Goal: Information Seeking & Learning: Learn about a topic

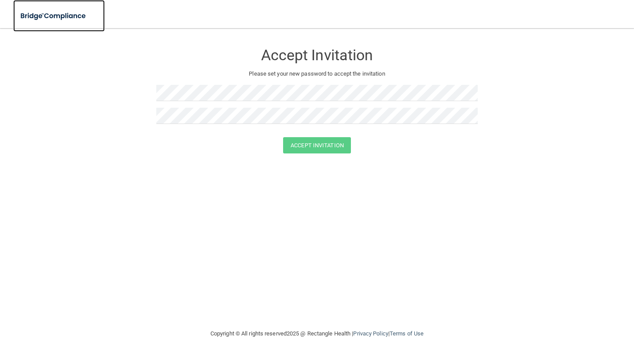
click at [79, 13] on img at bounding box center [53, 16] width 81 height 18
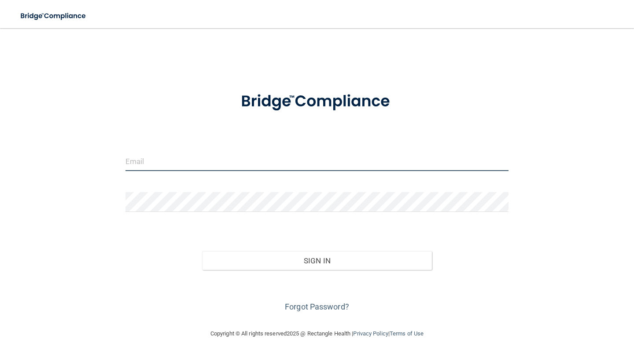
click at [173, 167] on input "email" at bounding box center [316, 161] width 383 height 20
type input "[EMAIL_ADDRESS][DOMAIN_NAME]"
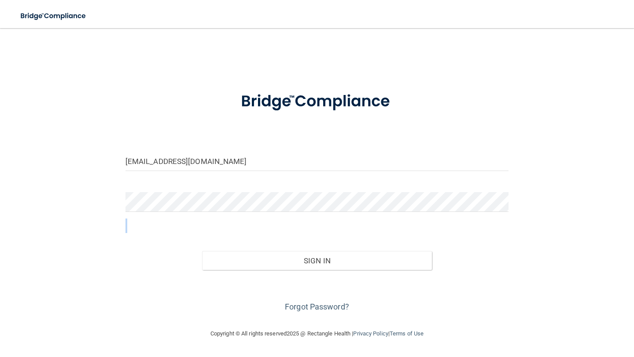
click at [195, 213] on div at bounding box center [317, 205] width 396 height 26
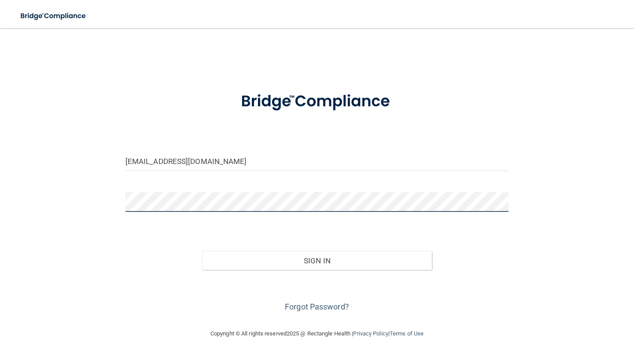
click at [202, 251] on button "Sign In" at bounding box center [317, 260] width 230 height 19
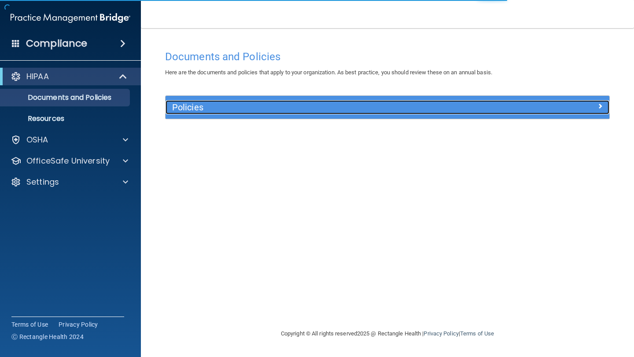
click at [424, 114] on div "Policies" at bounding box center [331, 107] width 333 height 14
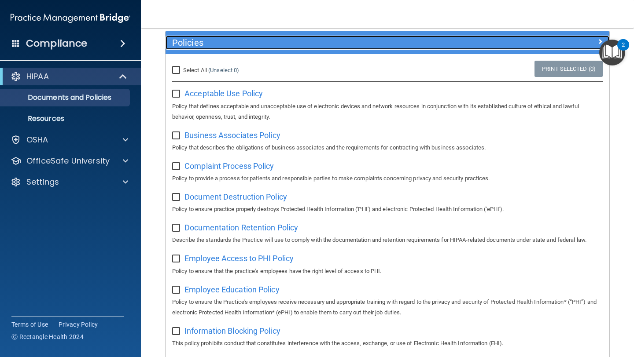
scroll to position [75, 0]
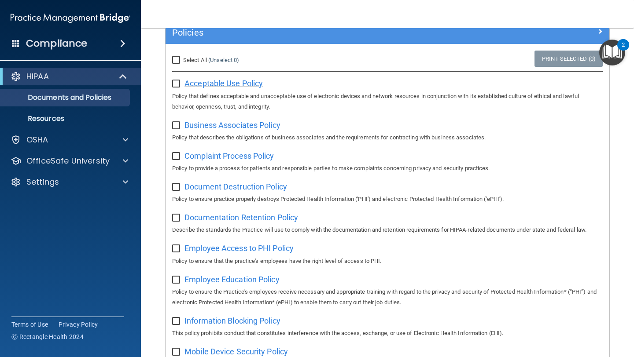
click at [251, 84] on span "Acceptable Use Policy" at bounding box center [223, 83] width 78 height 9
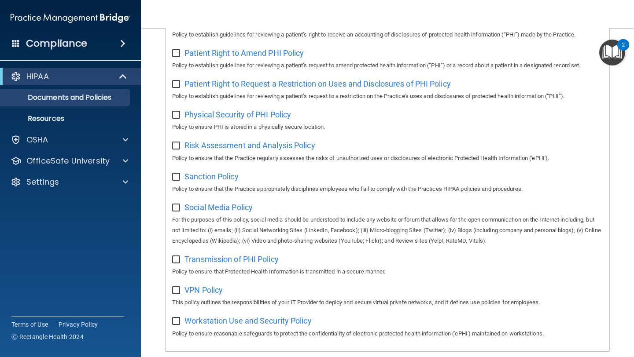
scroll to position [542, 0]
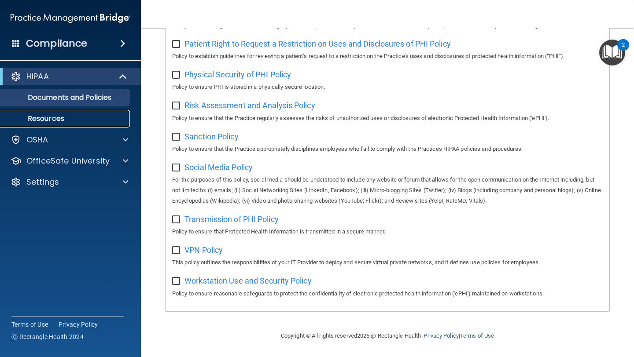
click at [51, 125] on link "Resources" at bounding box center [60, 119] width 139 height 18
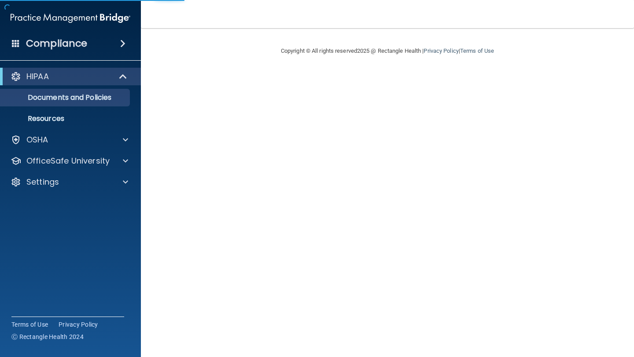
click at [94, 41] on div "Compliance" at bounding box center [70, 43] width 141 height 19
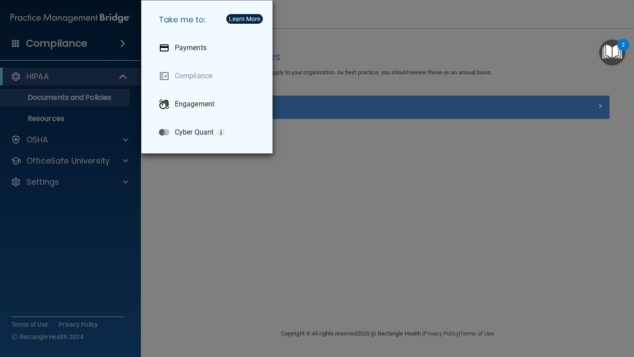
click at [109, 75] on div "Take me to: Payments Compliance Engagement Cyber Quant" at bounding box center [317, 178] width 634 height 357
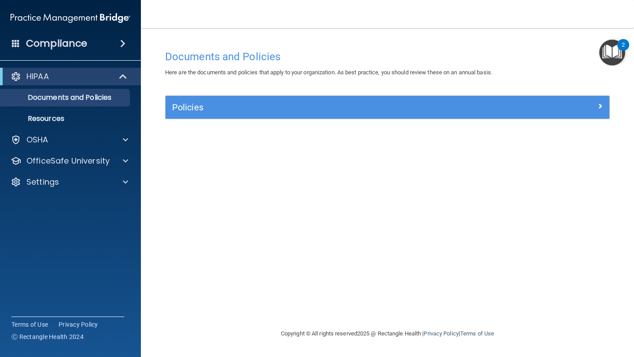
click at [610, 46] on img "Open Resource Center, 2 new notifications" at bounding box center [612, 53] width 26 height 26
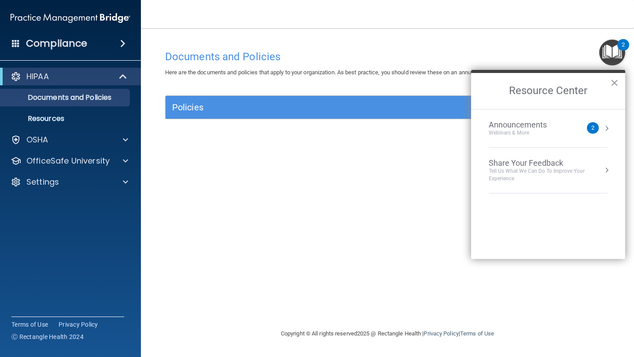
click at [583, 130] on div "Announcements Webinars & More 2" at bounding box center [548, 128] width 119 height 17
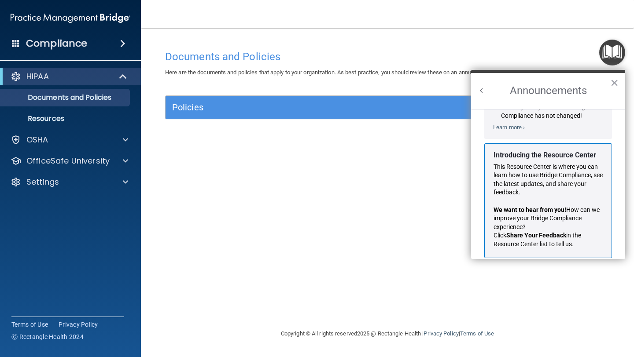
scroll to position [136, 0]
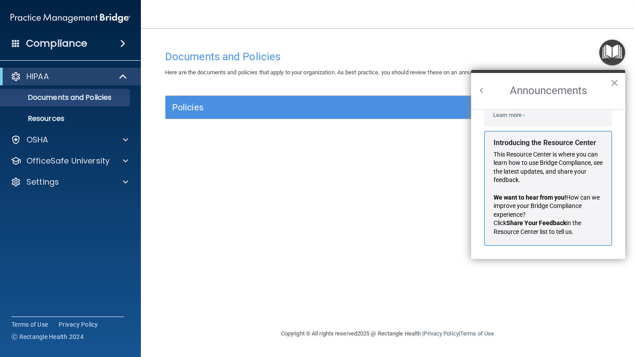
click at [615, 83] on button "×" at bounding box center [614, 83] width 8 height 14
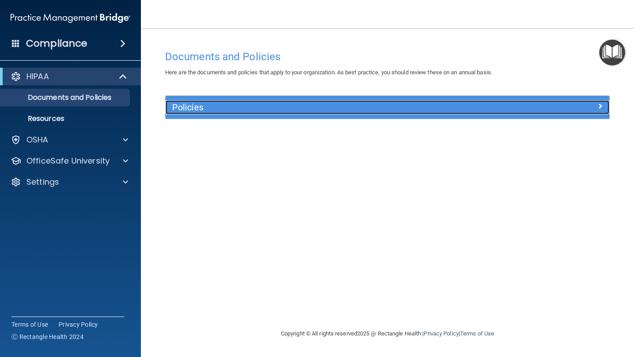
click at [371, 100] on div "Policies" at bounding box center [331, 107] width 333 height 14
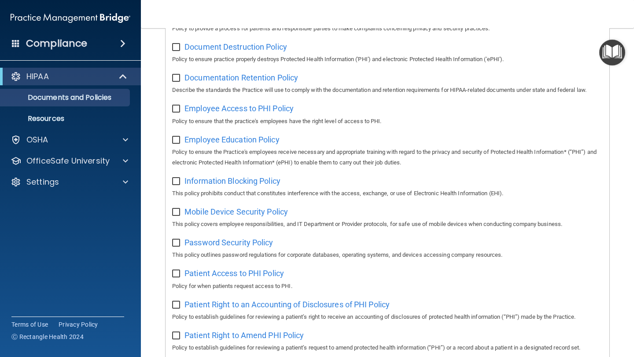
scroll to position [0, 0]
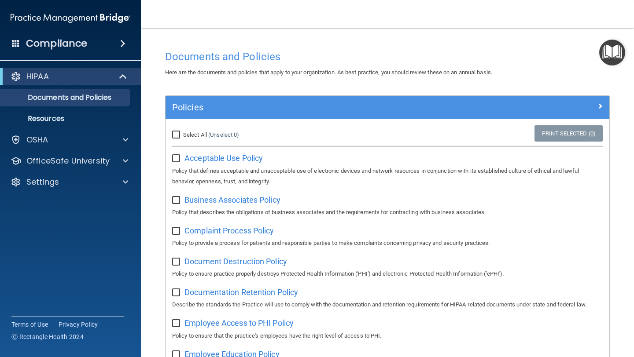
click at [208, 142] on div "Select All (Unselect 0) Unselect All" at bounding box center [239, 134] width 148 height 19
click at [192, 136] on span "Select All" at bounding box center [195, 135] width 24 height 7
click at [182, 136] on input "Select All (Unselect 0) Unselect All" at bounding box center [177, 135] width 10 height 7
checkbox input "true"
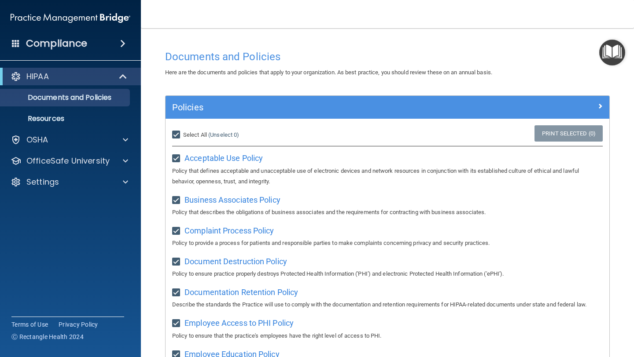
checkbox input "true"
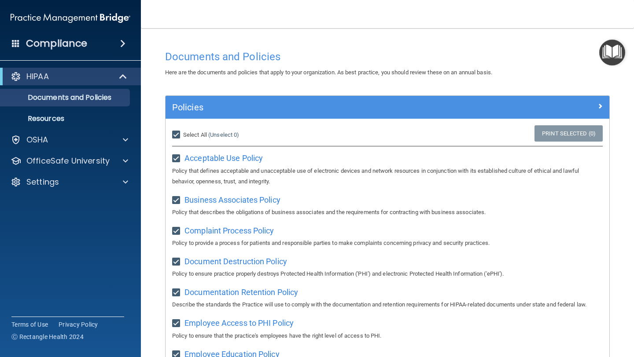
checkbox input "true"
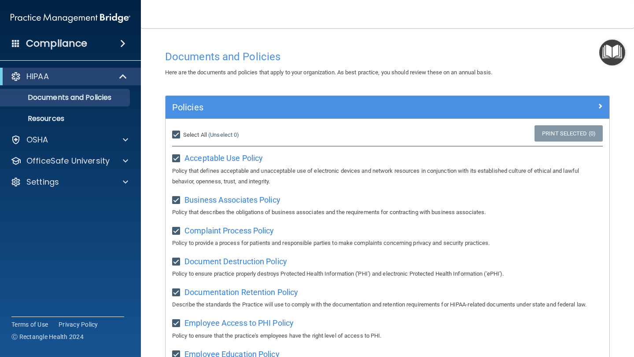
checkbox input "true"
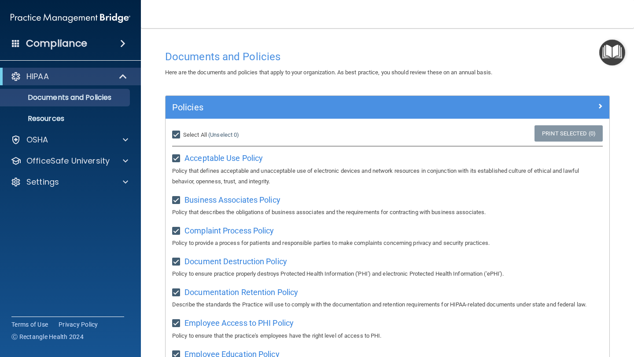
checkbox input "true"
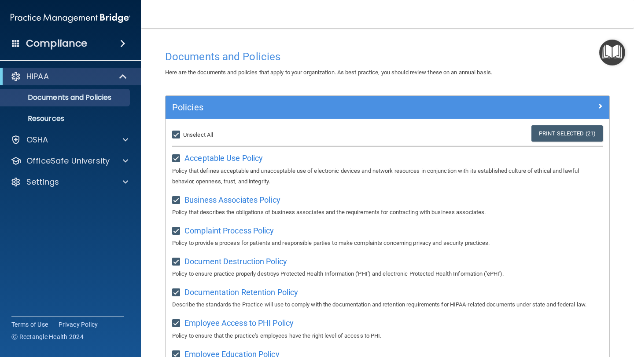
click at [175, 134] on input "Select All (Unselect 21) Unselect All" at bounding box center [177, 135] width 10 height 7
checkbox input "false"
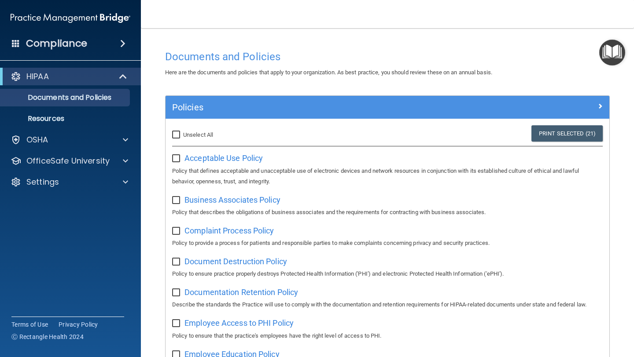
checkbox input "false"
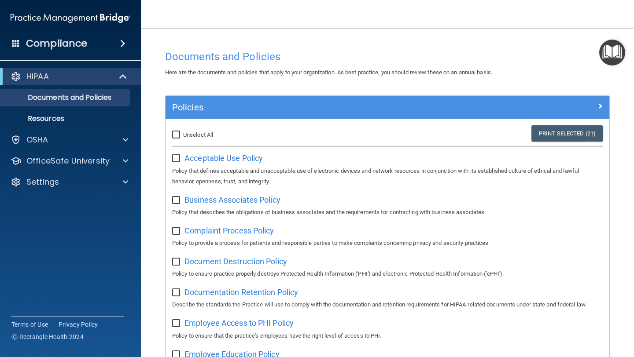
checkbox input "false"
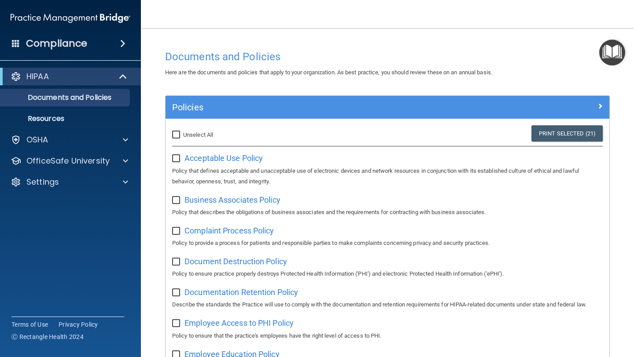
checkbox input "false"
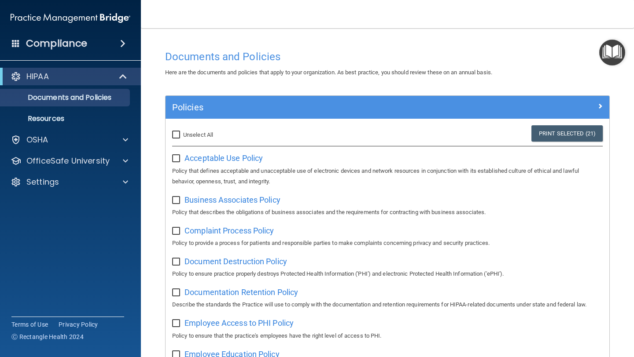
checkbox input "false"
click at [199, 202] on span "Business Associates Policy" at bounding box center [232, 199] width 96 height 9
click at [228, 227] on span "Complaint Process Policy" at bounding box center [228, 230] width 89 height 9
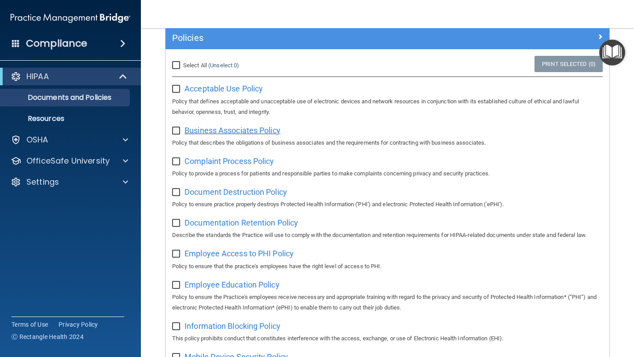
scroll to position [70, 0]
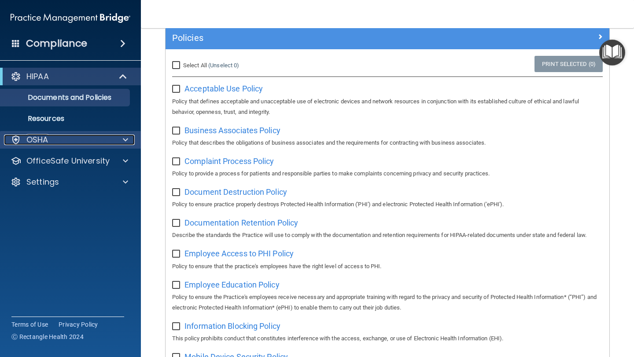
click at [126, 142] on span at bounding box center [125, 140] width 5 height 11
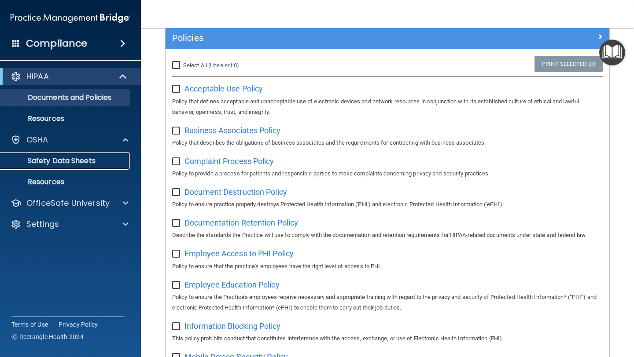
click at [92, 158] on p "Safety Data Sheets" at bounding box center [66, 161] width 120 height 9
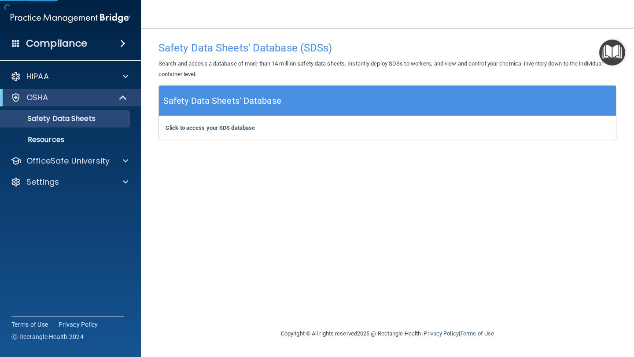
click at [263, 114] on div "Safety Data Sheets' Database" at bounding box center [387, 101] width 457 height 30
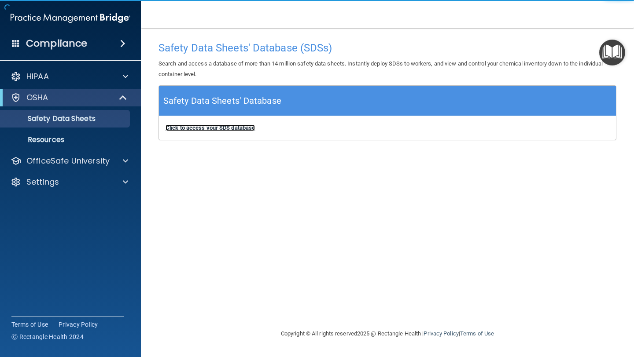
click at [244, 128] on b "Click to access your SDS database" at bounding box center [209, 128] width 89 height 7
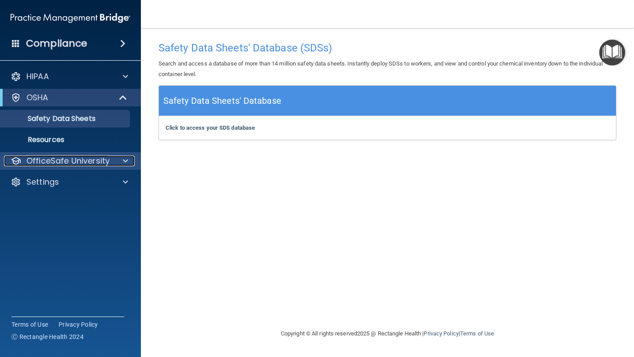
click at [94, 165] on p "OfficeSafe University" at bounding box center [67, 161] width 83 height 11
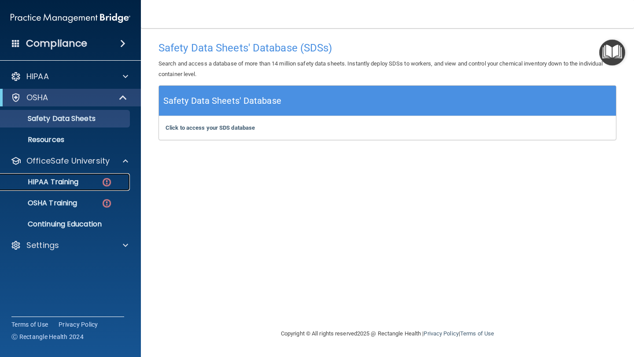
click at [105, 178] on img at bounding box center [106, 182] width 11 height 11
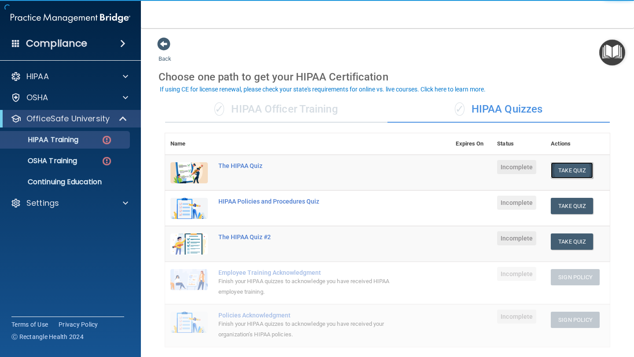
click at [566, 172] on button "Take Quiz" at bounding box center [572, 170] width 42 height 16
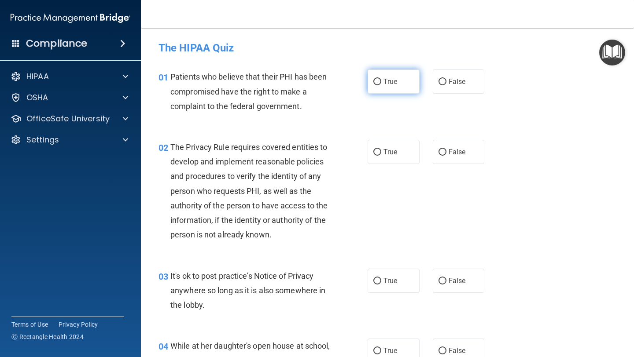
click at [401, 88] on label "True" at bounding box center [394, 82] width 52 height 24
click at [381, 85] on input "True" at bounding box center [377, 82] width 8 height 7
radio input "true"
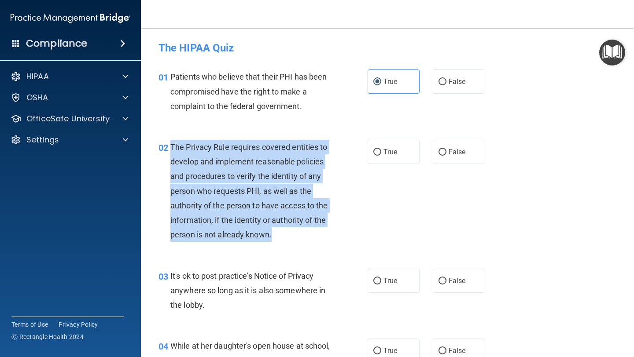
drag, startPoint x: 281, startPoint y: 237, endPoint x: 168, endPoint y: 151, distance: 142.3
click at [168, 151] on div "02 The Privacy Rule requires covered entities to develop and implement reasonab…" at bounding box center [262, 193] width 235 height 107
copy div "The Privacy Rule requires covered entities to develop and implement reasonable …"
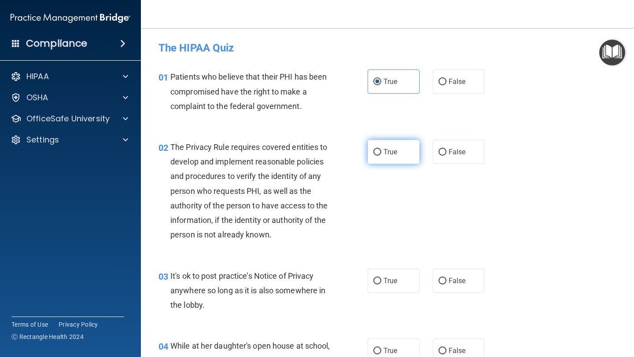
click at [400, 153] on label "True" at bounding box center [394, 152] width 52 height 24
click at [381, 153] on input "True" at bounding box center [377, 152] width 8 height 7
radio input "true"
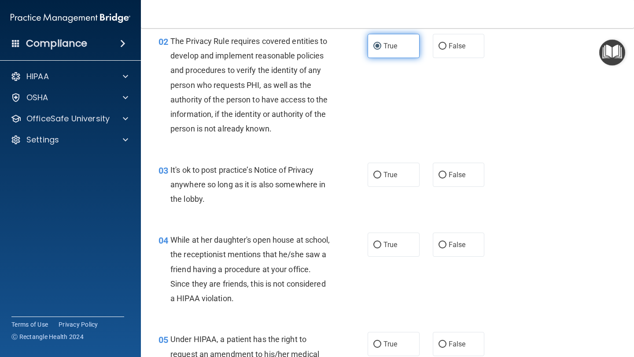
scroll to position [107, 0]
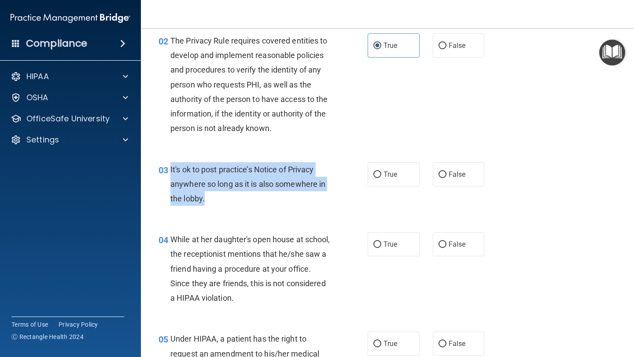
drag, startPoint x: 244, startPoint y: 195, endPoint x: 170, endPoint y: 170, distance: 78.1
click at [170, 170] on div "It's ok to post practice’s Notice of Privacy anywhere so long as it is also som…" at bounding box center [253, 184] width 167 height 44
copy div "It's ok to post practice’s Notice of Privacy anywhere so long as it is also som…"
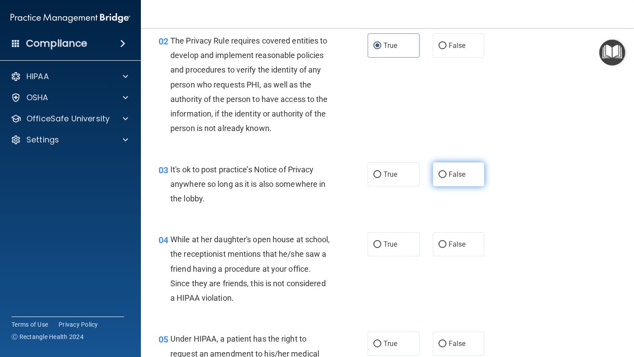
click at [447, 183] on label "False" at bounding box center [459, 174] width 52 height 24
click at [446, 178] on input "False" at bounding box center [442, 175] width 8 height 7
radio input "true"
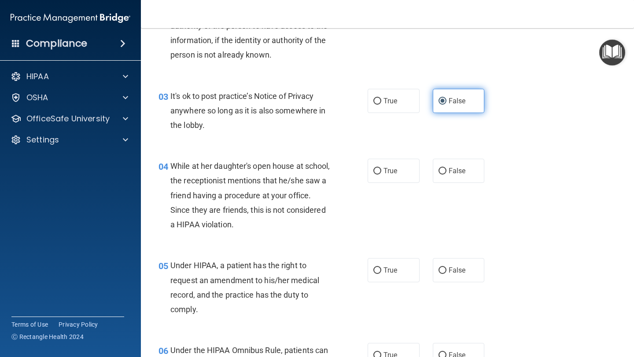
scroll to position [191, 0]
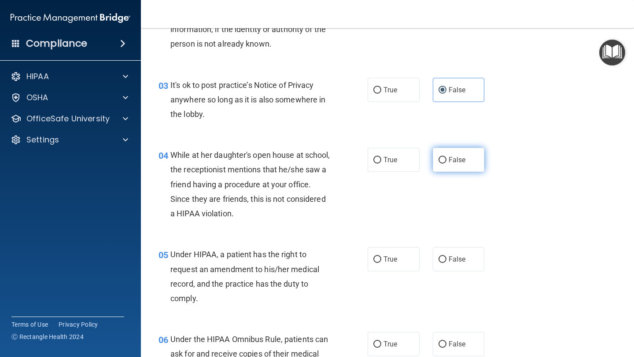
click at [442, 164] on label "False" at bounding box center [459, 160] width 52 height 24
click at [442, 164] on input "False" at bounding box center [442, 160] width 8 height 7
radio input "true"
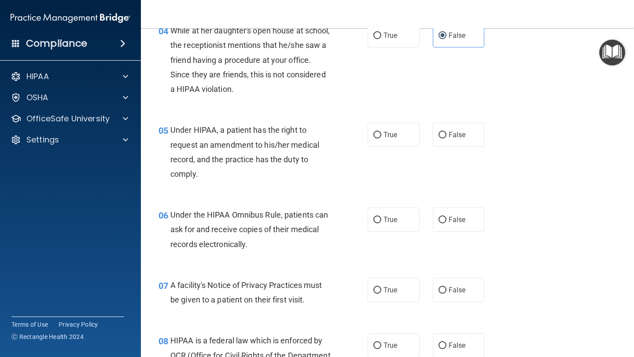
scroll to position [317, 0]
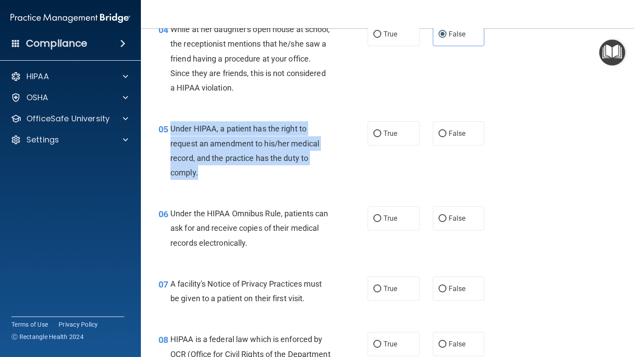
drag, startPoint x: 172, startPoint y: 130, endPoint x: 219, endPoint y: 173, distance: 64.5
click at [219, 173] on div "Under HIPAA, a patient has the right to request an amendment to his/her medical…" at bounding box center [253, 150] width 167 height 59
copy span "Under HIPAA, a patient has the right to request an amendment to his/her medical…"
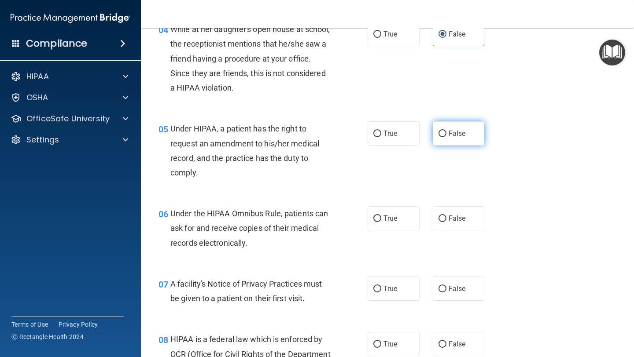
click at [441, 129] on label "False" at bounding box center [459, 133] width 52 height 24
click at [441, 131] on input "False" at bounding box center [442, 134] width 8 height 7
radio input "true"
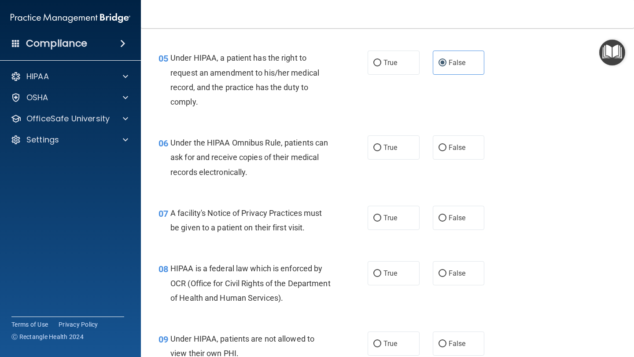
scroll to position [390, 0]
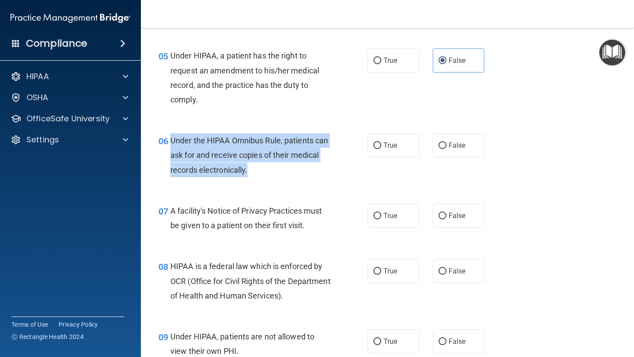
drag, startPoint x: 169, startPoint y: 141, endPoint x: 250, endPoint y: 174, distance: 87.9
click at [250, 174] on div "06 Under the HIPAA Omnibus Rule, patients can ask for and receive copies of the…" at bounding box center [262, 157] width 235 height 48
copy div "Under the HIPAA Omnibus Rule, patients can ask for and receive copies of their …"
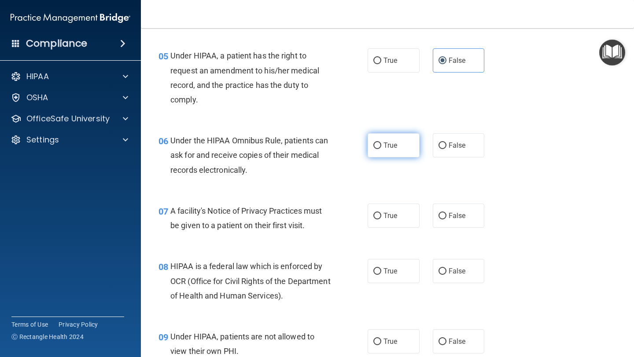
click at [401, 144] on label "True" at bounding box center [394, 145] width 52 height 24
click at [381, 144] on input "True" at bounding box center [377, 146] width 8 height 7
radio input "true"
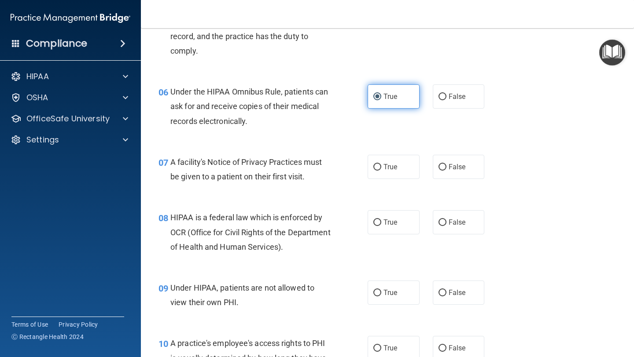
scroll to position [443, 0]
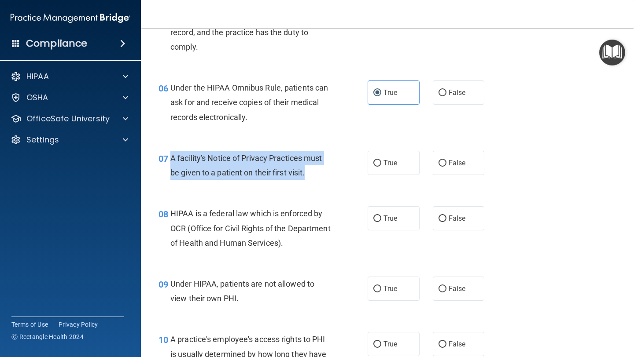
drag, startPoint x: 323, startPoint y: 174, endPoint x: 166, endPoint y: 156, distance: 157.7
click at [166, 156] on div "07 A facility's Notice of Privacy Practices must be given to a patient on their…" at bounding box center [262, 167] width 235 height 33
copy div "A facility's Notice of Privacy Practices must be given to a patient on their fi…"
click at [374, 166] on input "True" at bounding box center [377, 163] width 8 height 7
radio input "true"
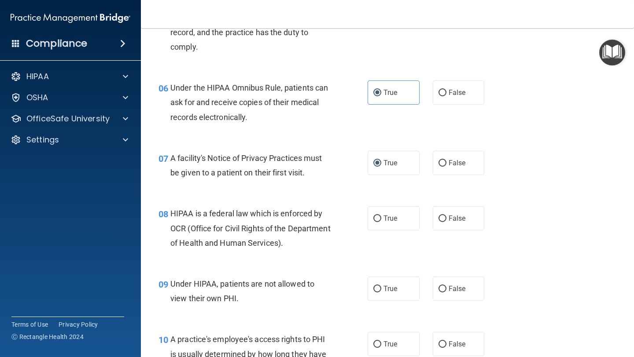
click at [319, 226] on div "HIPAA is a federal law which is enforced by OCR (Office for Civil Rights of the…" at bounding box center [253, 228] width 167 height 44
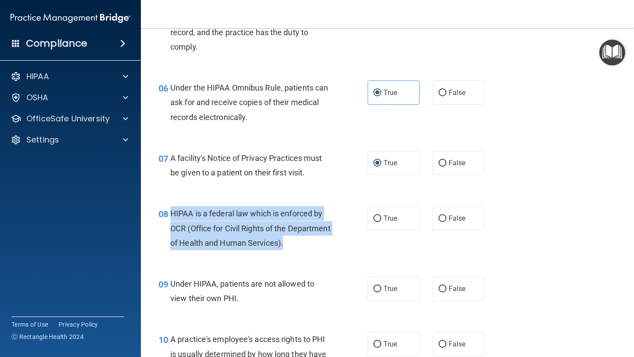
drag, startPoint x: 335, startPoint y: 250, endPoint x: 167, endPoint y: 210, distance: 172.6
click at [167, 210] on div "08 HIPAA is a federal law which is enforced by OCR (Office for Civil Rights of …" at bounding box center [262, 230] width 235 height 48
copy div "HIPAA is a federal law which is enforced by OCR (Office for Civil Rights of the…"
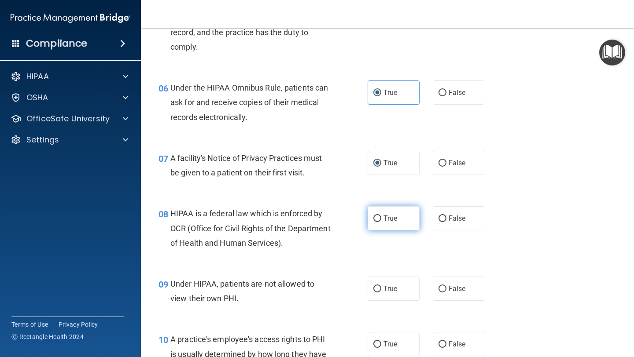
click at [386, 216] on span "True" at bounding box center [390, 218] width 14 height 8
click at [381, 216] on input "True" at bounding box center [377, 219] width 8 height 7
radio input "true"
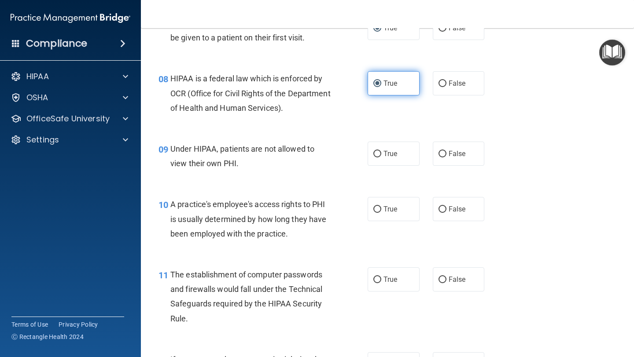
scroll to position [583, 0]
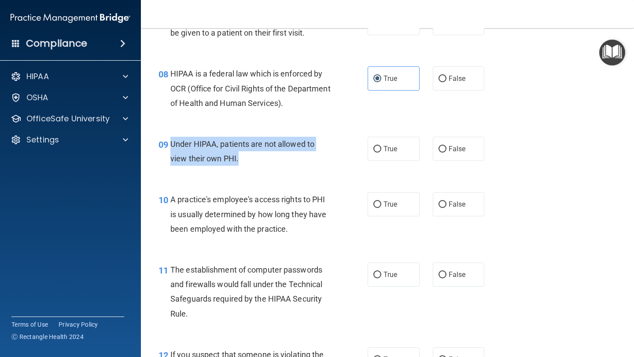
drag, startPoint x: 246, startPoint y: 163, endPoint x: 168, endPoint y: 138, distance: 81.8
click at [170, 139] on div "09 Under HIPAA, patients are not allowed to view their own PHI." at bounding box center [262, 153] width 235 height 33
copy div "Under HIPAA, patients are not allowed to view their own PHI."
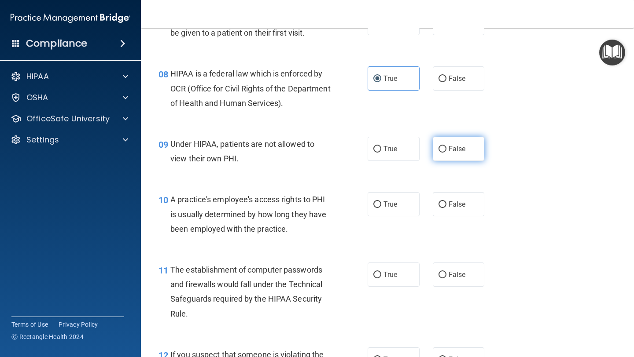
click at [465, 155] on label "False" at bounding box center [459, 149] width 52 height 24
click at [446, 153] on input "False" at bounding box center [442, 149] width 8 height 7
radio input "true"
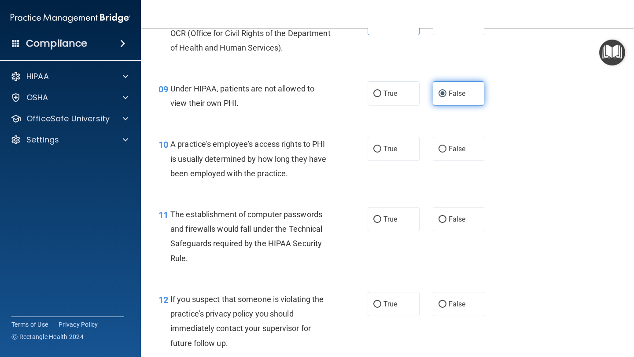
scroll to position [647, 0]
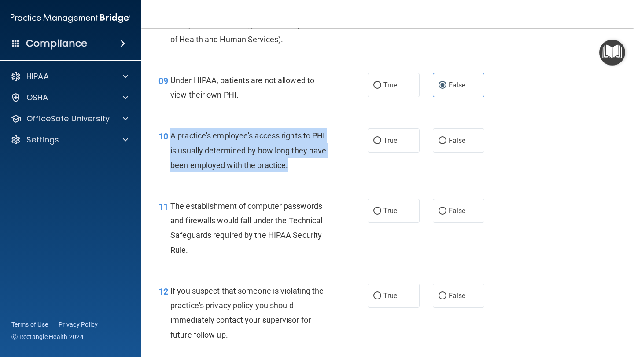
drag, startPoint x: 301, startPoint y: 165, endPoint x: 166, endPoint y: 139, distance: 137.2
click at [167, 140] on div "10 A practice's employee's access rights to PHI is usually determined by how lo…" at bounding box center [262, 153] width 235 height 48
copy div "A practice's employee's access rights to PHI is usually determined by how long …"
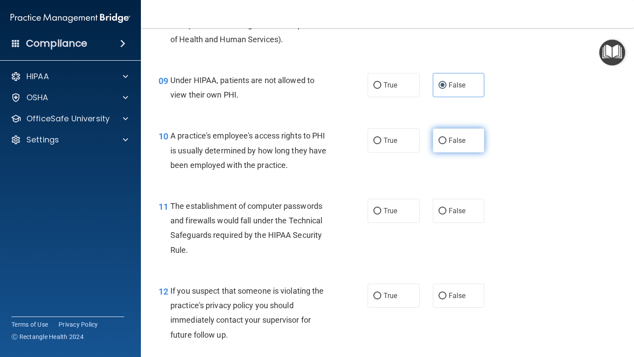
click at [463, 148] on label "False" at bounding box center [459, 141] width 52 height 24
click at [446, 144] on input "False" at bounding box center [442, 141] width 8 height 7
radio input "true"
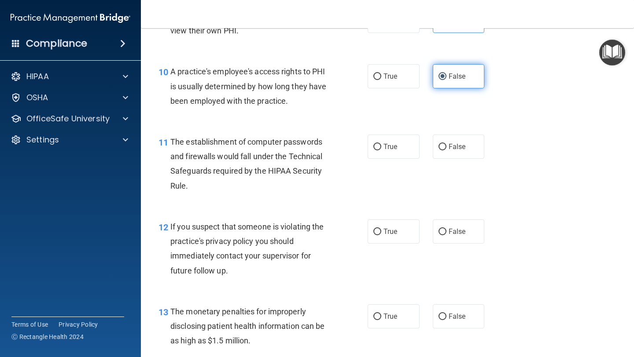
scroll to position [749, 0]
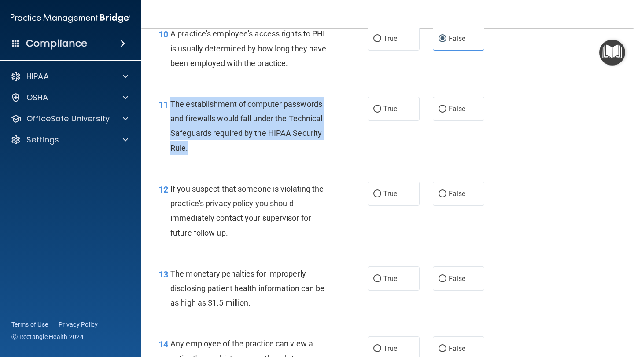
drag, startPoint x: 227, startPoint y: 155, endPoint x: 172, endPoint y: 104, distance: 75.7
click at [172, 104] on div "11 The establishment of computer passwords and firewalls would fall under the T…" at bounding box center [262, 128] width 235 height 63
copy span "The establishment of computer passwords and firewalls would fall under the Tech…"
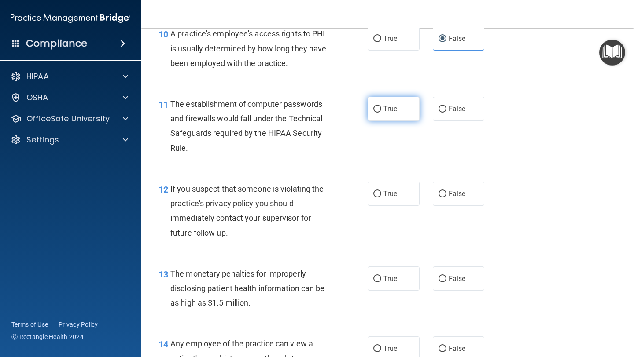
click at [382, 103] on label "True" at bounding box center [394, 109] width 52 height 24
click at [381, 106] on input "True" at bounding box center [377, 109] width 8 height 7
radio input "true"
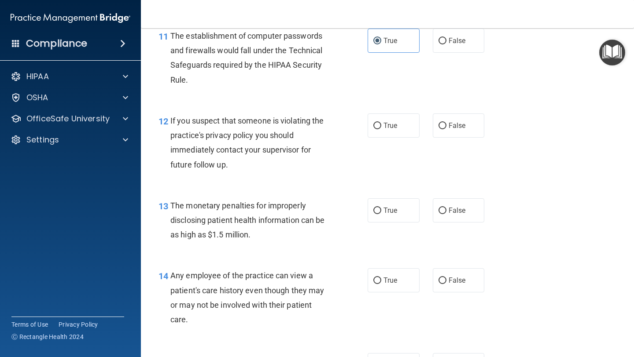
scroll to position [831, 0]
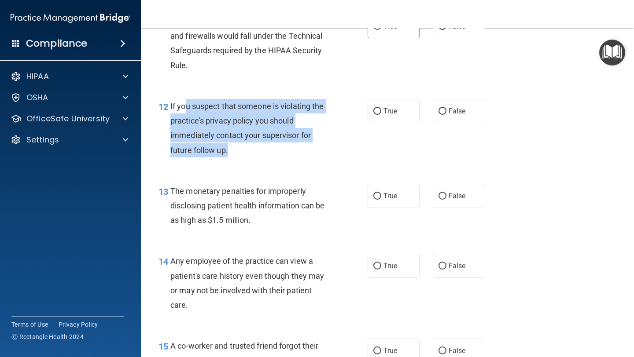
drag, startPoint x: 271, startPoint y: 158, endPoint x: 184, endPoint y: 107, distance: 100.4
click at [184, 107] on div "12 If you suspect that someone is violating the practice's privacy policy you s…" at bounding box center [262, 130] width 235 height 63
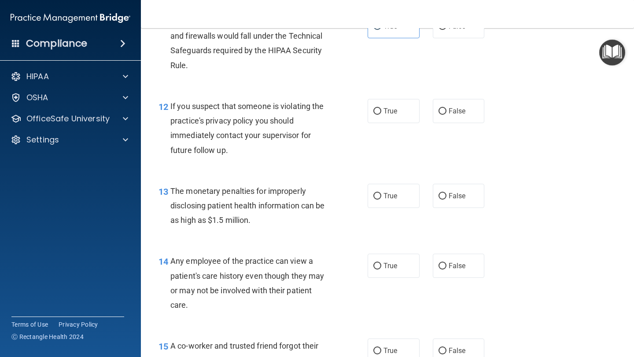
click at [238, 153] on div "If you suspect that someone is violating the practice's privacy policy you shou…" at bounding box center [253, 128] width 167 height 59
click at [413, 119] on label "True" at bounding box center [394, 111] width 52 height 24
click at [381, 115] on input "True" at bounding box center [377, 111] width 8 height 7
radio input "true"
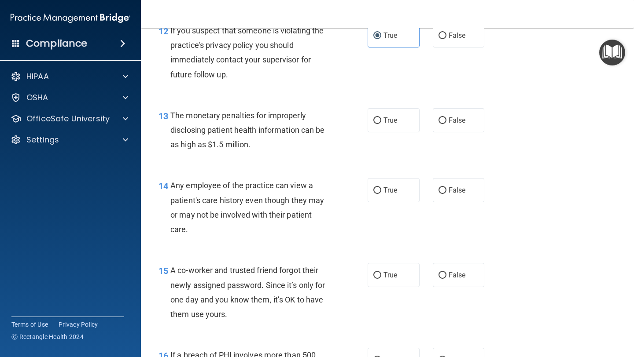
scroll to position [908, 0]
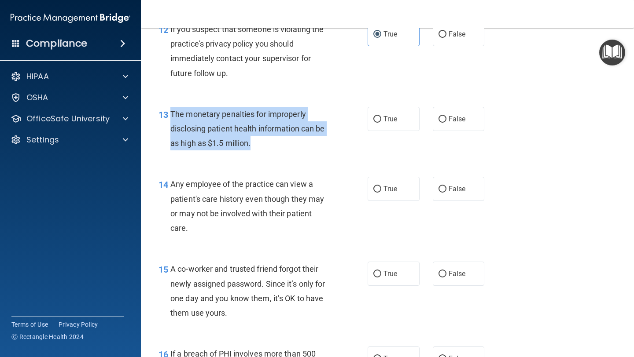
drag, startPoint x: 264, startPoint y: 144, endPoint x: 172, endPoint y: 113, distance: 97.1
click at [172, 113] on div "The monetary penalties for improperly disclosing patient health information can…" at bounding box center [253, 129] width 167 height 44
copy span "The monetary penalties for improperly disclosing patient health information can…"
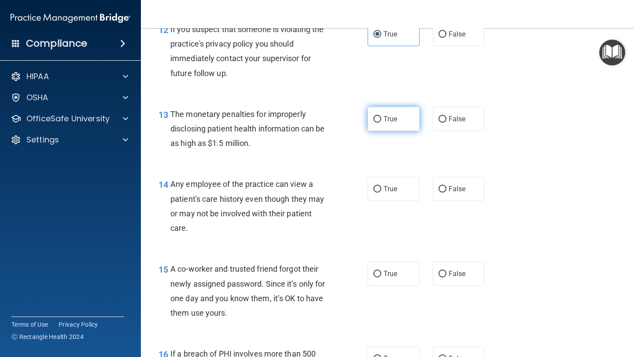
click at [401, 109] on label "True" at bounding box center [394, 119] width 52 height 24
click at [381, 116] on input "True" at bounding box center [377, 119] width 8 height 7
radio input "true"
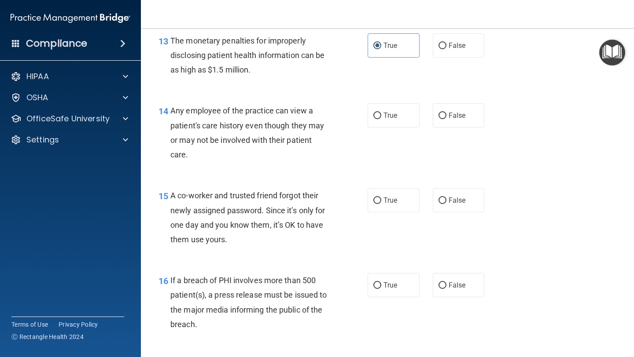
scroll to position [985, 0]
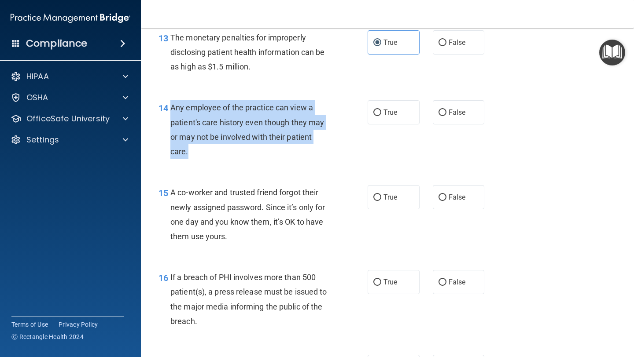
drag, startPoint x: 223, startPoint y: 163, endPoint x: 171, endPoint y: 109, distance: 75.0
click at [171, 108] on div "14 Any employee of the practice can view a patient's care history even though t…" at bounding box center [387, 131] width 471 height 85
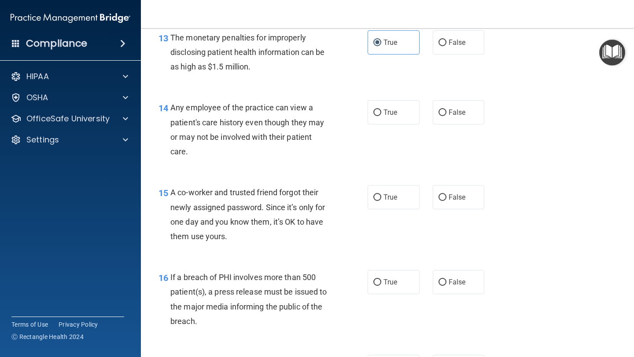
click at [430, 116] on div "True False" at bounding box center [430, 112] width 125 height 24
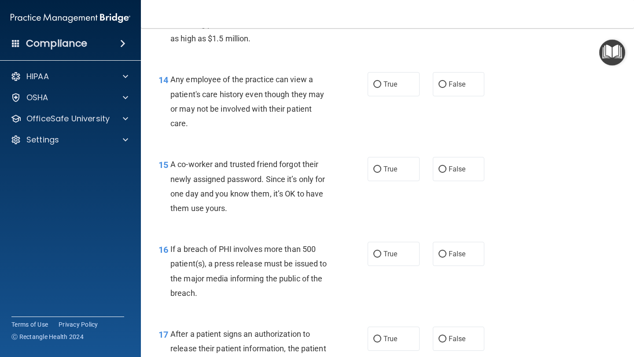
scroll to position [1014, 0]
click at [451, 93] on label "False" at bounding box center [459, 84] width 52 height 24
click at [446, 88] on input "False" at bounding box center [442, 84] width 8 height 7
radio input "true"
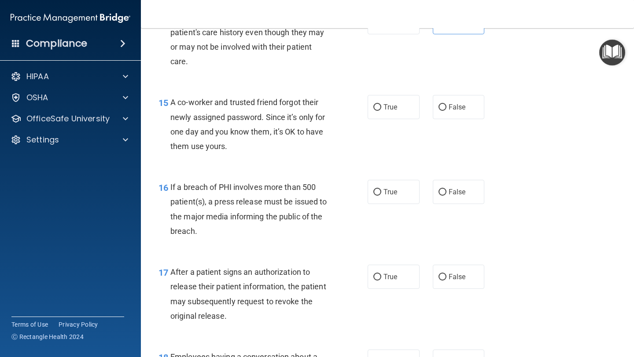
scroll to position [1076, 0]
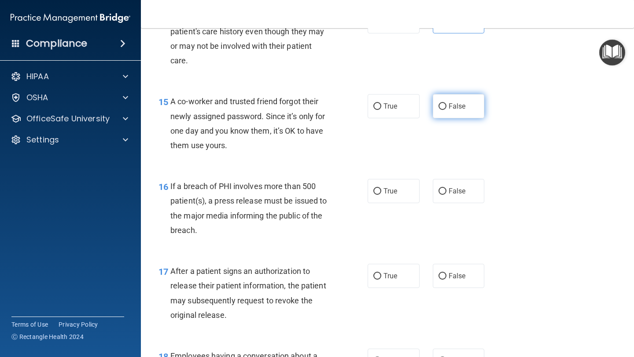
click at [458, 105] on span "False" at bounding box center [456, 106] width 17 height 8
click at [446, 105] on input "False" at bounding box center [442, 106] width 8 height 7
radio input "true"
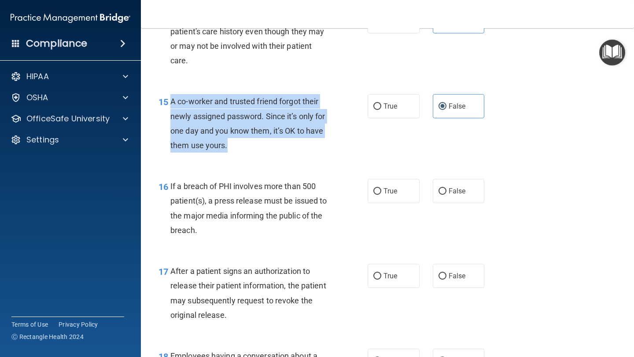
drag, startPoint x: 250, startPoint y: 149, endPoint x: 169, endPoint y: 100, distance: 94.2
click at [169, 100] on div "15 A co-worker and trusted friend forgot their newly assigned password. Since i…" at bounding box center [262, 125] width 235 height 63
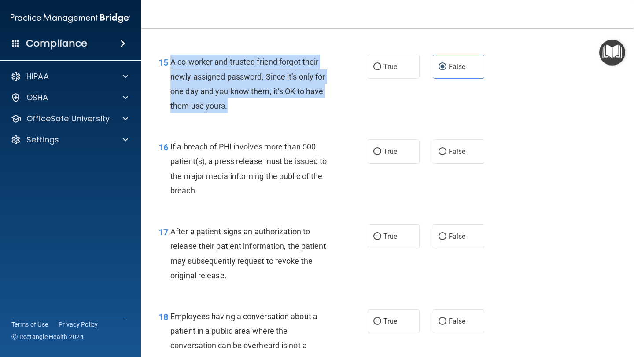
scroll to position [1120, 0]
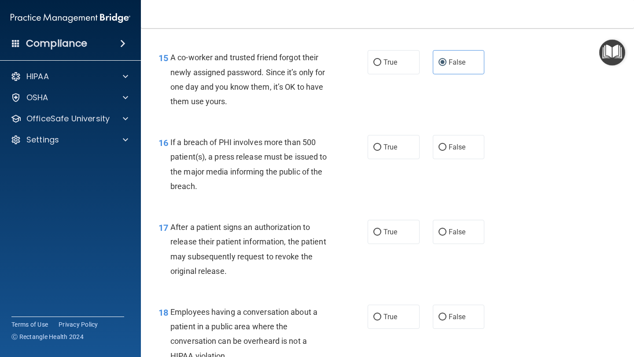
click at [224, 177] on div "If a breach of PHI involves more than 500 patient(s), a press release must be i…" at bounding box center [253, 164] width 167 height 59
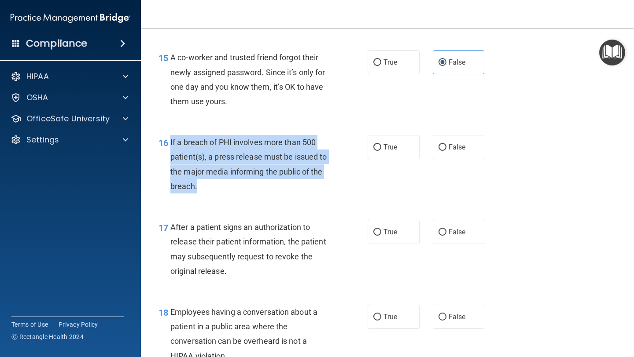
drag, startPoint x: 224, startPoint y: 181, endPoint x: 171, endPoint y: 139, distance: 67.6
click at [171, 139] on div "If a breach of PHI involves more than 500 patient(s), a press release must be i…" at bounding box center [253, 164] width 167 height 59
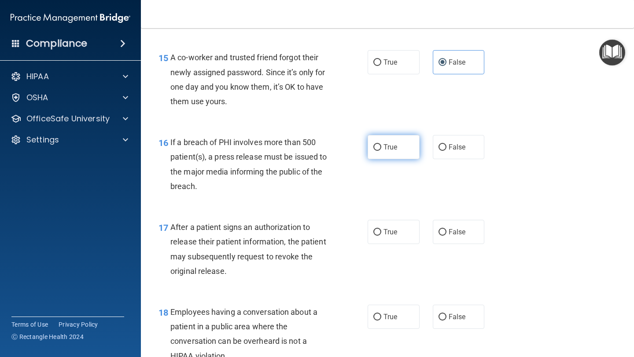
click at [384, 137] on label "True" at bounding box center [394, 147] width 52 height 24
click at [381, 144] on input "True" at bounding box center [377, 147] width 8 height 7
radio input "true"
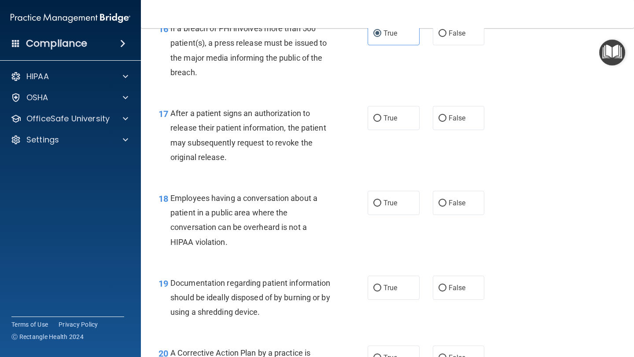
scroll to position [1235, 0]
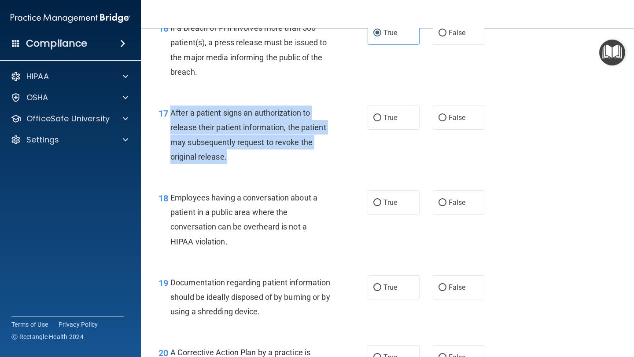
drag, startPoint x: 231, startPoint y: 160, endPoint x: 172, endPoint y: 113, distance: 76.1
click at [172, 113] on div "After a patient signs an authorization to release their patient information, th…" at bounding box center [253, 135] width 167 height 59
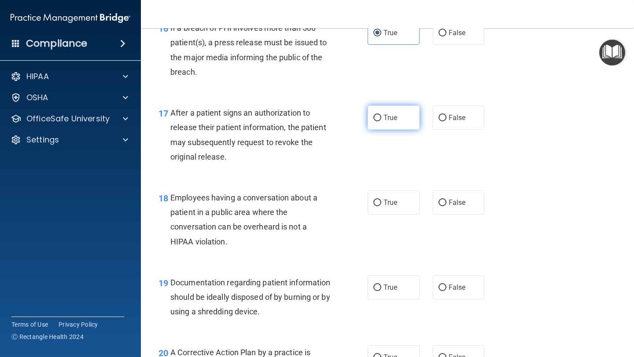
click at [398, 112] on label "True" at bounding box center [394, 118] width 52 height 24
click at [381, 115] on input "True" at bounding box center [377, 118] width 8 height 7
radio input "true"
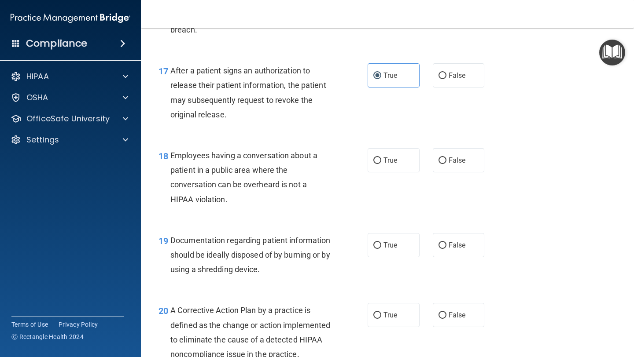
scroll to position [1278, 0]
drag, startPoint x: 285, startPoint y: 216, endPoint x: 283, endPoint y: 221, distance: 5.7
click at [283, 216] on div "18 Employees having a conversation about a patient in a public area where the c…" at bounding box center [387, 178] width 471 height 85
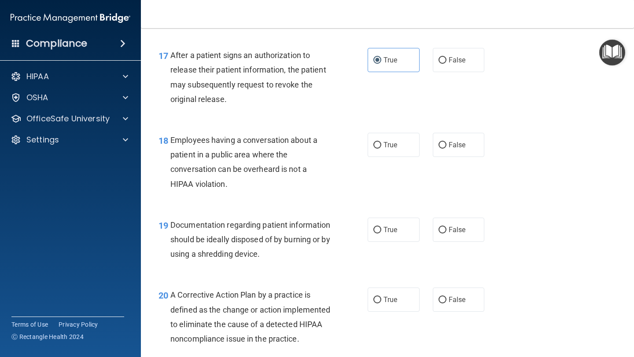
scroll to position [1298, 0]
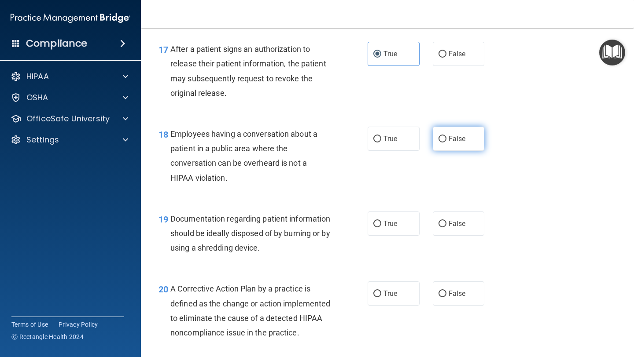
click at [447, 137] on label "False" at bounding box center [459, 139] width 52 height 24
click at [446, 137] on input "False" at bounding box center [442, 139] width 8 height 7
radio input "true"
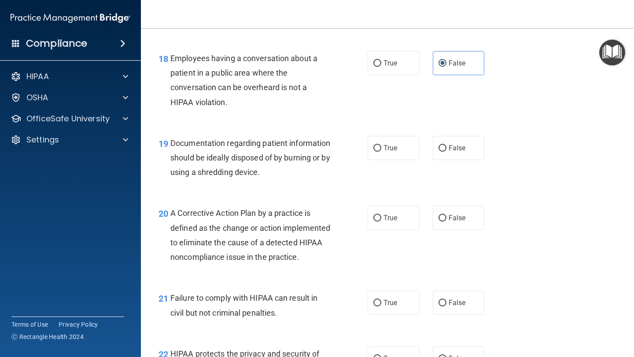
scroll to position [1375, 0]
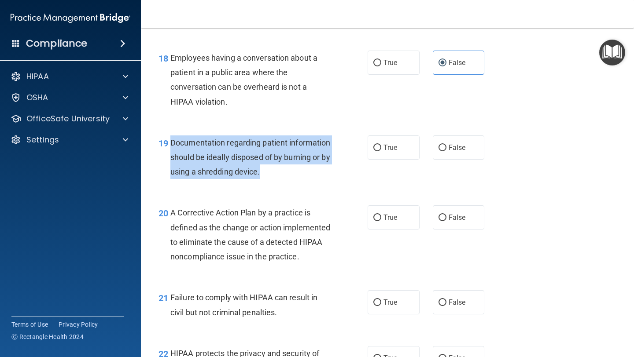
drag, startPoint x: 316, startPoint y: 172, endPoint x: 172, endPoint y: 140, distance: 147.5
click at [172, 140] on div "Documentation regarding patient information should be ideally disposed of by bu…" at bounding box center [253, 158] width 167 height 44
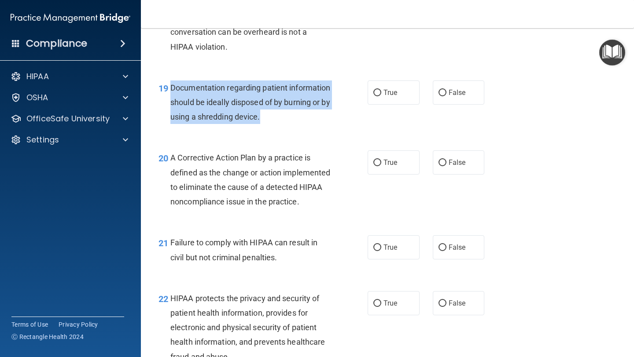
scroll to position [1441, 0]
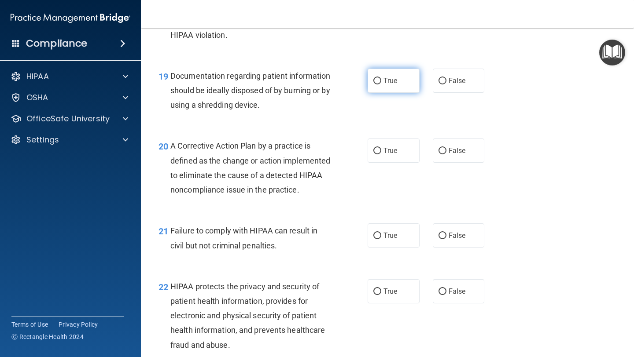
click at [408, 76] on label "True" at bounding box center [394, 81] width 52 height 24
click at [381, 78] on input "True" at bounding box center [377, 81] width 8 height 7
radio input "true"
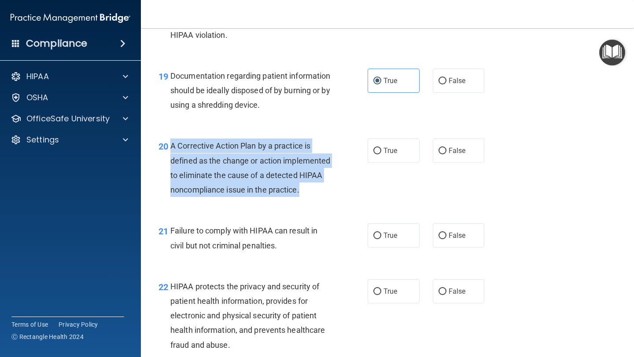
drag, startPoint x: 233, startPoint y: 209, endPoint x: 171, endPoint y: 146, distance: 88.4
click at [171, 146] on div "A Corrective Action Plan by a practice is defined as the change or action imple…" at bounding box center [253, 168] width 167 height 59
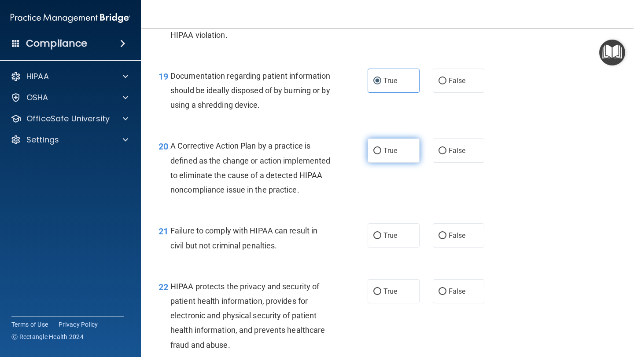
click at [390, 155] on span "True" at bounding box center [390, 151] width 14 height 8
click at [381, 154] on input "True" at bounding box center [377, 151] width 8 height 7
radio input "true"
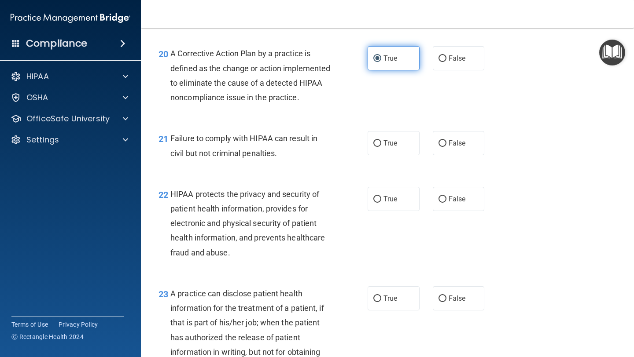
scroll to position [1535, 0]
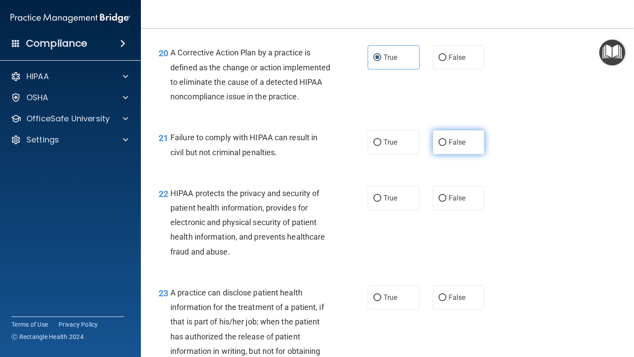
click at [451, 154] on label "False" at bounding box center [459, 142] width 52 height 24
click at [446, 146] on input "False" at bounding box center [442, 143] width 8 height 7
radio input "true"
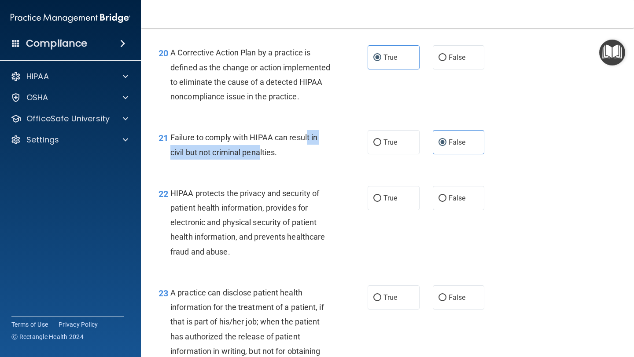
drag, startPoint x: 308, startPoint y: 156, endPoint x: 269, endPoint y: 160, distance: 38.9
click at [265, 159] on div "Failure to comply with HIPAA can result in civil but not criminal penalties." at bounding box center [253, 144] width 167 height 29
click at [275, 159] on div "Failure to comply with HIPAA can result in civil but not criminal penalties." at bounding box center [253, 144] width 167 height 29
drag, startPoint x: 283, startPoint y: 172, endPoint x: 170, endPoint y: 146, distance: 116.1
click at [170, 146] on div "Failure to comply with HIPAA can result in civil but not criminal penalties." at bounding box center [253, 144] width 167 height 29
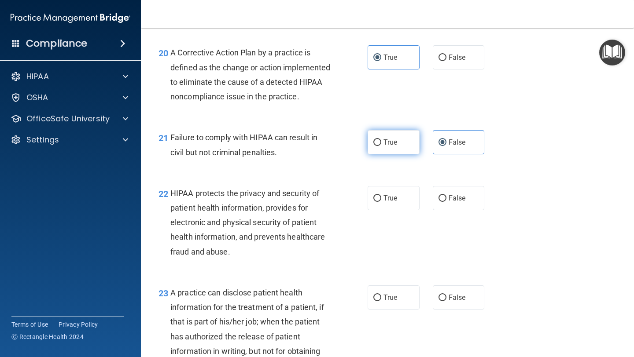
click at [413, 154] on label "True" at bounding box center [394, 142] width 52 height 24
click at [381, 146] on input "True" at bounding box center [377, 143] width 8 height 7
radio input "true"
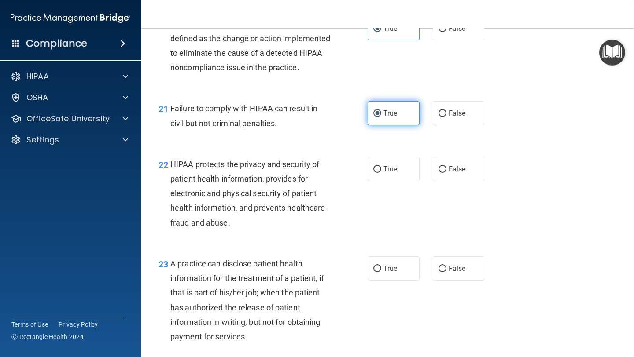
scroll to position [1570, 0]
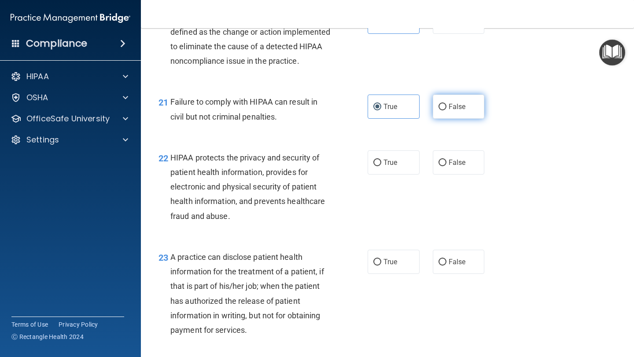
click at [447, 119] on label "False" at bounding box center [459, 107] width 52 height 24
click at [446, 110] on input "False" at bounding box center [442, 107] width 8 height 7
radio input "true"
radio input "false"
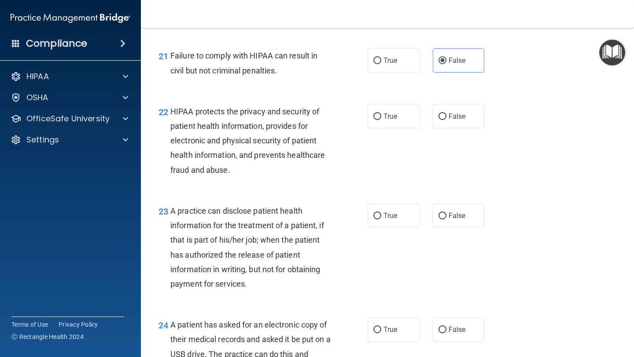
scroll to position [1617, 0]
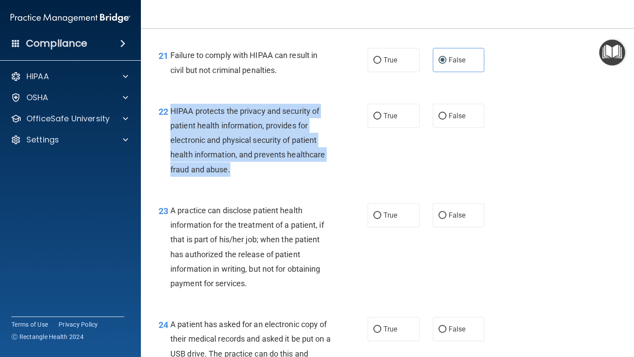
drag, startPoint x: 246, startPoint y: 195, endPoint x: 169, endPoint y: 128, distance: 102.3
click at [169, 127] on div "22 HIPAA protects the privacy and security of patient health information, provi…" at bounding box center [262, 142] width 235 height 77
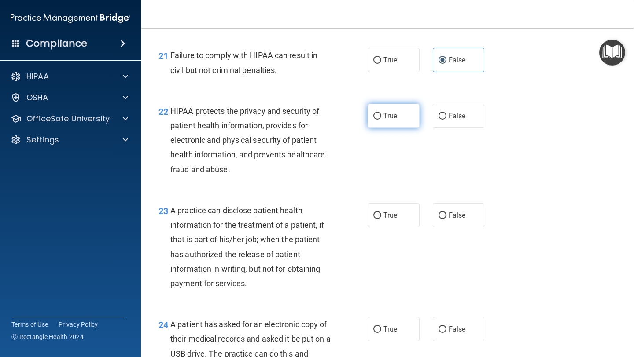
click at [407, 128] on label "True" at bounding box center [394, 116] width 52 height 24
click at [381, 120] on input "True" at bounding box center [377, 116] width 8 height 7
radio input "true"
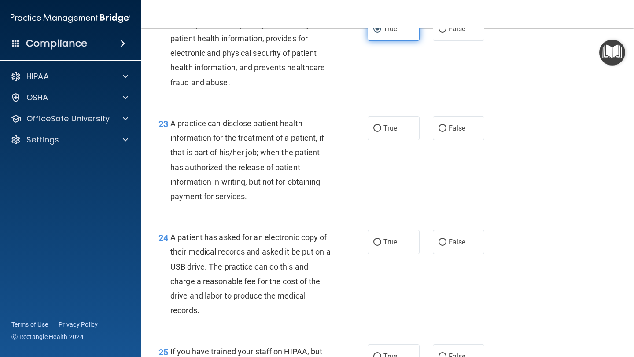
scroll to position [1706, 0]
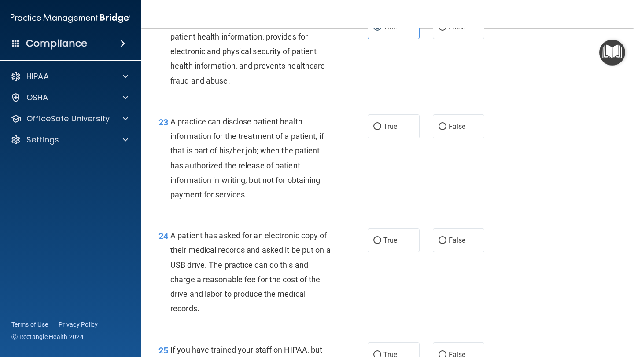
click at [260, 202] on div "A practice can disclose patient health information for the treatment of a patie…" at bounding box center [253, 158] width 167 height 88
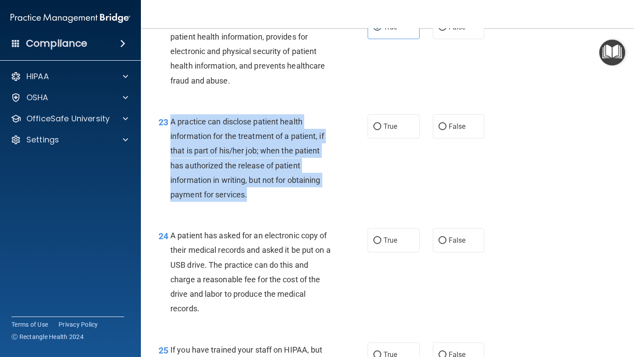
drag, startPoint x: 260, startPoint y: 213, endPoint x: 172, endPoint y: 138, distance: 115.9
click at [172, 138] on div "A practice can disclose patient health information for the treatment of a patie…" at bounding box center [253, 158] width 167 height 88
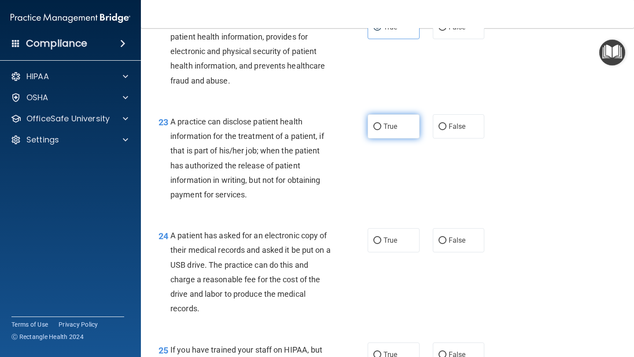
click at [390, 139] on label "True" at bounding box center [394, 126] width 52 height 24
click at [381, 130] on input "True" at bounding box center [377, 127] width 8 height 7
radio input "true"
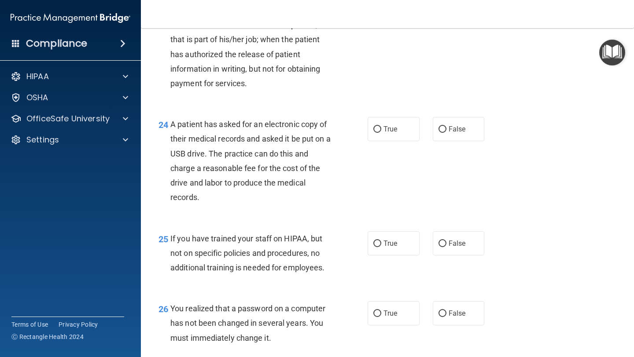
scroll to position [1818, 0]
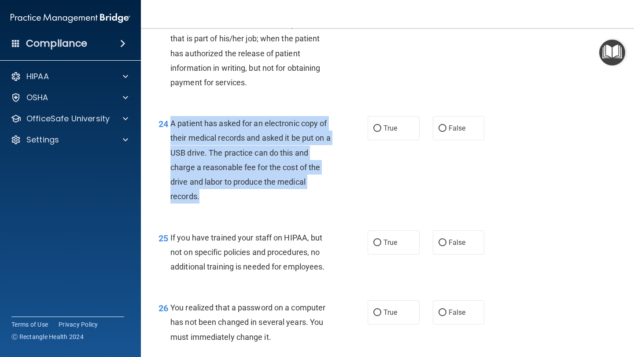
drag, startPoint x: 212, startPoint y: 211, endPoint x: 166, endPoint y: 135, distance: 88.6
click at [169, 135] on div "24 A patient has asked for an electronic copy of their medical records and aske…" at bounding box center [262, 162] width 235 height 92
click at [380, 132] on input "True" at bounding box center [377, 128] width 8 height 7
radio input "true"
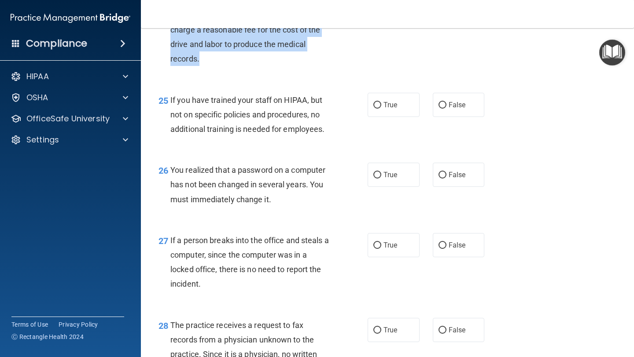
scroll to position [1956, 0]
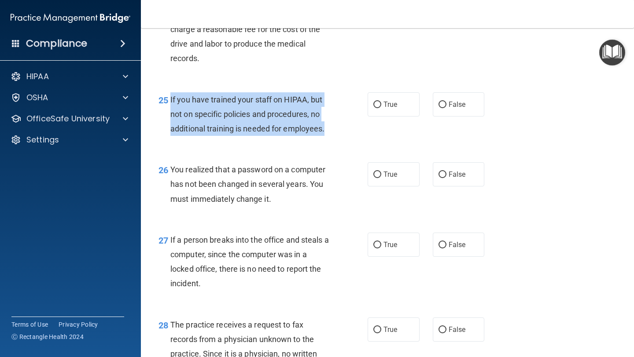
drag, startPoint x: 333, startPoint y: 147, endPoint x: 169, endPoint y: 112, distance: 168.3
click at [169, 112] on div "25 If you have trained your staff on HIPAA, but not on specific policies and pr…" at bounding box center [262, 116] width 235 height 48
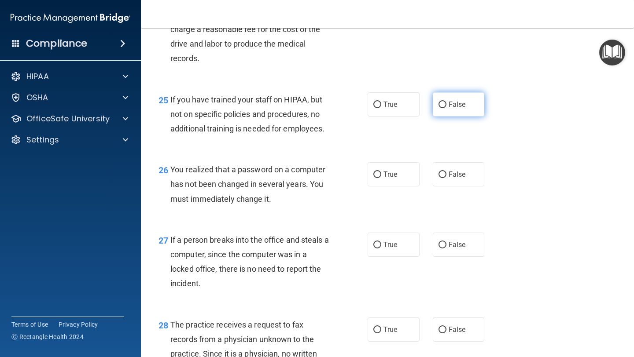
click at [469, 111] on label "False" at bounding box center [459, 104] width 52 height 24
click at [446, 108] on input "False" at bounding box center [442, 105] width 8 height 7
radio input "true"
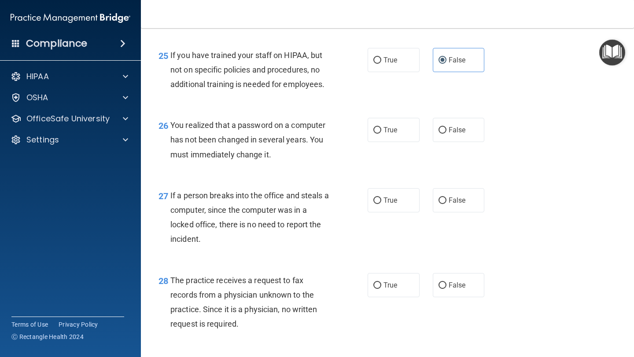
scroll to position [2004, 0]
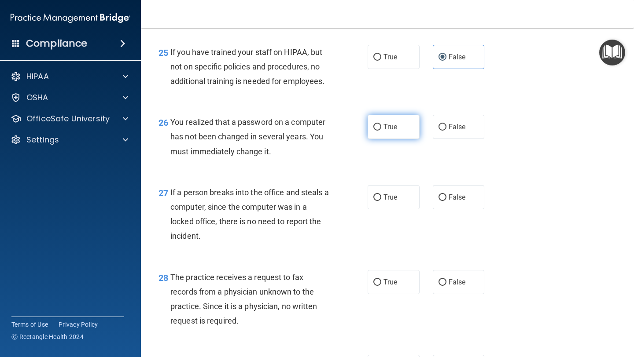
click at [379, 139] on label "True" at bounding box center [394, 127] width 52 height 24
click at [379, 131] on input "True" at bounding box center [377, 127] width 8 height 7
radio input "true"
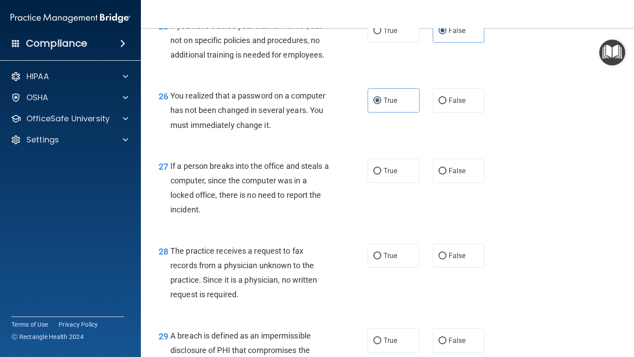
scroll to position [2037, 0]
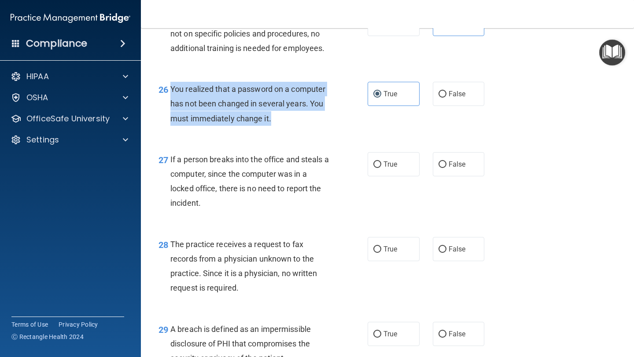
drag, startPoint x: 287, startPoint y: 134, endPoint x: 167, endPoint y: 100, distance: 124.5
click at [167, 100] on div "26 You realized that a password on a computer has not been changed in several y…" at bounding box center [262, 106] width 235 height 48
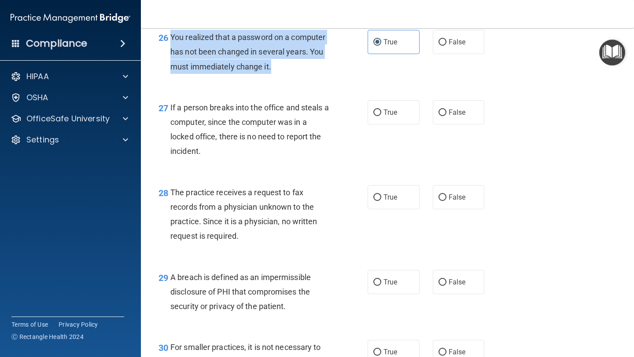
scroll to position [2095, 0]
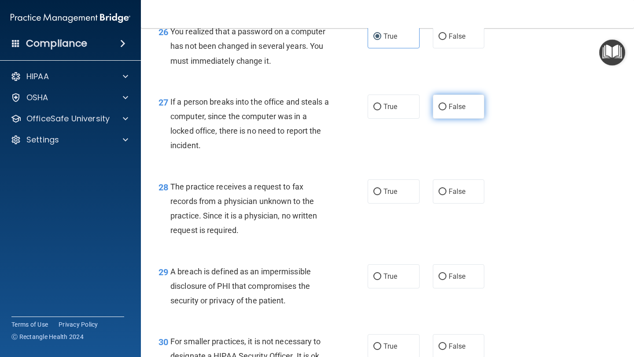
click at [459, 117] on label "False" at bounding box center [459, 107] width 52 height 24
click at [446, 110] on input "False" at bounding box center [442, 107] width 8 height 7
radio input "true"
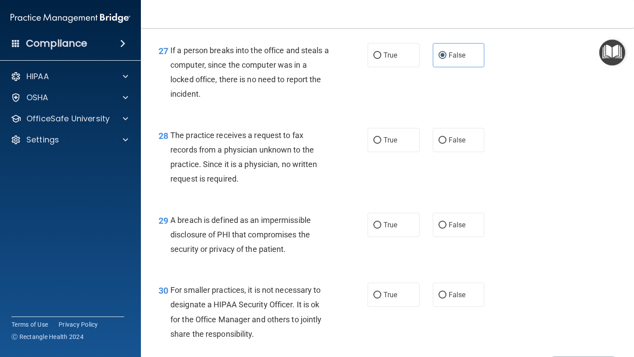
scroll to position [2154, 0]
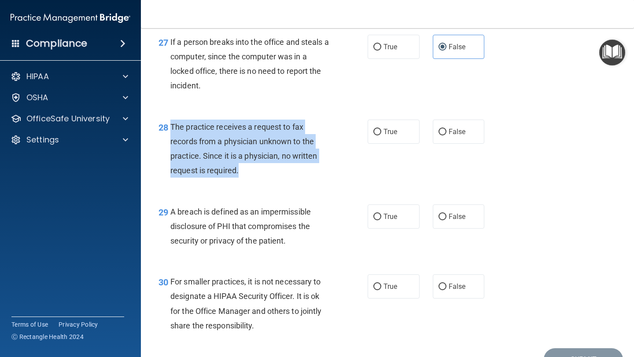
drag, startPoint x: 250, startPoint y: 182, endPoint x: 168, endPoint y: 137, distance: 94.0
click at [168, 137] on div "28 The practice receives a request to fax records from a physician unknown to t…" at bounding box center [262, 151] width 235 height 63
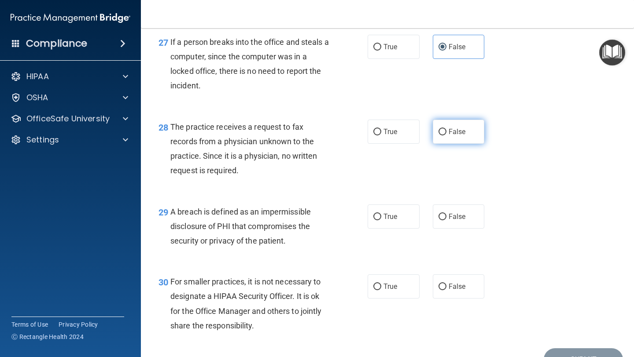
click at [458, 136] on label "False" at bounding box center [459, 132] width 52 height 24
click at [446, 136] on input "False" at bounding box center [442, 132] width 8 height 7
radio input "true"
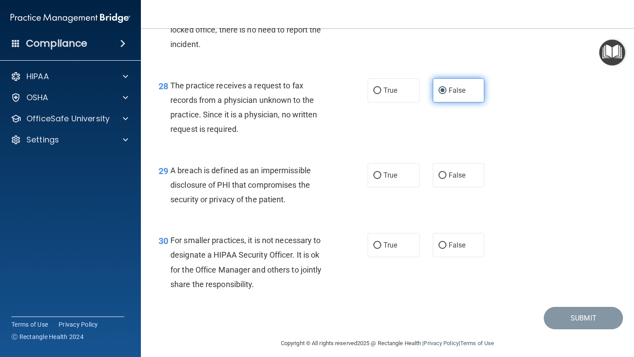
scroll to position [2218, 0]
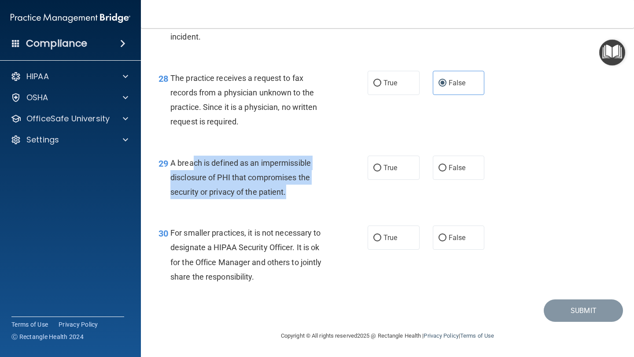
drag, startPoint x: 293, startPoint y: 195, endPoint x: 195, endPoint y: 159, distance: 104.2
click at [195, 159] on div "A breach is defined as an impermissible disclosure of PHI that compromises the …" at bounding box center [253, 178] width 167 height 44
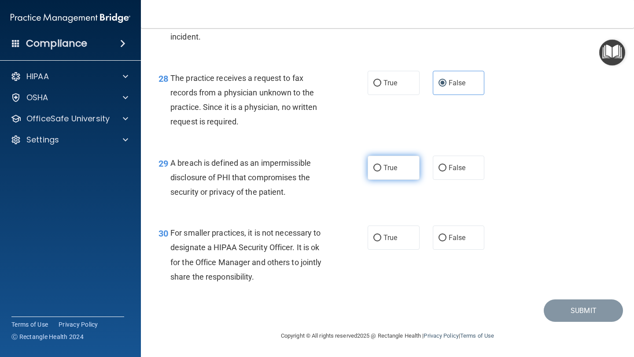
click at [394, 163] on label "True" at bounding box center [394, 168] width 52 height 24
click at [381, 165] on input "True" at bounding box center [377, 168] width 8 height 7
radio input "true"
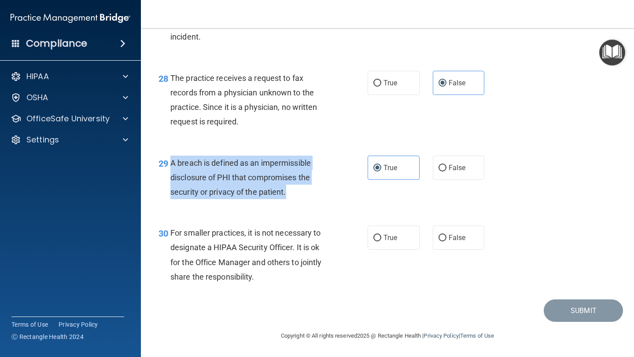
drag, startPoint x: 300, startPoint y: 189, endPoint x: 169, endPoint y: 160, distance: 133.5
click at [169, 160] on div "29 A breach is defined as an impermissible disclosure of PHI that compromises t…" at bounding box center [262, 180] width 235 height 48
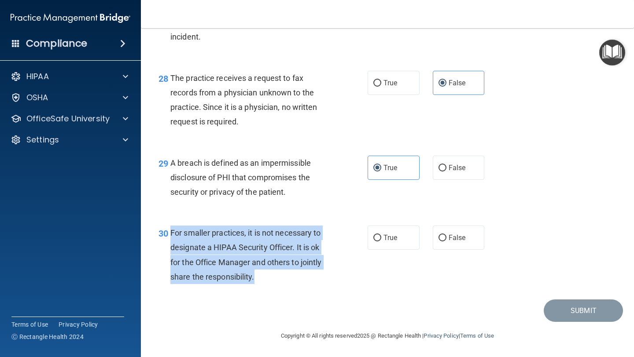
drag, startPoint x: 264, startPoint y: 284, endPoint x: 172, endPoint y: 236, distance: 103.4
click at [172, 236] on div "For smaller practices, it is not necessary to designate a HIPAA Security Office…" at bounding box center [253, 255] width 167 height 59
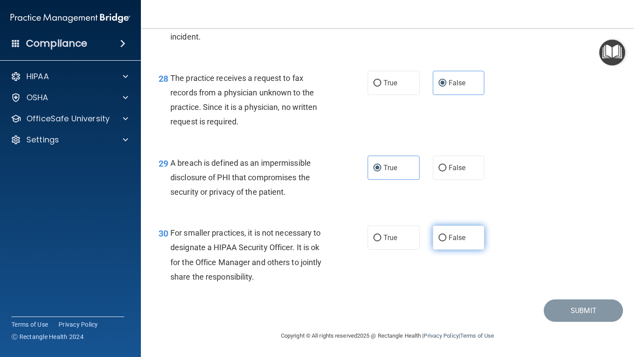
click at [469, 240] on label "False" at bounding box center [459, 238] width 52 height 24
click at [446, 240] on input "False" at bounding box center [442, 238] width 8 height 7
radio input "true"
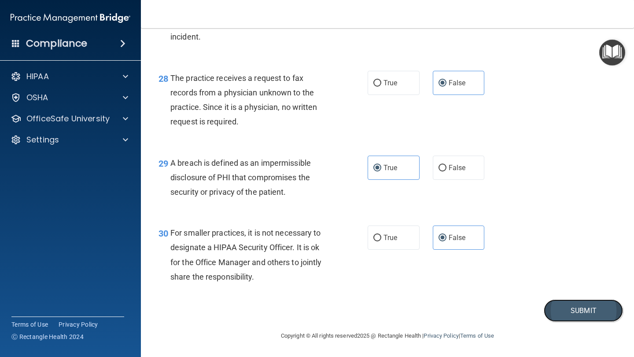
click at [597, 315] on button "Submit" at bounding box center [583, 311] width 79 height 22
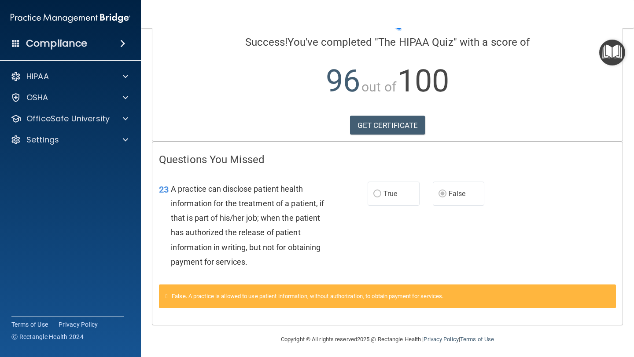
scroll to position [69, 0]
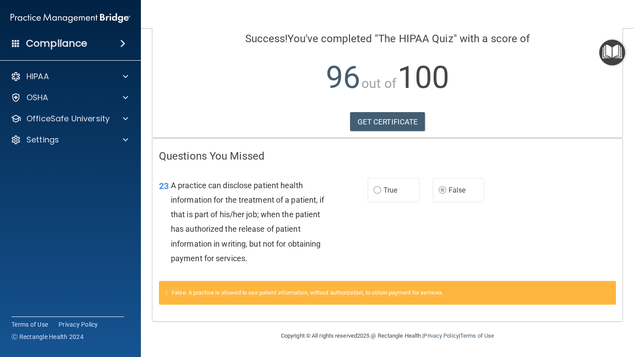
click at [247, 293] on span "False. A practice is allowed to use patient information, without authorization,…" at bounding box center [308, 293] width 272 height 7
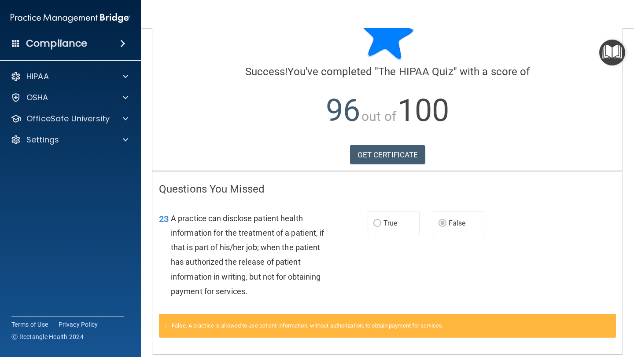
scroll to position [52, 0]
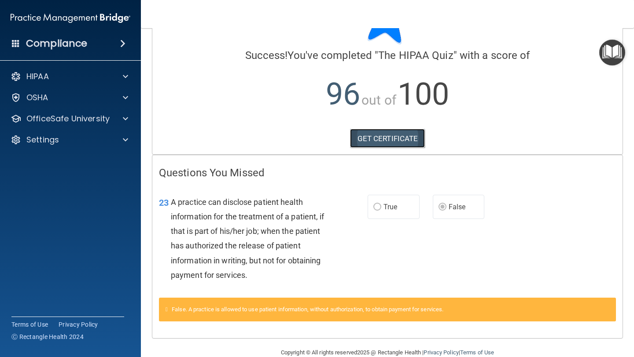
click at [410, 139] on link "GET CERTIFICATE" at bounding box center [387, 138] width 75 height 19
click at [250, 57] on span "Success!" at bounding box center [266, 55] width 43 height 12
click at [125, 73] on span at bounding box center [125, 76] width 5 height 11
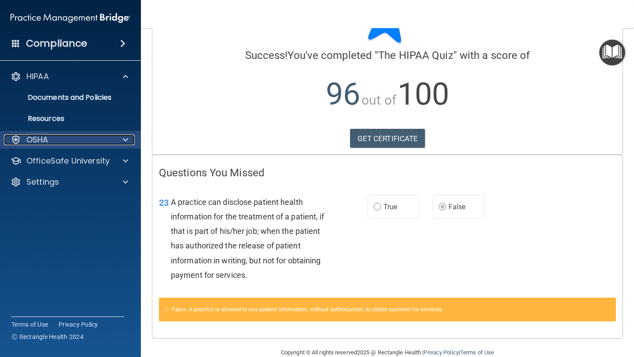
click at [95, 138] on div "OSHA" at bounding box center [58, 140] width 109 height 11
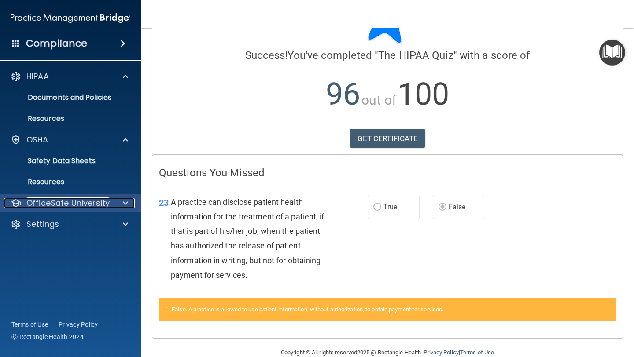
click at [73, 201] on p "OfficeSafe University" at bounding box center [67, 203] width 83 height 11
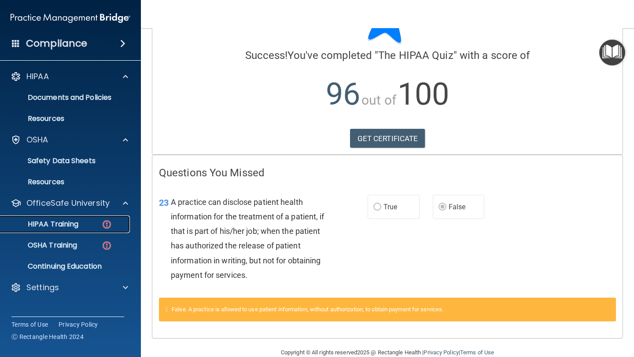
click at [111, 228] on img at bounding box center [106, 224] width 11 height 11
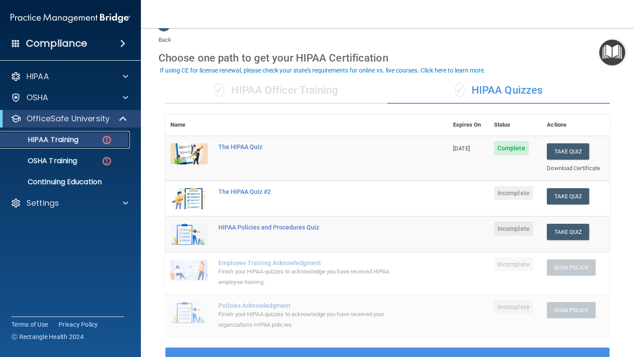
scroll to position [10, 0]
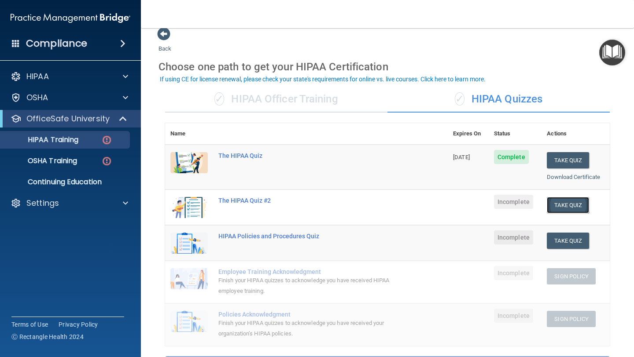
click at [564, 200] on button "Take Quiz" at bounding box center [568, 205] width 42 height 16
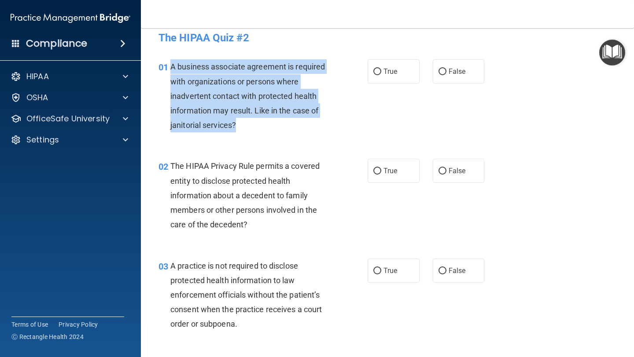
drag, startPoint x: 268, startPoint y: 124, endPoint x: 171, endPoint y: 68, distance: 112.0
click at [171, 68] on div "A business associate agreement is required with organizations or persons where …" at bounding box center [253, 95] width 167 height 73
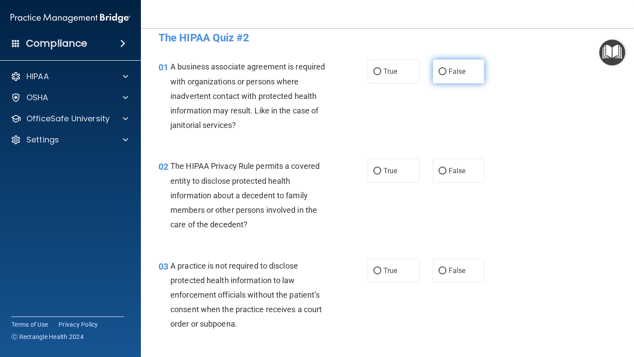
click at [462, 65] on label "False" at bounding box center [459, 71] width 52 height 24
click at [446, 69] on input "False" at bounding box center [442, 72] width 8 height 7
radio input "true"
click at [462, 66] on label "False" at bounding box center [459, 71] width 52 height 24
click at [446, 69] on input "False" at bounding box center [442, 72] width 8 height 7
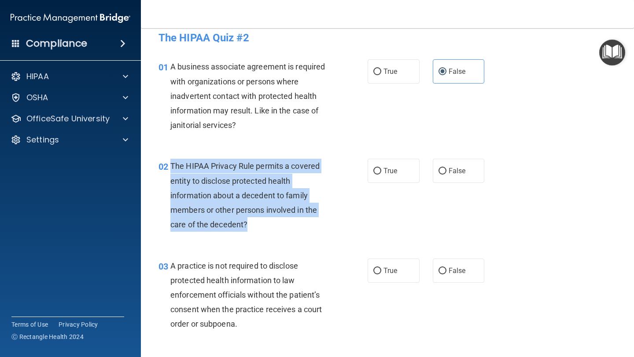
drag, startPoint x: 285, startPoint y: 227, endPoint x: 170, endPoint y: 166, distance: 130.3
click at [170, 166] on div "The HIPAA Privacy Rule permits a covered entity to disclose protected health in…" at bounding box center [253, 195] width 167 height 73
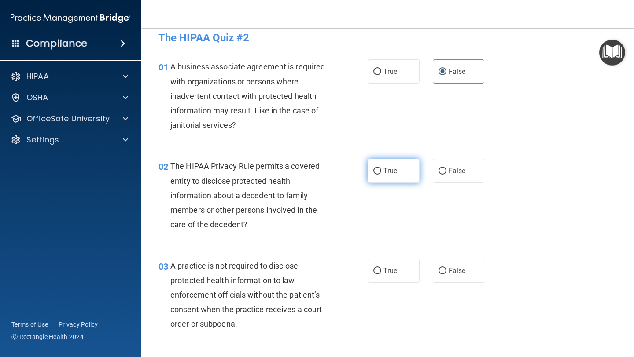
click at [402, 169] on label "True" at bounding box center [394, 171] width 52 height 24
click at [381, 169] on input "True" at bounding box center [377, 171] width 8 height 7
radio input "true"
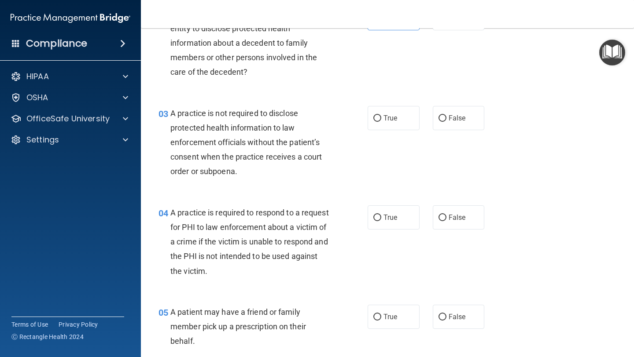
scroll to position [165, 0]
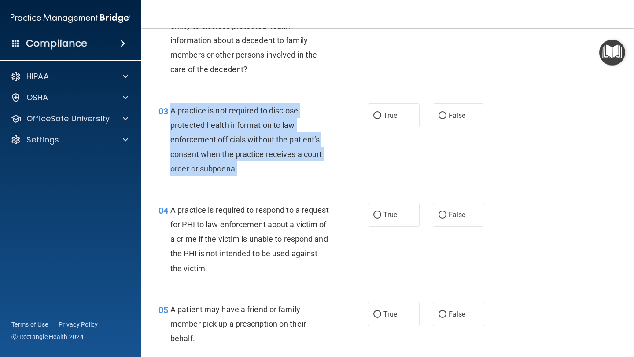
drag, startPoint x: 258, startPoint y: 177, endPoint x: 169, endPoint y: 118, distance: 106.7
click at [169, 118] on div "03 A practice is not required to disclose protected health information to law e…" at bounding box center [262, 141] width 235 height 77
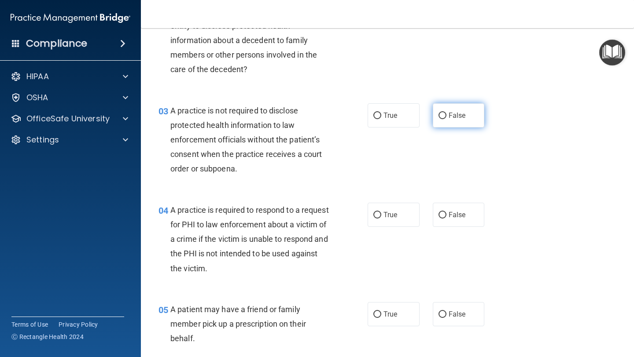
click at [458, 104] on label "False" at bounding box center [459, 115] width 52 height 24
click at [446, 113] on input "False" at bounding box center [442, 116] width 8 height 7
radio input "true"
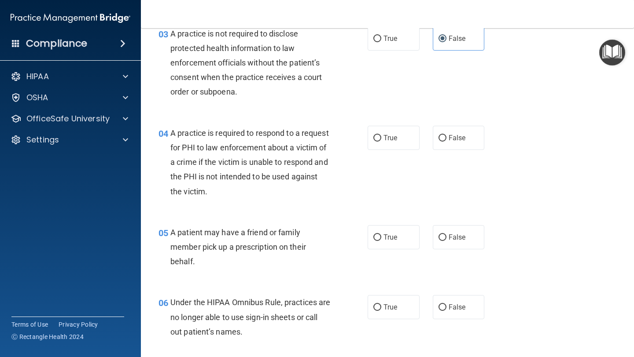
scroll to position [244, 0]
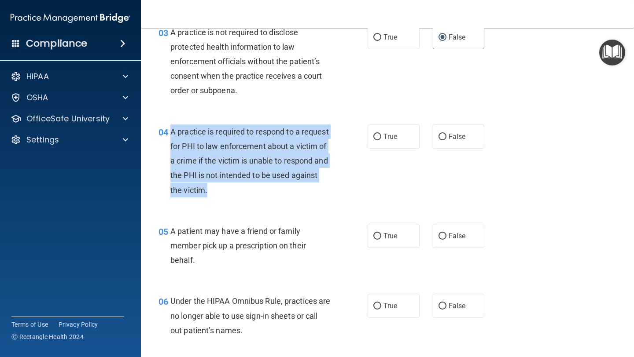
drag, startPoint x: 209, startPoint y: 186, endPoint x: 168, endPoint y: 129, distance: 69.7
click at [171, 132] on div "A practice is required to respond to a request for PHI to law enforcement about…" at bounding box center [253, 161] width 167 height 73
click at [378, 136] on input "True" at bounding box center [377, 137] width 8 height 7
radio input "true"
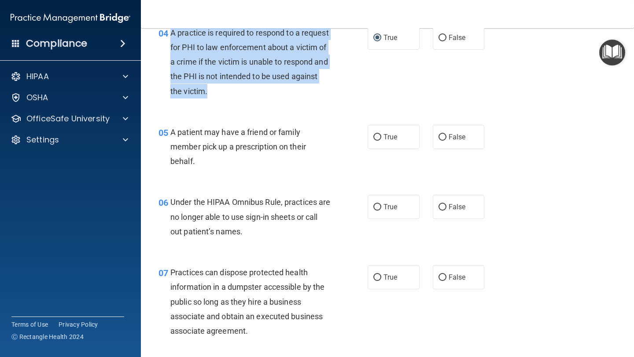
scroll to position [343, 0]
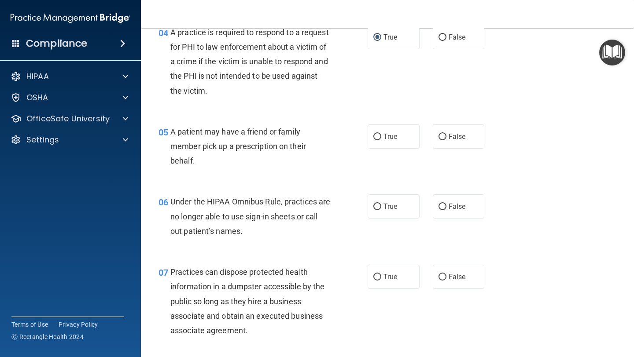
click at [278, 162] on div "A patient may have a friend or family member pick up a prescription on their be…" at bounding box center [253, 147] width 167 height 44
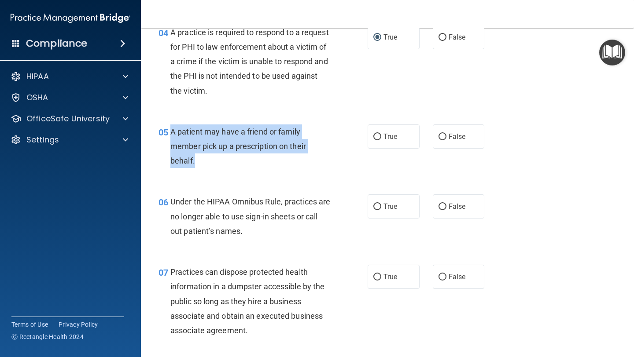
drag, startPoint x: 277, startPoint y: 162, endPoint x: 170, endPoint y: 138, distance: 109.8
click at [171, 138] on div "A patient may have a friend or family member pick up a prescription on their be…" at bounding box center [253, 147] width 167 height 44
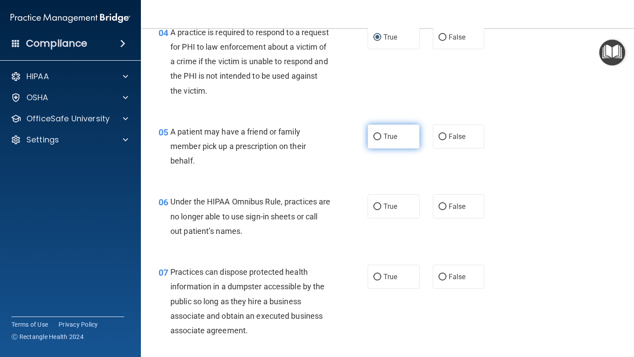
click at [394, 138] on span "True" at bounding box center [390, 136] width 14 height 8
click at [381, 138] on input "True" at bounding box center [377, 137] width 8 height 7
radio input "true"
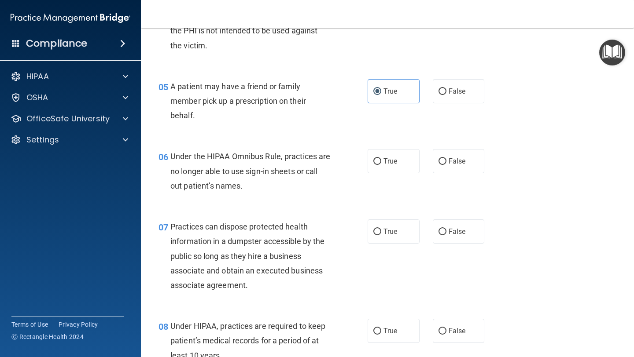
scroll to position [396, 0]
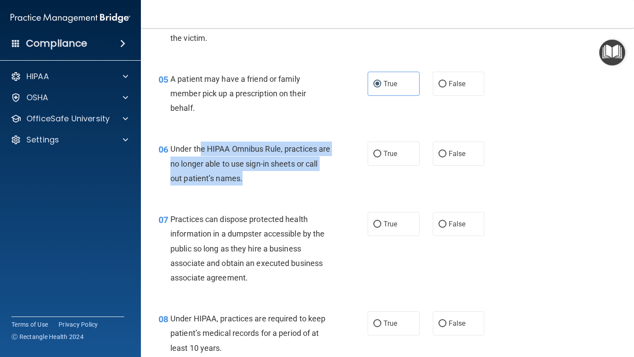
drag, startPoint x: 269, startPoint y: 183, endPoint x: 199, endPoint y: 152, distance: 76.9
click at [199, 153] on div "Under the HIPAA Omnibus Rule, practices are no longer able to use sign-in sheet…" at bounding box center [253, 164] width 167 height 44
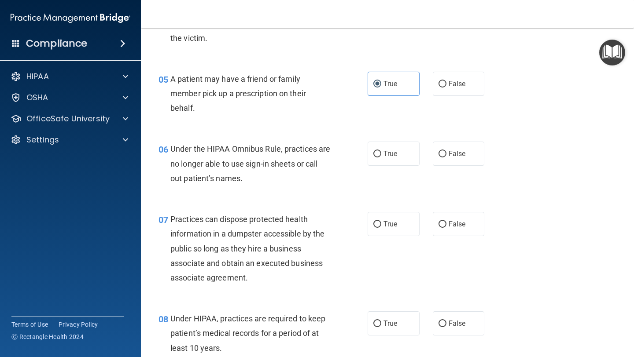
click at [204, 154] on div "Under the HIPAA Omnibus Rule, practices are no longer able to use sign-in sheet…" at bounding box center [253, 164] width 167 height 44
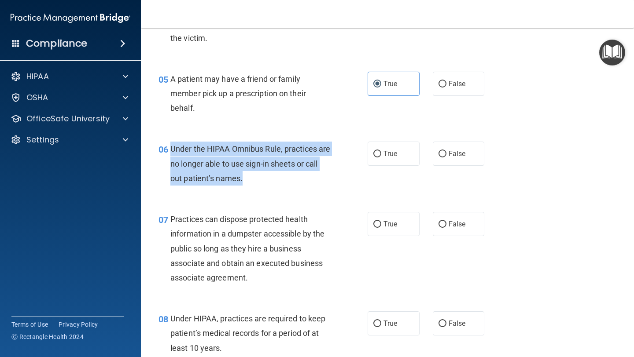
drag, startPoint x: 260, startPoint y: 180, endPoint x: 168, endPoint y: 154, distance: 95.6
click at [171, 154] on div "Under the HIPAA Omnibus Rule, practices are no longer able to use sign-in sheet…" at bounding box center [253, 164] width 167 height 44
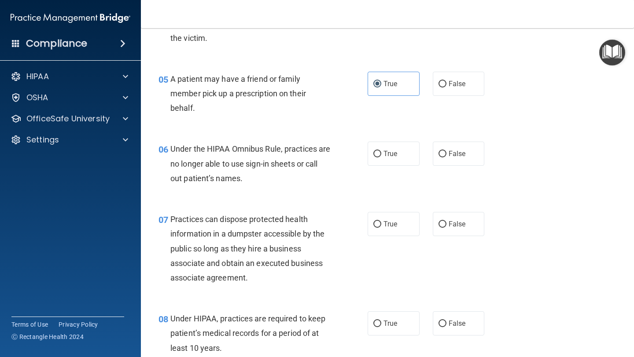
click at [467, 139] on div "06 Under the HIPAA Omnibus Rule, practices are no longer able to use sign-in sh…" at bounding box center [387, 166] width 471 height 70
click at [465, 146] on label "False" at bounding box center [459, 154] width 52 height 24
click at [446, 151] on input "False" at bounding box center [442, 154] width 8 height 7
radio input "true"
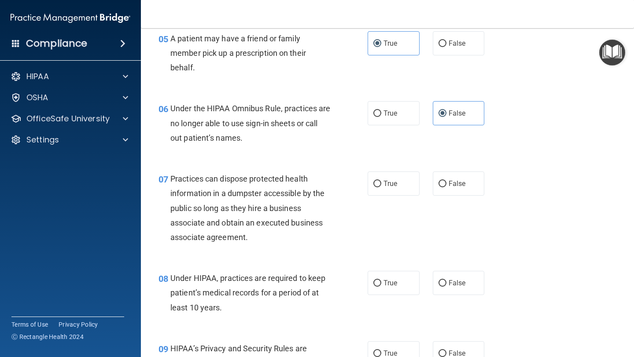
scroll to position [442, 0]
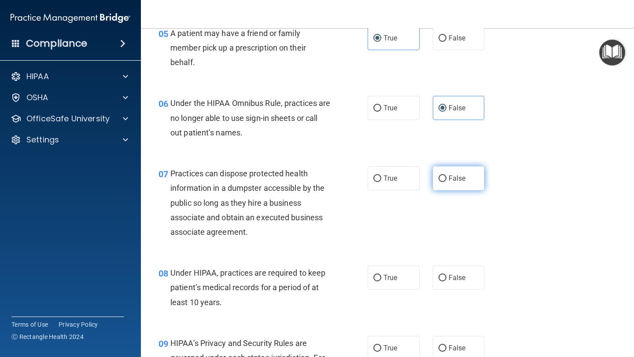
click at [457, 171] on label "False" at bounding box center [459, 178] width 52 height 24
click at [446, 176] on input "False" at bounding box center [442, 179] width 8 height 7
radio input "true"
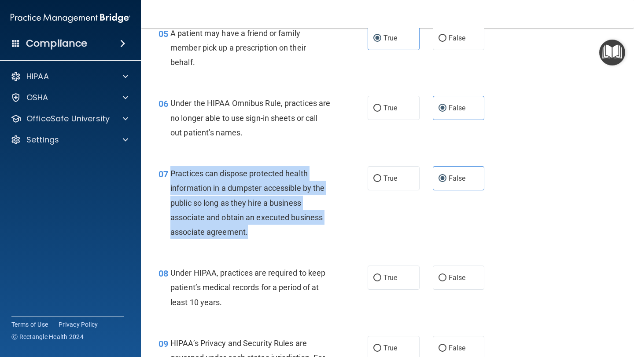
drag, startPoint x: 265, startPoint y: 237, endPoint x: 169, endPoint y: 180, distance: 111.3
click at [169, 180] on div "07 Practices can dispose protected health information in a dumpster accessible …" at bounding box center [262, 204] width 235 height 77
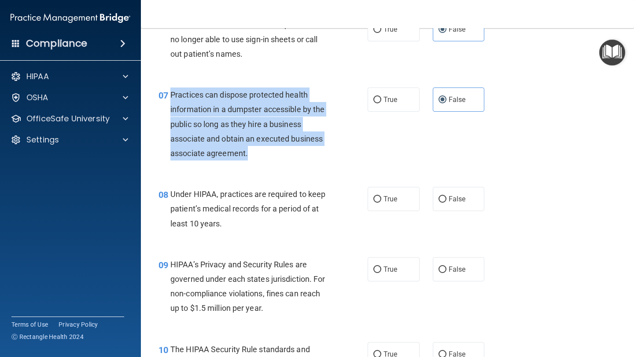
scroll to position [536, 0]
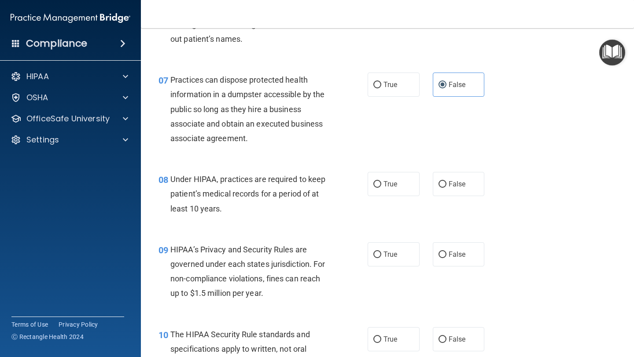
click at [291, 225] on div "08 Under HIPAA, practices are required to keep patient’s medical records for a …" at bounding box center [387, 196] width 471 height 70
click at [391, 187] on span "True" at bounding box center [390, 184] width 14 height 8
click at [381, 187] on input "True" at bounding box center [377, 184] width 8 height 7
radio input "true"
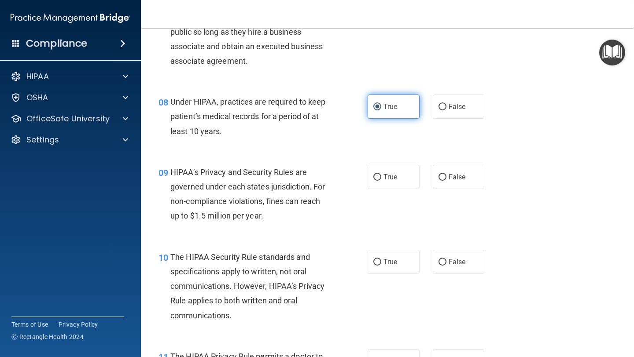
scroll to position [614, 0]
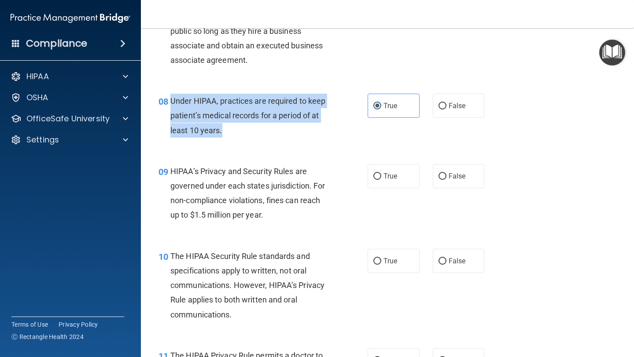
drag, startPoint x: 245, startPoint y: 139, endPoint x: 169, endPoint y: 101, distance: 85.0
click at [169, 101] on div "08 Under HIPAA, practices are required to keep patient’s medical records for a …" at bounding box center [262, 118] width 235 height 48
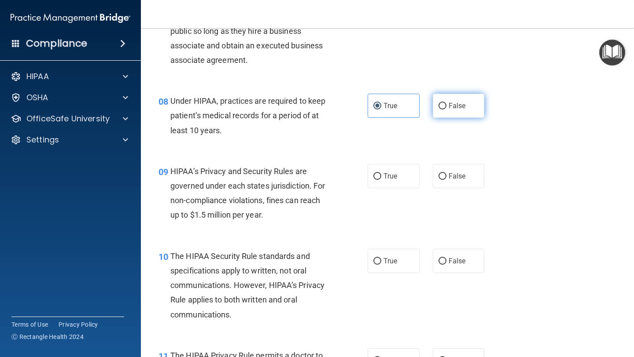
click at [456, 112] on label "False" at bounding box center [459, 106] width 52 height 24
click at [446, 110] on input "False" at bounding box center [442, 106] width 8 height 7
radio input "true"
radio input "false"
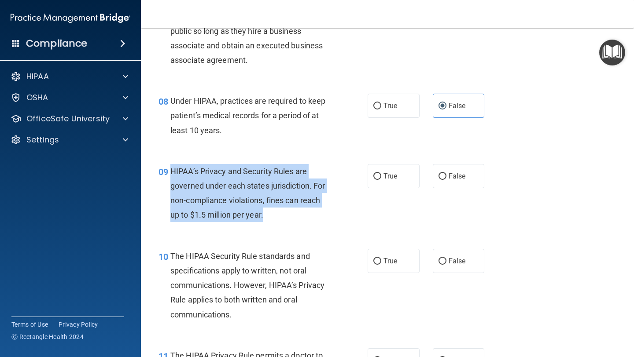
drag, startPoint x: 279, startPoint y: 215, endPoint x: 173, endPoint y: 175, distance: 113.0
click at [172, 173] on div "HIPAA’s Privacy and Security Rules are governed under each states jurisdiction.…" at bounding box center [253, 193] width 167 height 59
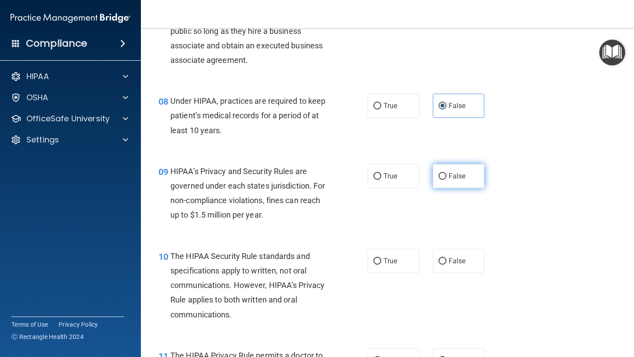
click at [461, 172] on span "False" at bounding box center [456, 176] width 17 height 8
click at [446, 173] on input "False" at bounding box center [442, 176] width 8 height 7
radio input "true"
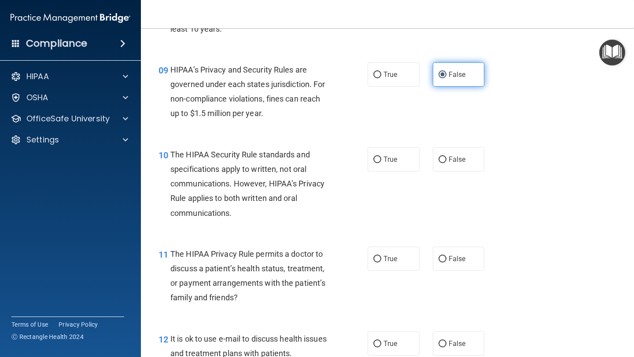
scroll to position [721, 0]
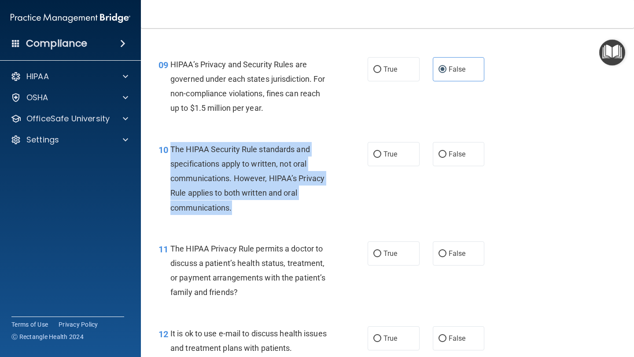
drag, startPoint x: 258, startPoint y: 209, endPoint x: 173, endPoint y: 149, distance: 104.3
click at [172, 147] on div "The HIPAA Security Rule standards and specifications apply to written, not oral…" at bounding box center [253, 178] width 167 height 73
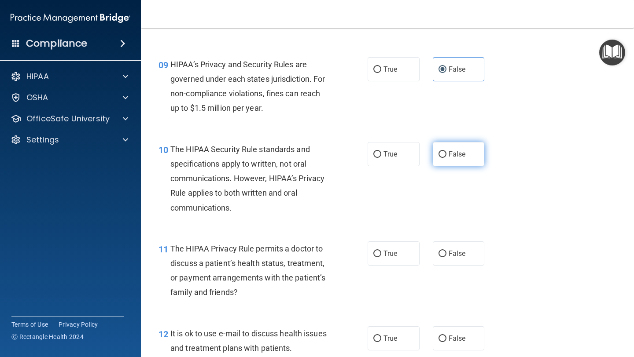
click at [460, 142] on label "False" at bounding box center [459, 154] width 52 height 24
click at [446, 151] on input "False" at bounding box center [442, 154] width 8 height 7
radio input "true"
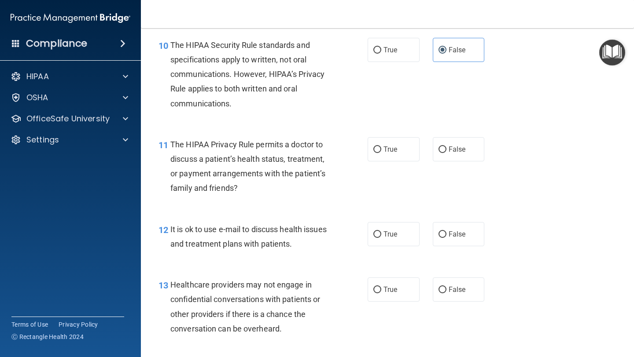
scroll to position [828, 0]
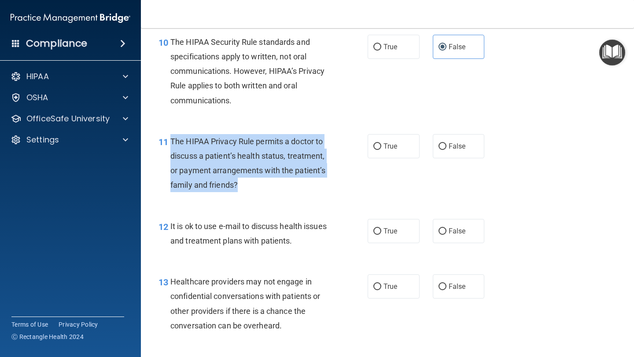
drag, startPoint x: 254, startPoint y: 188, endPoint x: 170, endPoint y: 142, distance: 96.1
click at [170, 142] on div "The HIPAA Privacy Rule permits a doctor to discuss a patient’s health status, t…" at bounding box center [253, 163] width 167 height 59
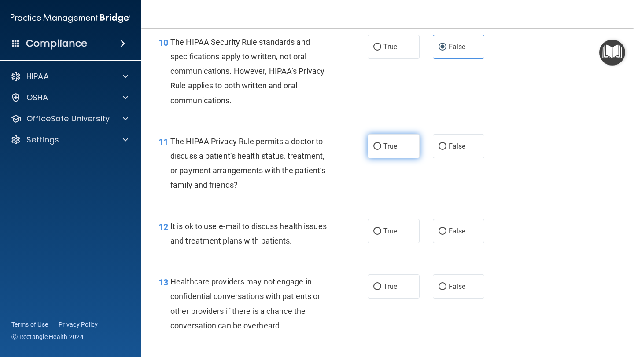
click at [380, 151] on label "True" at bounding box center [394, 146] width 52 height 24
click at [380, 150] on input "True" at bounding box center [377, 146] width 8 height 7
radio input "true"
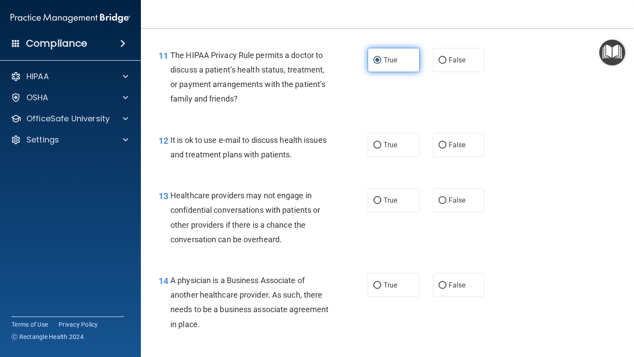
scroll to position [915, 0]
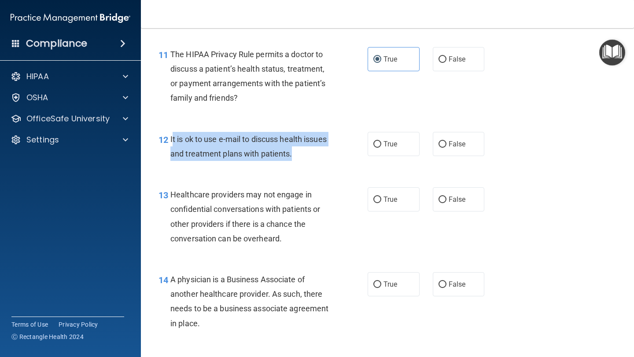
drag, startPoint x: 309, startPoint y: 158, endPoint x: 173, endPoint y: 136, distance: 137.6
click at [173, 136] on div "It is ok to use e-mail to discuss health issues and treatment plans with patien…" at bounding box center [253, 146] width 167 height 29
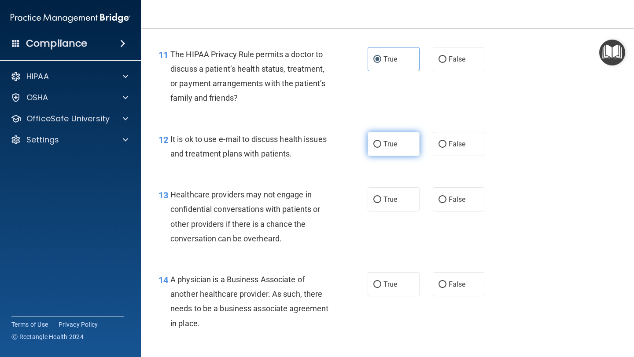
click at [386, 149] on label "True" at bounding box center [394, 144] width 52 height 24
click at [381, 148] on input "True" at bounding box center [377, 144] width 8 height 7
radio input "true"
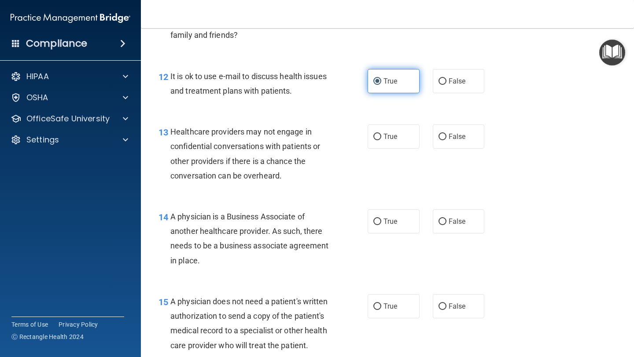
scroll to position [989, 0]
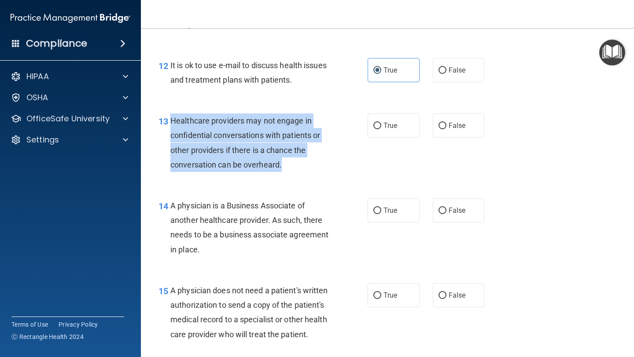
drag, startPoint x: 318, startPoint y: 165, endPoint x: 171, endPoint y: 114, distance: 155.2
click at [171, 114] on div "Healthcare providers may not engage in confidential conversations with patients…" at bounding box center [253, 143] width 167 height 59
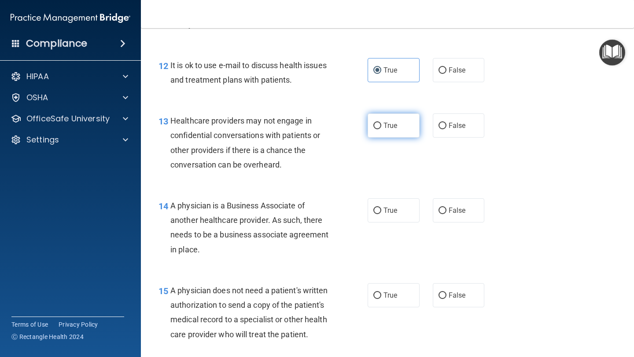
click at [379, 118] on label "True" at bounding box center [394, 126] width 52 height 24
click at [379, 123] on input "True" at bounding box center [377, 126] width 8 height 7
radio input "true"
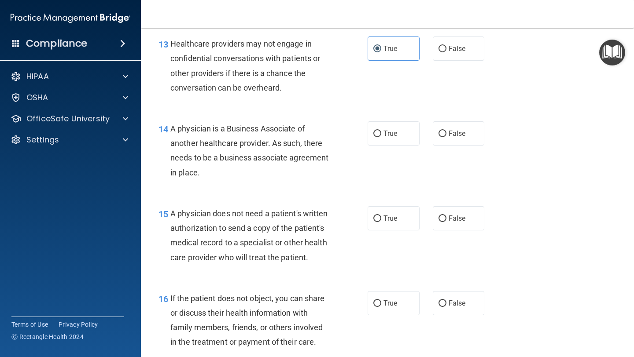
scroll to position [1069, 0]
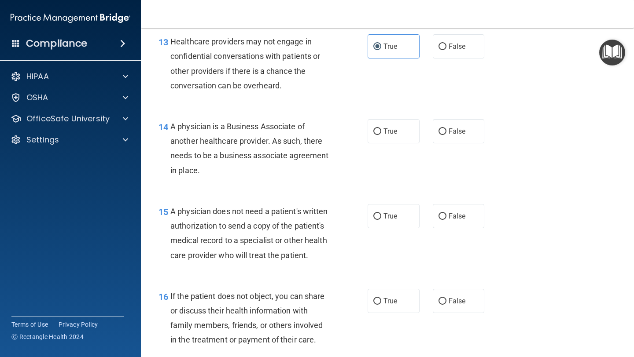
drag, startPoint x: 205, startPoint y: 171, endPoint x: 169, endPoint y: 123, distance: 60.4
click at [169, 123] on div "14 A physician is a Business Associate of another healthcare provider. As such,…" at bounding box center [262, 150] width 235 height 63
click at [470, 126] on label "False" at bounding box center [459, 131] width 52 height 24
click at [446, 129] on input "False" at bounding box center [442, 132] width 8 height 7
radio input "true"
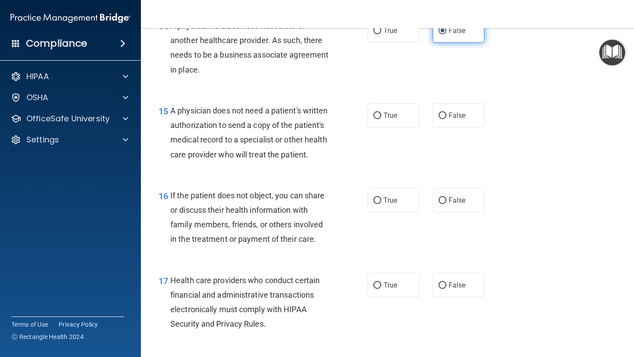
scroll to position [1191, 0]
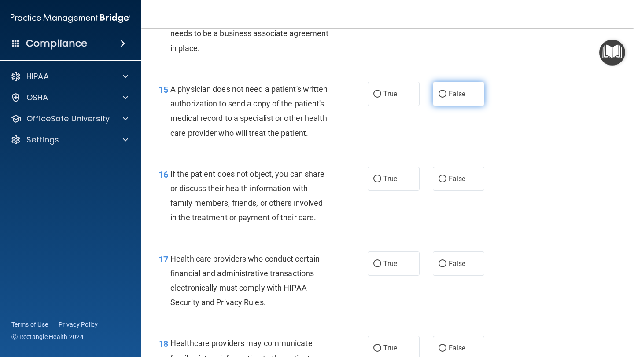
click at [451, 92] on span "False" at bounding box center [456, 94] width 17 height 8
click at [446, 92] on input "False" at bounding box center [442, 94] width 8 height 7
radio input "true"
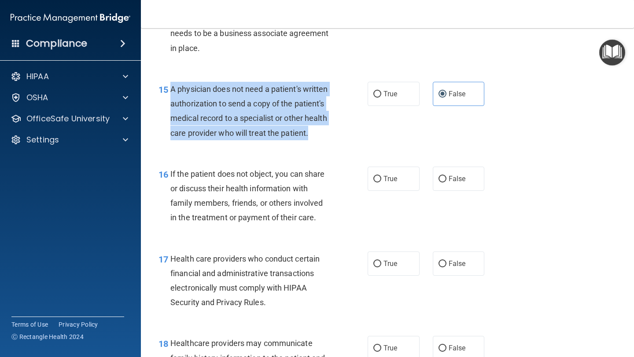
drag, startPoint x: 318, startPoint y: 140, endPoint x: 169, endPoint y: 83, distance: 159.6
click at [171, 83] on div "A physician does not need a patient's written authorization to send a copy of t…" at bounding box center [253, 111] width 167 height 59
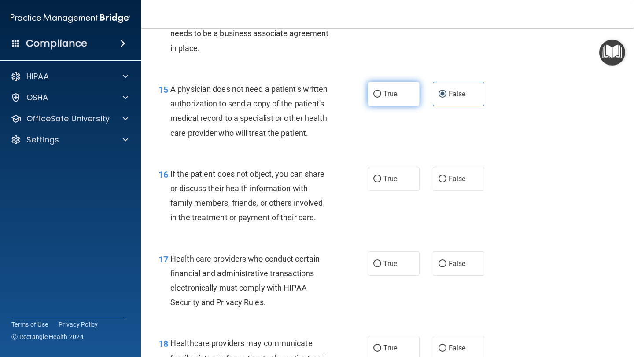
click at [385, 91] on span "True" at bounding box center [390, 94] width 14 height 8
click at [381, 91] on input "True" at bounding box center [377, 94] width 8 height 7
radio input "true"
radio input "false"
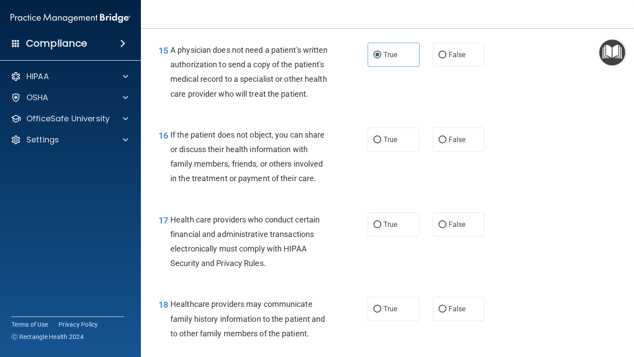
scroll to position [1230, 0]
click at [376, 141] on input "True" at bounding box center [377, 140] width 8 height 7
radio input "true"
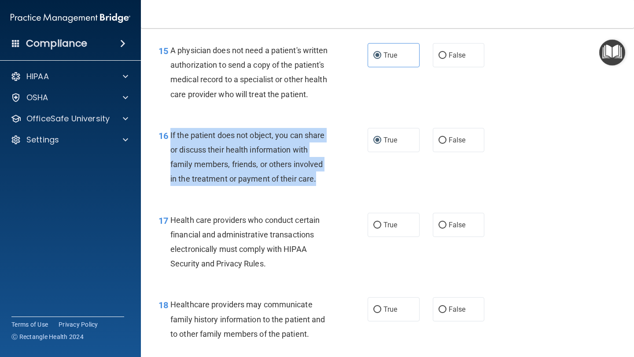
drag, startPoint x: 320, startPoint y: 181, endPoint x: 170, endPoint y: 136, distance: 157.1
click at [170, 136] on div "If the patient does not object, you can share or discuss their health informati…" at bounding box center [253, 157] width 167 height 59
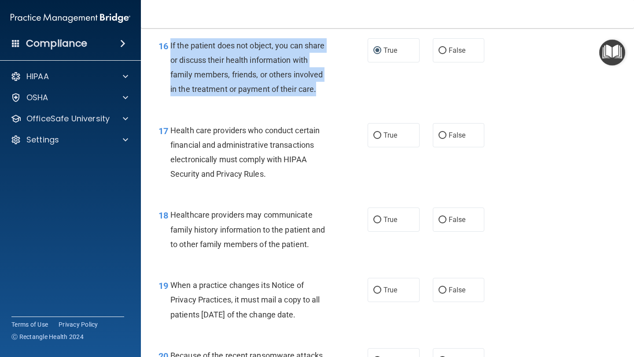
scroll to position [1319, 0]
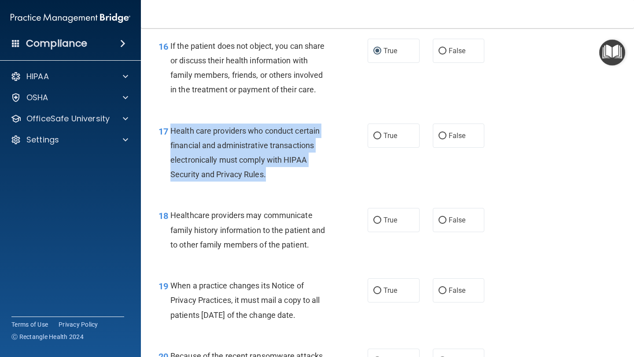
drag, startPoint x: 274, startPoint y: 176, endPoint x: 170, endPoint y: 137, distance: 110.9
click at [170, 134] on div "Health care providers who conduct certain financial and administrative transact…" at bounding box center [253, 153] width 167 height 59
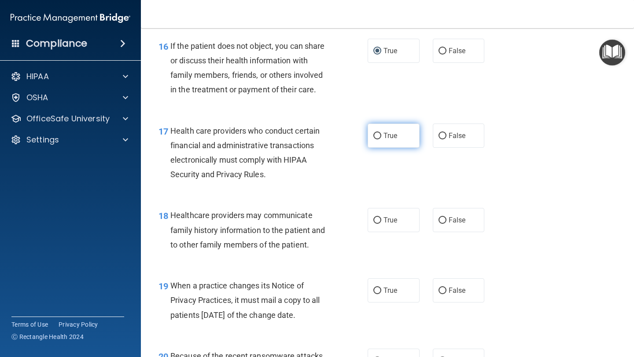
click at [393, 137] on span "True" at bounding box center [390, 136] width 14 height 8
click at [381, 137] on input "True" at bounding box center [377, 136] width 8 height 7
radio input "true"
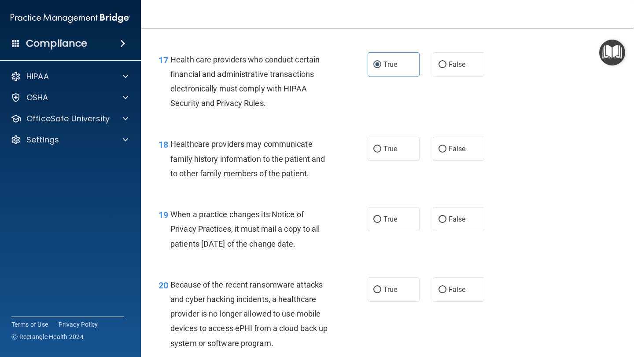
scroll to position [1401, 0]
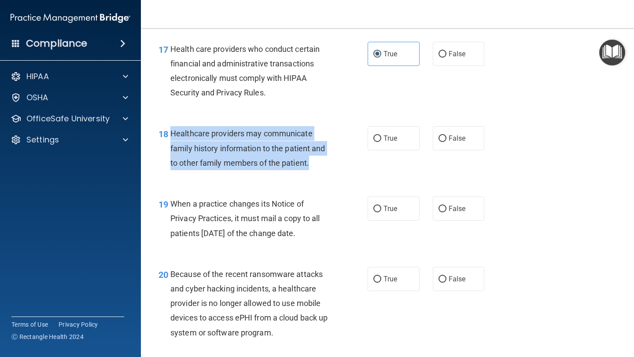
drag, startPoint x: 315, startPoint y: 163, endPoint x: 169, endPoint y: 135, distance: 149.2
click at [170, 135] on div "Healthcare providers may communicate family history information to the patient …" at bounding box center [253, 148] width 167 height 44
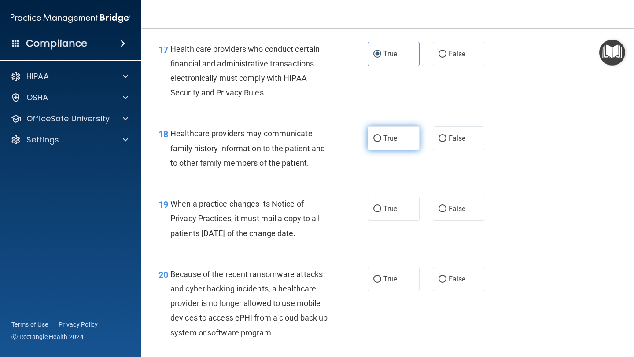
click at [386, 130] on label "True" at bounding box center [394, 138] width 52 height 24
click at [381, 136] on input "True" at bounding box center [377, 139] width 8 height 7
radio input "true"
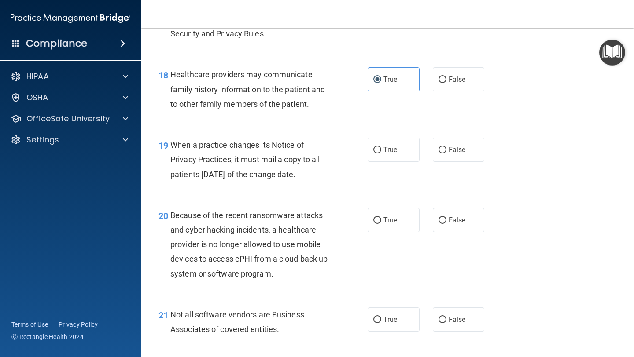
scroll to position [1461, 0]
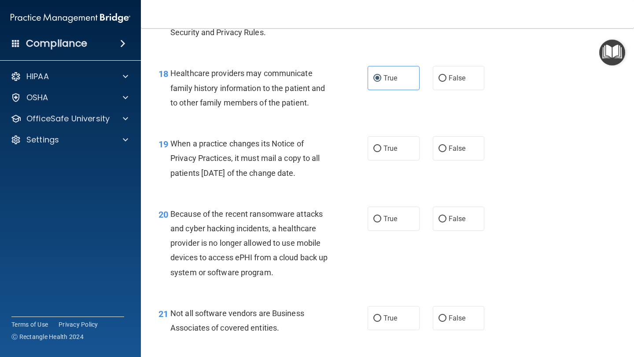
drag, startPoint x: 330, startPoint y: 174, endPoint x: 172, endPoint y: 142, distance: 161.2
click at [172, 142] on div "When a practice changes its Notice of Privacy Practices, it must mail a copy to…" at bounding box center [253, 158] width 167 height 44
click at [455, 149] on span "False" at bounding box center [456, 148] width 17 height 8
click at [446, 149] on input "False" at bounding box center [442, 149] width 8 height 7
radio input "true"
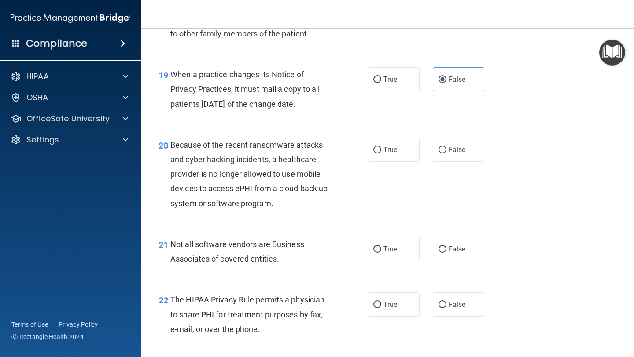
scroll to position [1543, 0]
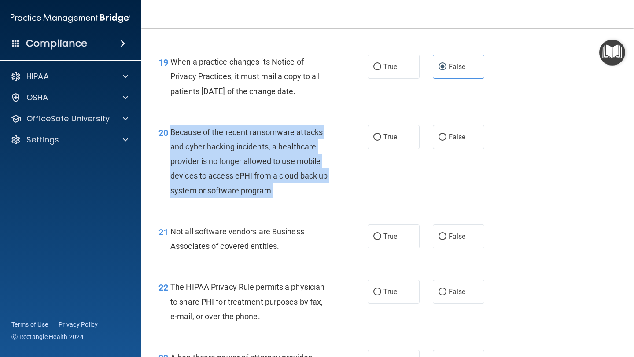
drag, startPoint x: 282, startPoint y: 191, endPoint x: 168, endPoint y: 129, distance: 129.6
click at [168, 129] on div "20 Because of the recent ransomware attacks and cyber hacking incidents, a heal…" at bounding box center [262, 163] width 235 height 77
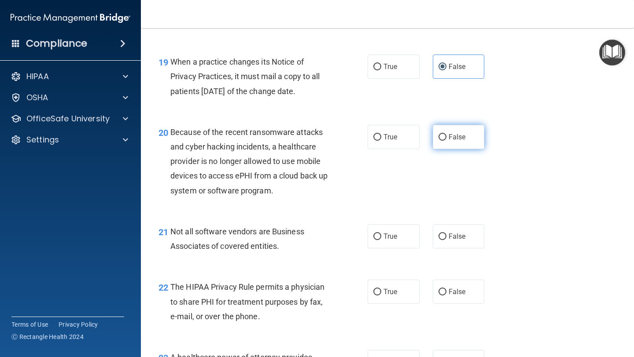
click at [470, 129] on label "False" at bounding box center [459, 137] width 52 height 24
click at [446, 134] on input "False" at bounding box center [442, 137] width 8 height 7
radio input "true"
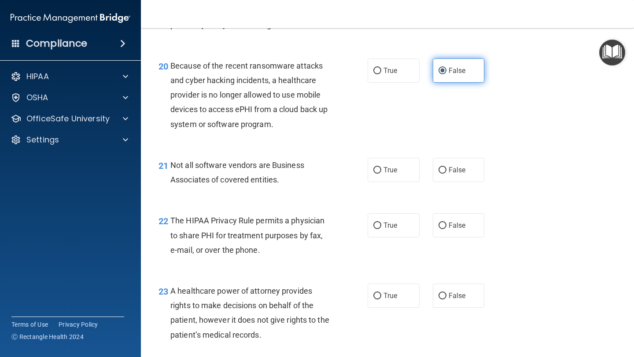
scroll to position [1611, 0]
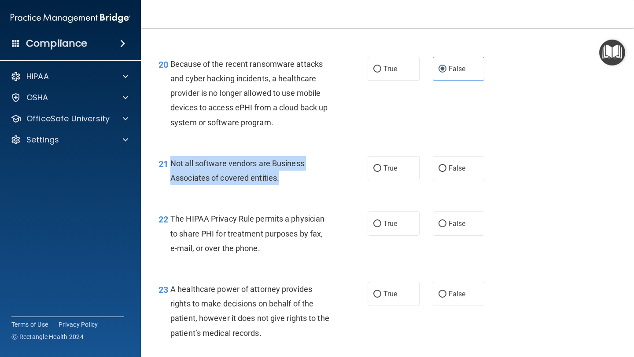
drag, startPoint x: 297, startPoint y: 181, endPoint x: 170, endPoint y: 164, distance: 127.5
click at [170, 164] on div "Not all software vendors are Business Associates of covered entities." at bounding box center [253, 170] width 167 height 29
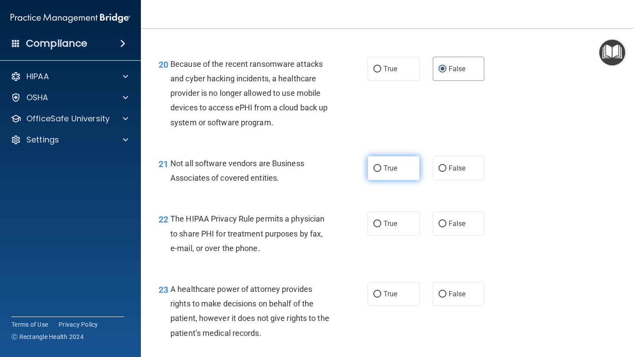
click at [387, 175] on label "True" at bounding box center [394, 168] width 52 height 24
click at [381, 172] on input "True" at bounding box center [377, 168] width 8 height 7
radio input "true"
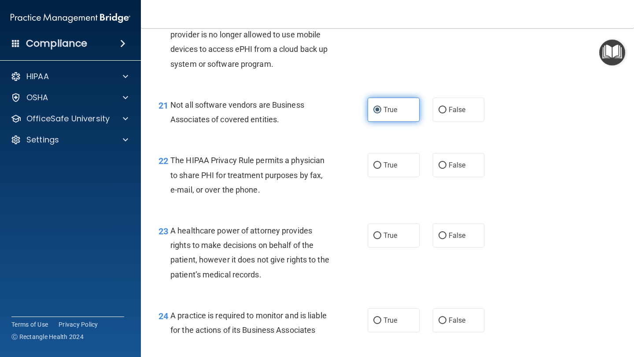
scroll to position [1672, 0]
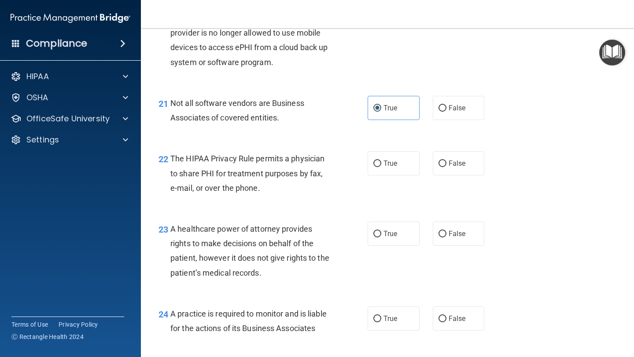
click at [285, 197] on div "22 The HIPAA Privacy Rule permits a physician to share PHI for treatment purpos…" at bounding box center [262, 175] width 235 height 48
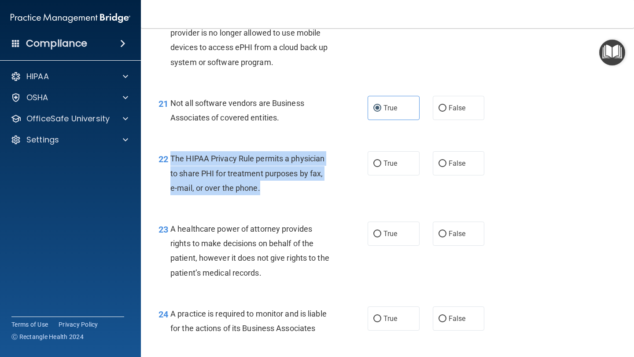
drag, startPoint x: 285, startPoint y: 194, endPoint x: 168, endPoint y: 156, distance: 123.0
click at [168, 156] on div "22 The HIPAA Privacy Rule permits a physician to share PHI for treatment purpos…" at bounding box center [262, 175] width 235 height 48
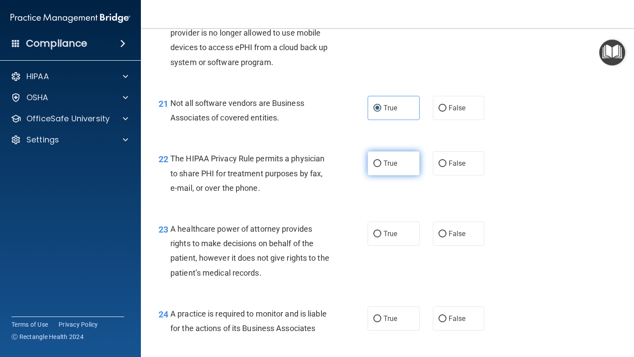
click at [392, 159] on span "True" at bounding box center [390, 163] width 14 height 8
click at [381, 161] on input "True" at bounding box center [377, 164] width 8 height 7
radio input "true"
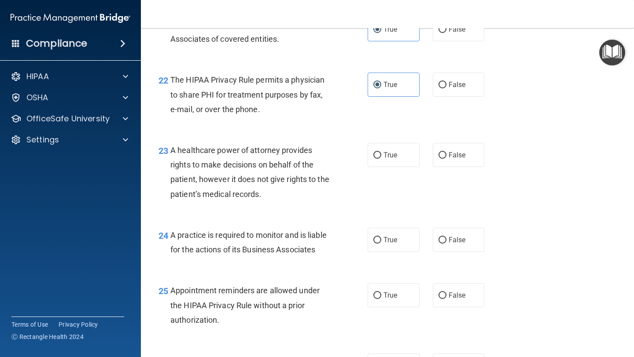
scroll to position [1770, 0]
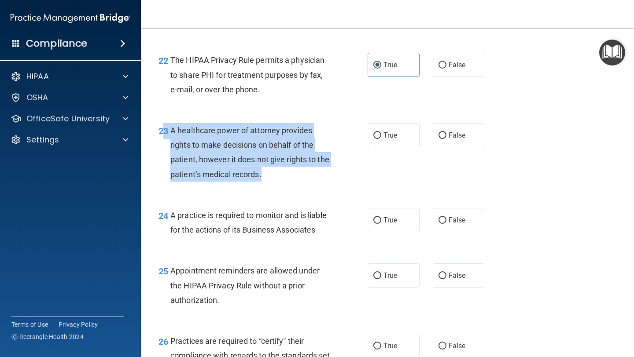
drag, startPoint x: 270, startPoint y: 173, endPoint x: 165, endPoint y: 128, distance: 114.4
click at [165, 128] on div "23 A healthcare power of attorney provides rights to make decisions on behalf o…" at bounding box center [262, 154] width 235 height 63
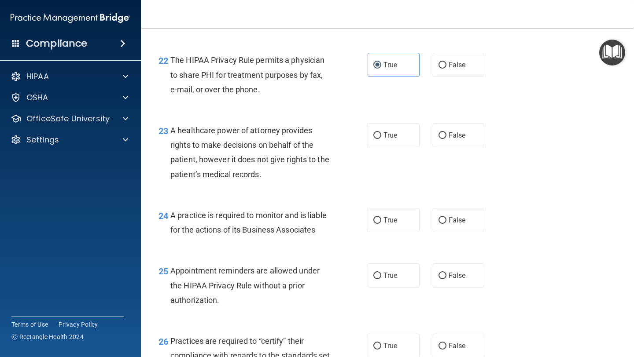
click at [259, 175] on span "A healthcare power of attorney provides rights to make decisions on behalf of t…" at bounding box center [249, 152] width 159 height 53
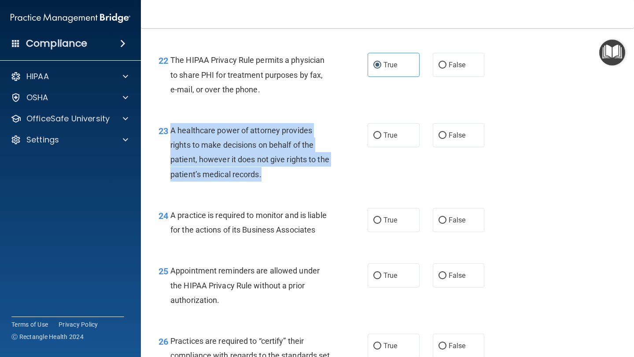
drag, startPoint x: 262, startPoint y: 180, endPoint x: 172, endPoint y: 127, distance: 104.7
click at [172, 127] on div "A healthcare power of attorney provides rights to make decisions on behalf of t…" at bounding box center [253, 152] width 167 height 59
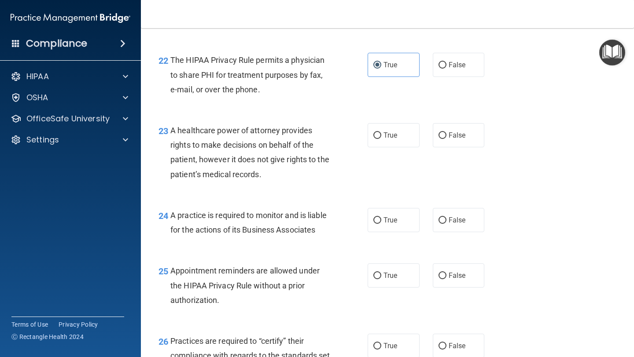
click at [430, 144] on div "True False" at bounding box center [430, 135] width 125 height 24
click at [441, 139] on input "False" at bounding box center [442, 135] width 8 height 7
radio input "true"
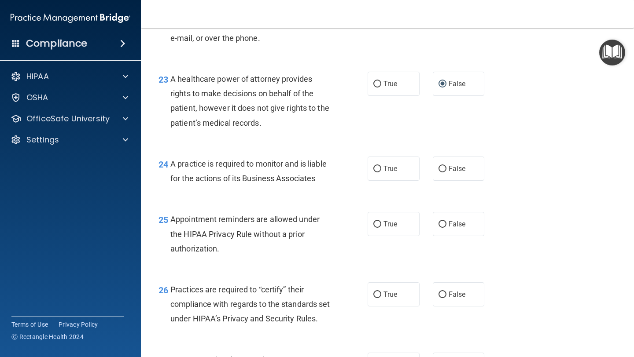
scroll to position [1824, 0]
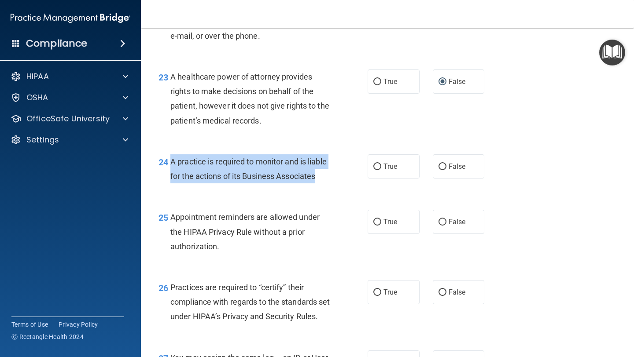
drag, startPoint x: 331, startPoint y: 180, endPoint x: 166, endPoint y: 159, distance: 166.3
click at [166, 160] on div "24 A practice is required to monitor and is liable for the actions of its Busin…" at bounding box center [262, 170] width 235 height 33
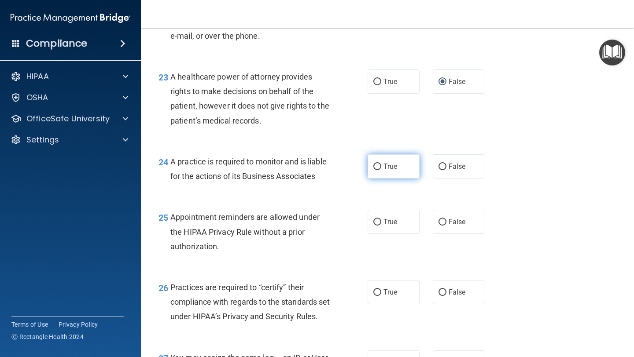
click at [382, 157] on label "True" at bounding box center [394, 166] width 52 height 24
click at [381, 164] on input "True" at bounding box center [377, 167] width 8 height 7
radio input "true"
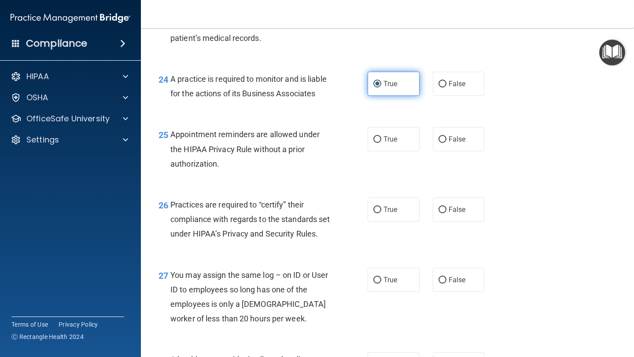
scroll to position [1918, 0]
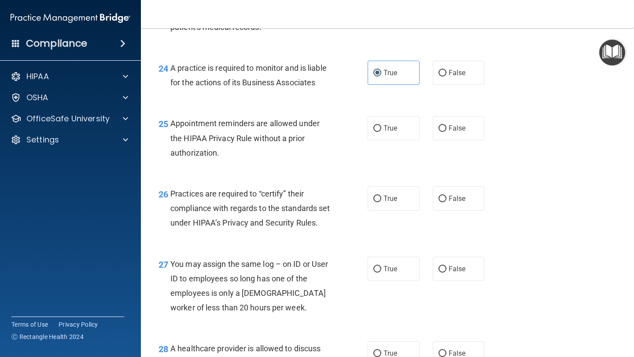
click at [365, 131] on div "25 Appointment reminders are allowed under the HIPAA Privacy Rule without a pri…" at bounding box center [262, 140] width 235 height 48
click at [379, 130] on input "True" at bounding box center [377, 128] width 8 height 7
radio input "true"
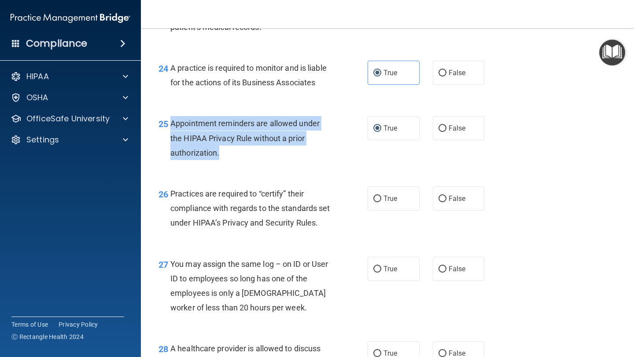
drag, startPoint x: 238, startPoint y: 152, endPoint x: 169, endPoint y: 123, distance: 74.0
click at [169, 123] on div "25 Appointment reminders are allowed under the HIPAA Privacy Rule without a pri…" at bounding box center [262, 140] width 235 height 48
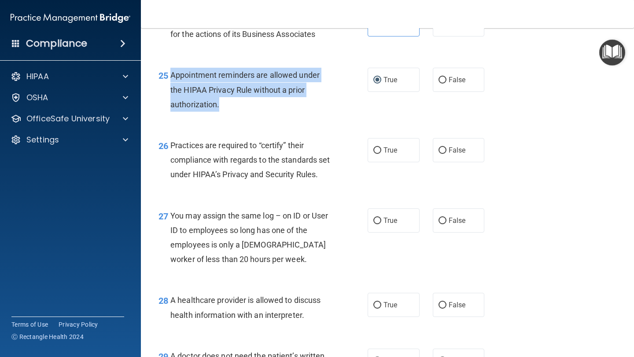
scroll to position [1972, 0]
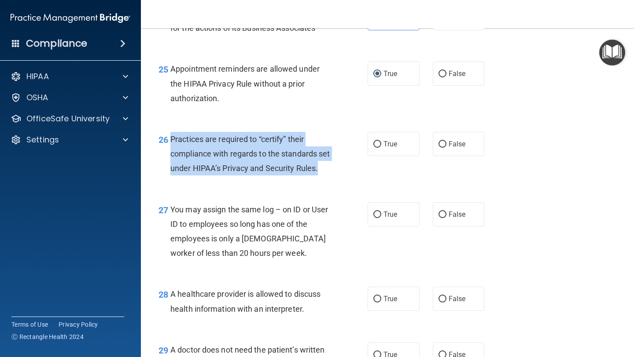
drag, startPoint x: 216, startPoint y: 182, endPoint x: 168, endPoint y: 134, distance: 68.5
click at [168, 134] on div "26 Practices are required to “certify” their compliance with regards to the sta…" at bounding box center [262, 156] width 235 height 48
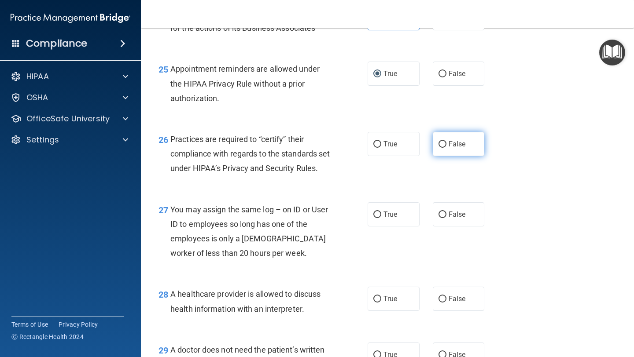
click at [444, 136] on label "False" at bounding box center [459, 144] width 52 height 24
click at [444, 141] on input "False" at bounding box center [442, 144] width 8 height 7
radio input "true"
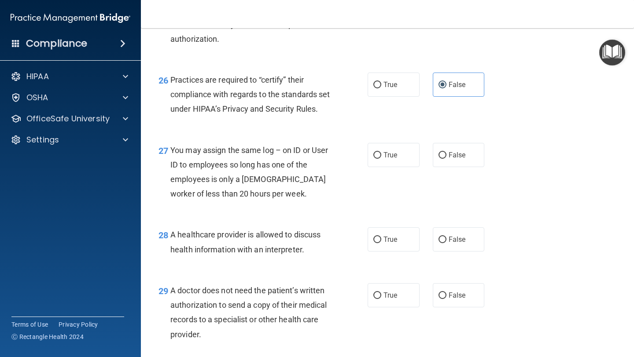
scroll to position [2056, 0]
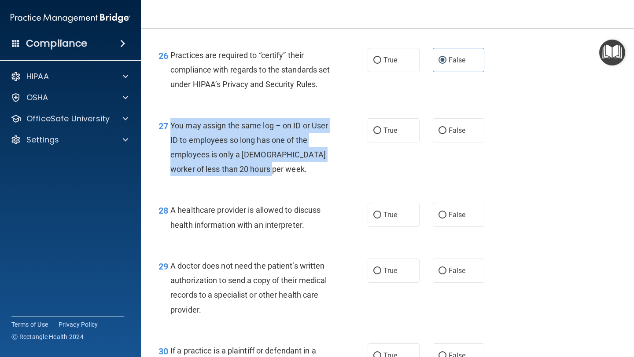
drag, startPoint x: 265, startPoint y: 188, endPoint x: 172, endPoint y: 139, distance: 105.1
click at [172, 139] on div "You may assign the same log – on ID or User ID to employees so long has one of …" at bounding box center [253, 147] width 167 height 59
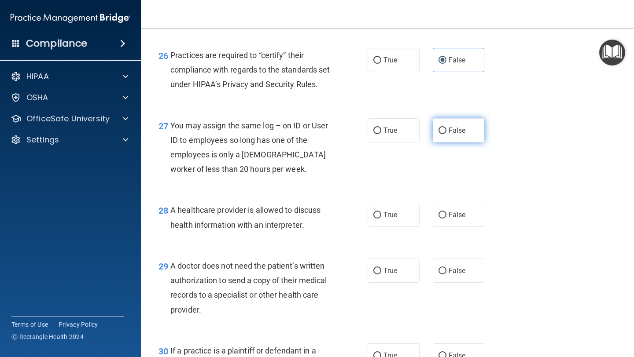
click at [464, 135] on span "False" at bounding box center [456, 130] width 17 height 8
click at [446, 134] on input "False" at bounding box center [442, 131] width 8 height 7
radio input "true"
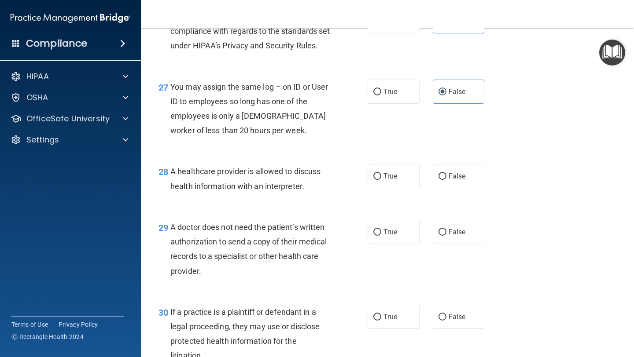
scroll to position [2136, 0]
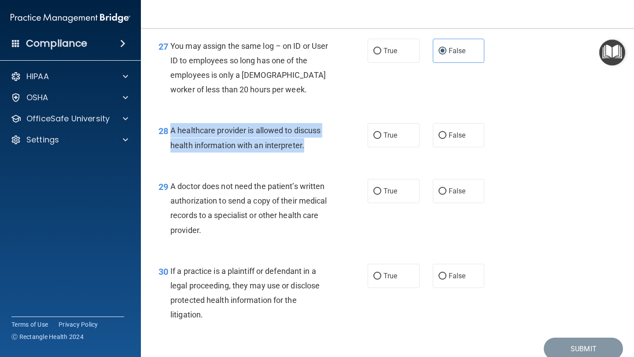
drag, startPoint x: 327, startPoint y: 159, endPoint x: 169, endPoint y: 147, distance: 158.9
click at [169, 147] on div "28 A healthcare provider is allowed to discuss health information with an inter…" at bounding box center [262, 139] width 235 height 33
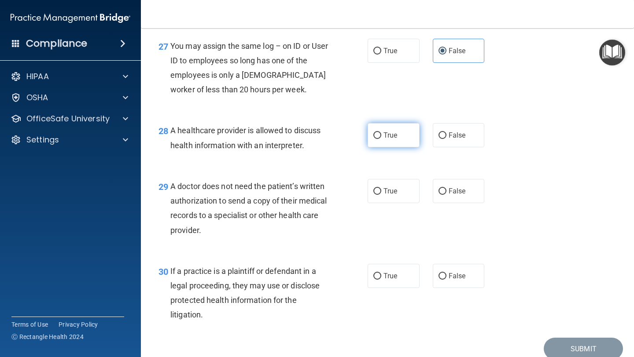
click at [383, 147] on label "True" at bounding box center [394, 135] width 52 height 24
click at [381, 139] on input "True" at bounding box center [377, 135] width 8 height 7
radio input "true"
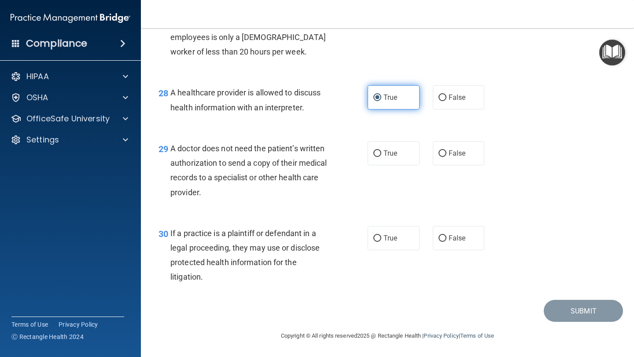
scroll to position [2189, 0]
drag, startPoint x: 219, startPoint y: 192, endPoint x: 170, endPoint y: 149, distance: 65.5
click at [170, 149] on div "A doctor does not need the patient’s written authorization to send a copy of th…" at bounding box center [253, 170] width 167 height 59
click at [387, 150] on span "True" at bounding box center [390, 153] width 14 height 8
click at [381, 151] on input "True" at bounding box center [377, 154] width 8 height 7
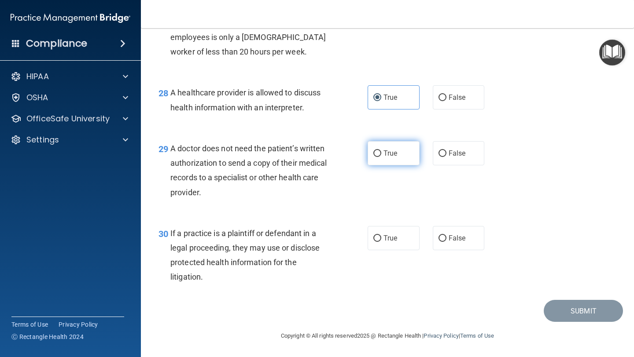
radio input "true"
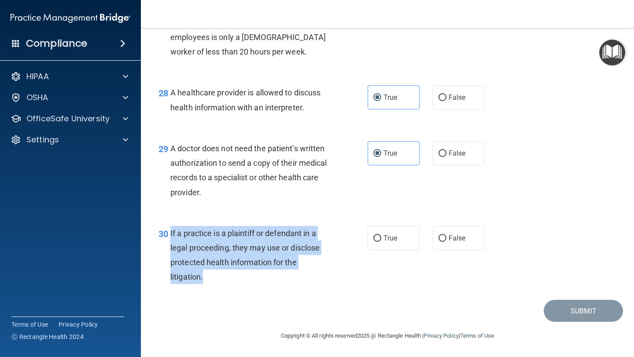
drag, startPoint x: 225, startPoint y: 282, endPoint x: 170, endPoint y: 235, distance: 72.2
click at [170, 235] on div "If a practice is a plaintiff or defendant in a legal proceeding, they may use o…" at bounding box center [253, 255] width 167 height 59
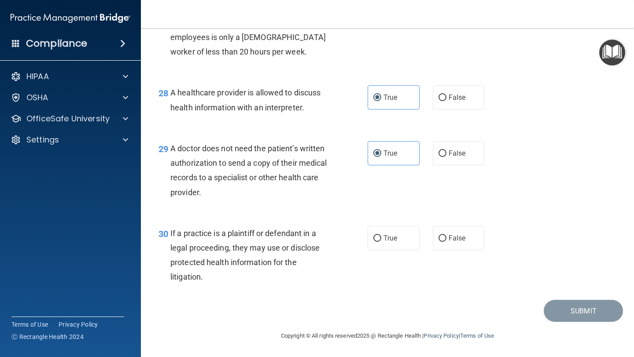
click at [389, 222] on div "30 If a practice is a plaintiff or defendant in a legal proceeding, they may us…" at bounding box center [387, 257] width 471 height 85
click at [391, 235] on span "True" at bounding box center [390, 238] width 14 height 8
click at [381, 235] on input "True" at bounding box center [377, 238] width 8 height 7
radio input "true"
click at [561, 310] on button "Submit" at bounding box center [583, 311] width 79 height 22
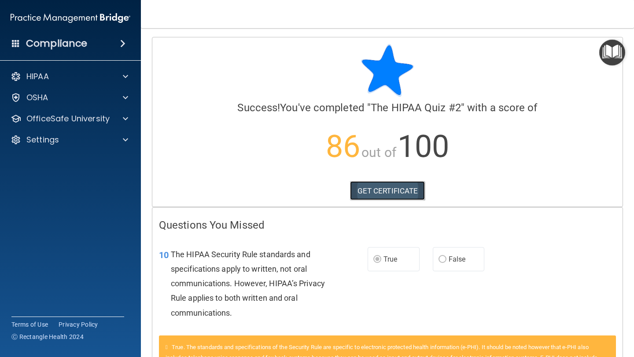
click at [384, 190] on link "GET CERTIFICATE" at bounding box center [387, 190] width 75 height 19
click at [108, 72] on div "HIPAA" at bounding box center [58, 76] width 109 height 11
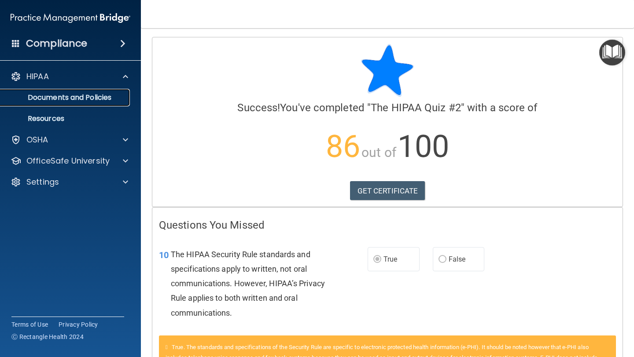
click at [101, 97] on p "Documents and Policies" at bounding box center [66, 97] width 120 height 9
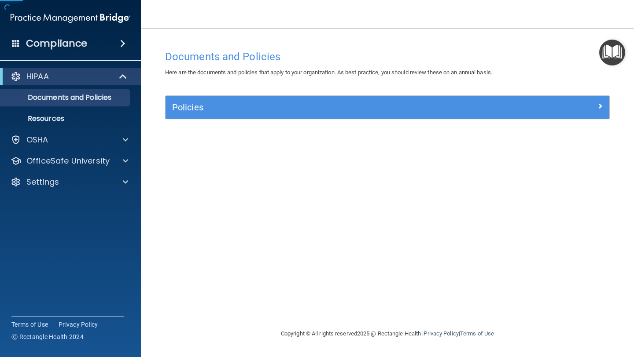
click at [87, 41] on div "Compliance" at bounding box center [70, 43] width 141 height 19
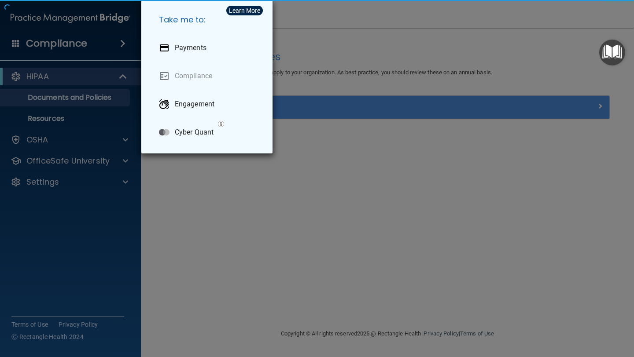
click at [74, 113] on div "Take me to: Payments Compliance Engagement Cyber Quant" at bounding box center [317, 178] width 634 height 357
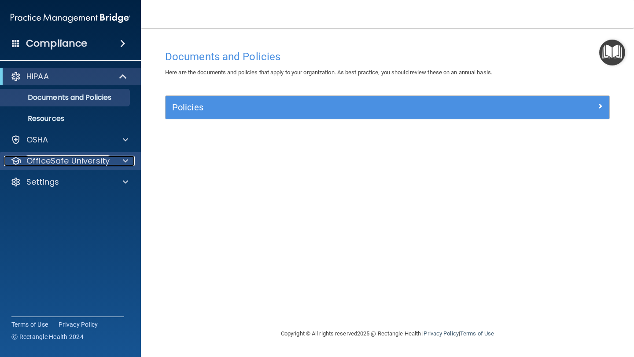
click at [76, 162] on p "OfficeSafe University" at bounding box center [67, 161] width 83 height 11
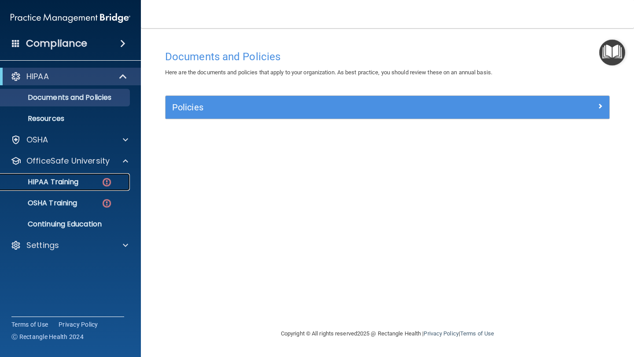
click at [84, 187] on link "HIPAA Training" at bounding box center [60, 182] width 139 height 18
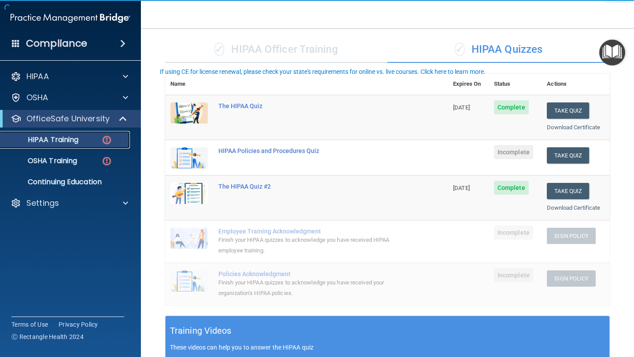
scroll to position [61, 0]
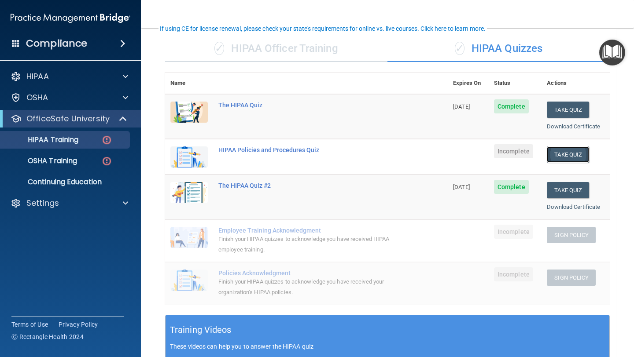
click at [559, 154] on button "Take Quiz" at bounding box center [568, 155] width 42 height 16
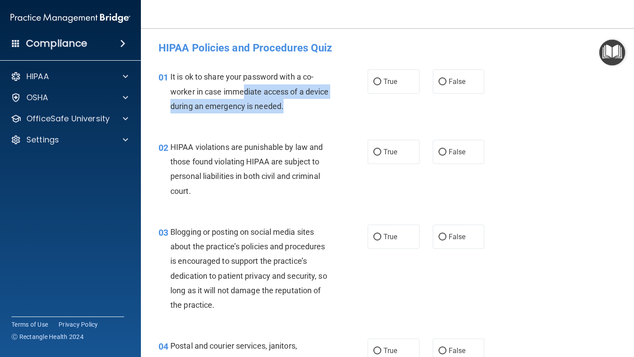
drag, startPoint x: 242, startPoint y: 93, endPoint x: 312, endPoint y: 102, distance: 70.5
click at [312, 102] on div "It is ok to share your password with a co-worker in case immediate access of a …" at bounding box center [253, 92] width 167 height 44
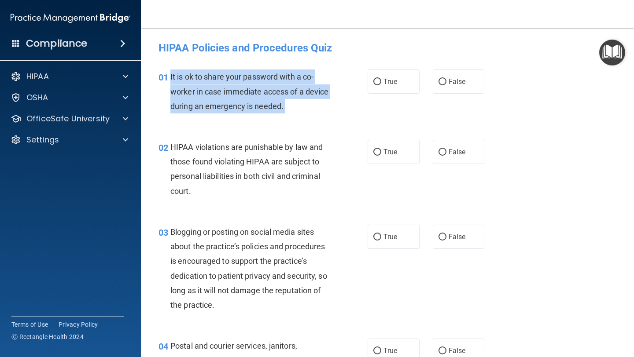
drag, startPoint x: 312, startPoint y: 102, endPoint x: 171, endPoint y: 75, distance: 143.4
click at [171, 75] on div "It is ok to share your password with a co-worker in case immediate access of a …" at bounding box center [253, 92] width 167 height 44
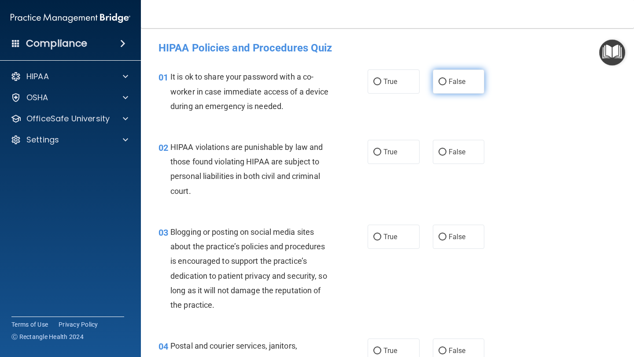
click at [465, 77] on span "False" at bounding box center [456, 81] width 17 height 8
click at [446, 79] on input "False" at bounding box center [442, 82] width 8 height 7
radio input "true"
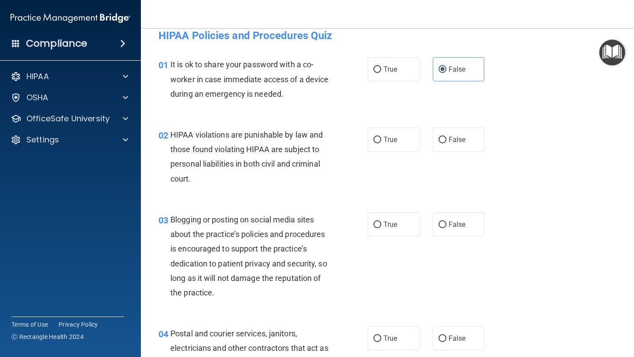
scroll to position [15, 0]
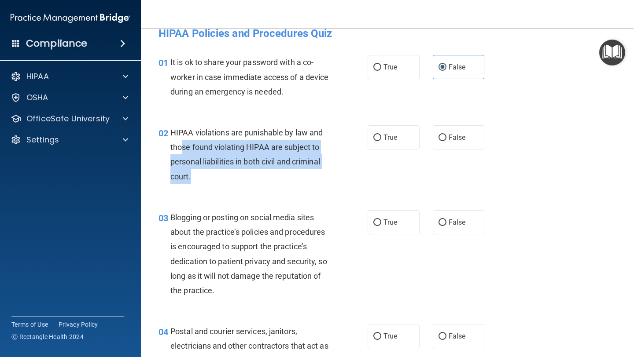
drag, startPoint x: 268, startPoint y: 183, endPoint x: 181, endPoint y: 153, distance: 92.3
click at [181, 153] on div "HIPAA violations are punishable by law and those found violating HIPAA are subj…" at bounding box center [253, 154] width 167 height 59
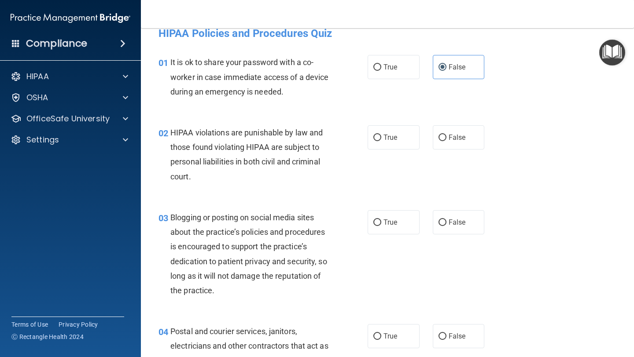
click at [241, 158] on span "HIPAA violations are punishable by law and those found violating HIPAA are subj…" at bounding box center [246, 154] width 152 height 53
drag, startPoint x: 272, startPoint y: 165, endPoint x: 305, endPoint y: 171, distance: 33.5
click at [305, 171] on div "HIPAA violations are punishable by law and those found violating HIPAA are subj…" at bounding box center [253, 154] width 167 height 59
click at [389, 128] on label "True" at bounding box center [394, 137] width 52 height 24
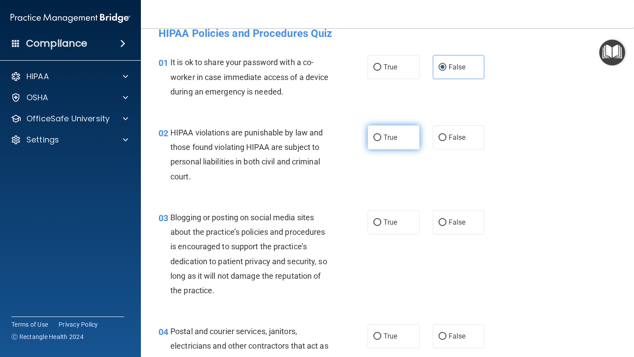
click at [381, 135] on input "True" at bounding box center [377, 138] width 8 height 7
radio input "true"
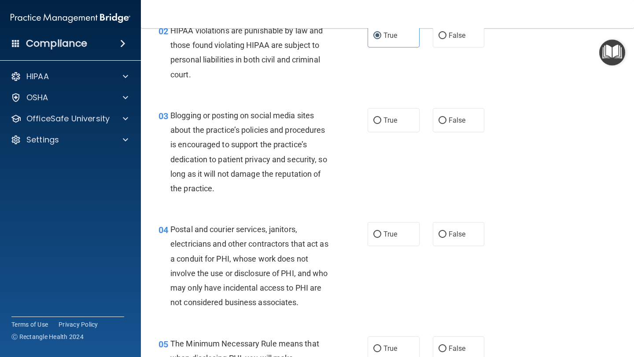
scroll to position [125, 0]
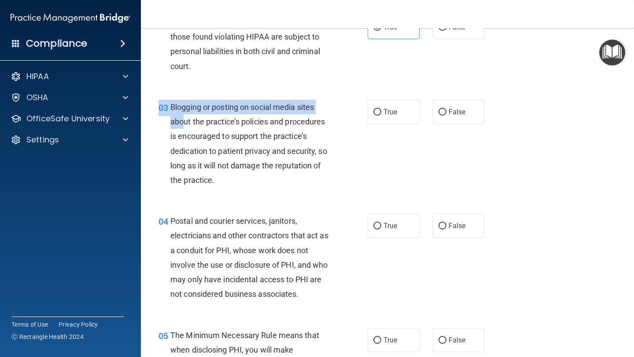
drag, startPoint x: 295, startPoint y: 194, endPoint x: 191, endPoint y: 140, distance: 116.7
click at [191, 140] on div "03 Blogging or posting on social media sites about the practice’s policies and …" at bounding box center [387, 146] width 471 height 114
click at [227, 176] on div "Blogging or posting on social media sites about the practice’s policies and pro…" at bounding box center [253, 144] width 167 height 88
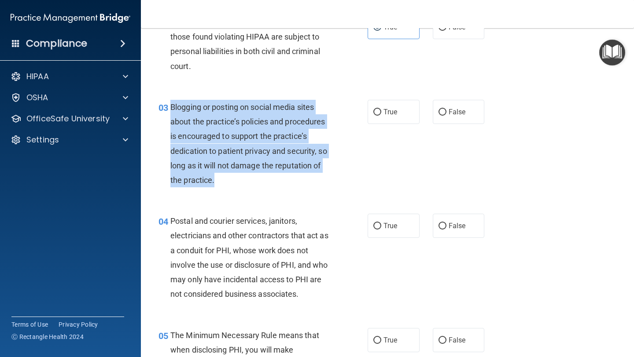
drag, startPoint x: 227, startPoint y: 179, endPoint x: 171, endPoint y: 107, distance: 90.9
click at [171, 107] on div "Blogging or posting on social media sites about the practice’s policies and pro…" at bounding box center [253, 144] width 167 height 88
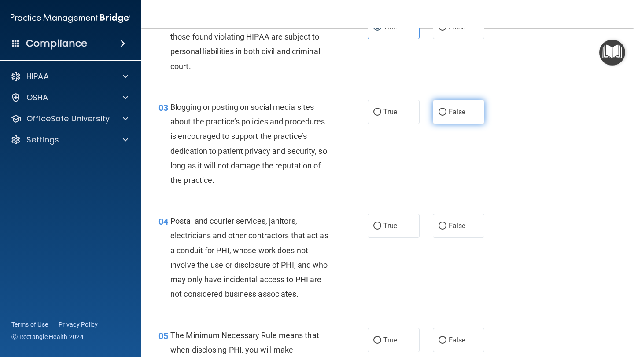
click at [441, 100] on label "False" at bounding box center [459, 112] width 52 height 24
click at [441, 109] on input "False" at bounding box center [442, 112] width 8 height 7
radio input "true"
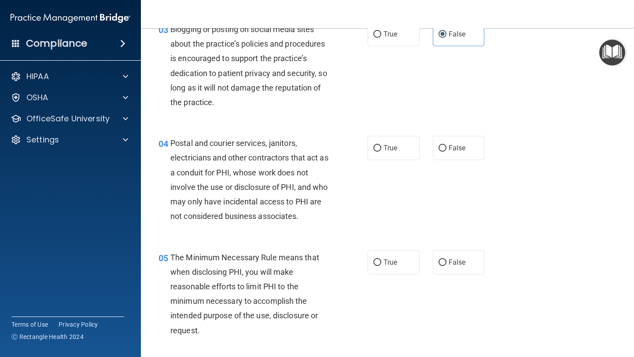
scroll to position [210, 0]
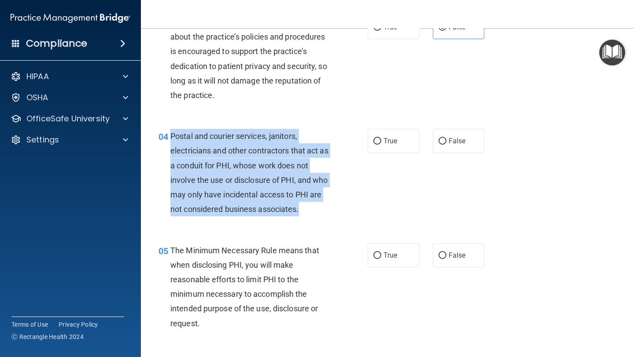
drag, startPoint x: 308, startPoint y: 209, endPoint x: 170, endPoint y: 139, distance: 154.7
click at [170, 137] on div "Postal and courier services, janitors, electricians and other contractors that …" at bounding box center [253, 173] width 167 height 88
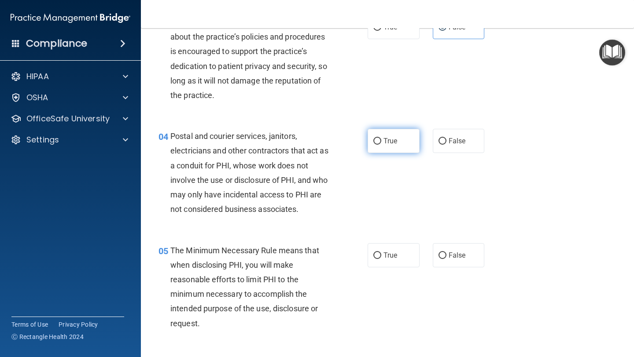
click at [385, 138] on span "True" at bounding box center [390, 141] width 14 height 8
click at [381, 138] on input "True" at bounding box center [377, 141] width 8 height 7
radio input "true"
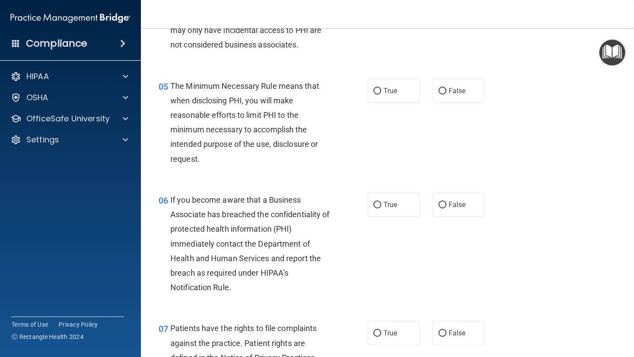
scroll to position [389, 0]
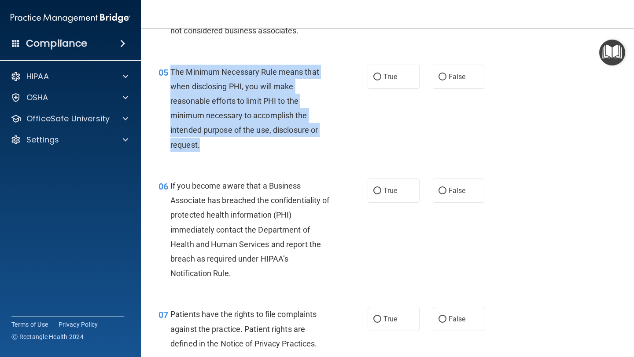
drag, startPoint x: 220, startPoint y: 141, endPoint x: 172, endPoint y: 72, distance: 84.4
click at [172, 72] on div "The Minimum Necessary Rule means that when disclosing PHI, you will make reason…" at bounding box center [253, 109] width 167 height 88
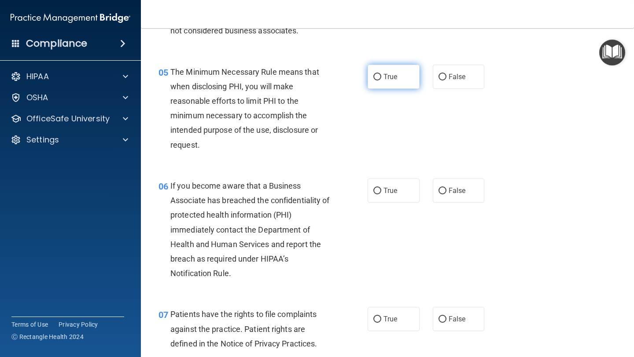
click at [407, 84] on label "True" at bounding box center [394, 77] width 52 height 24
click at [381, 81] on input "True" at bounding box center [377, 77] width 8 height 7
radio input "true"
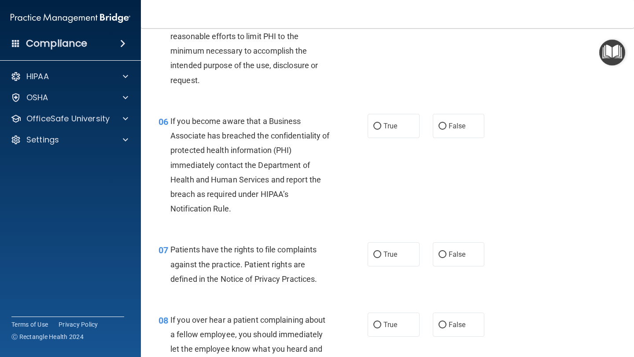
scroll to position [461, 0]
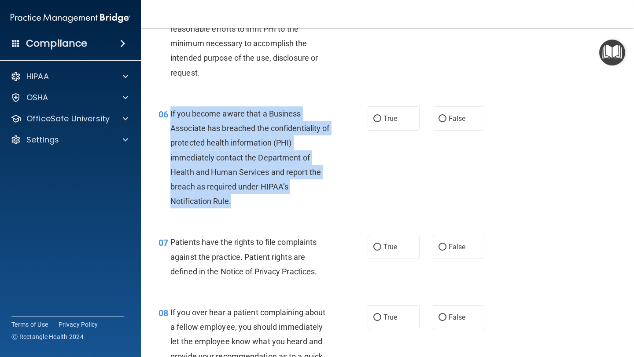
drag, startPoint x: 254, startPoint y: 197, endPoint x: 170, endPoint y: 115, distance: 117.0
click at [170, 115] on div "If you become aware that a Business Associate has breached the confidentiality …" at bounding box center [253, 158] width 167 height 103
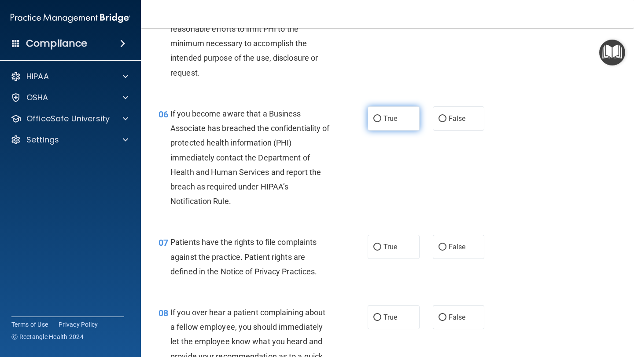
click at [399, 123] on label "True" at bounding box center [394, 119] width 52 height 24
click at [381, 122] on input "True" at bounding box center [377, 119] width 8 height 7
radio input "true"
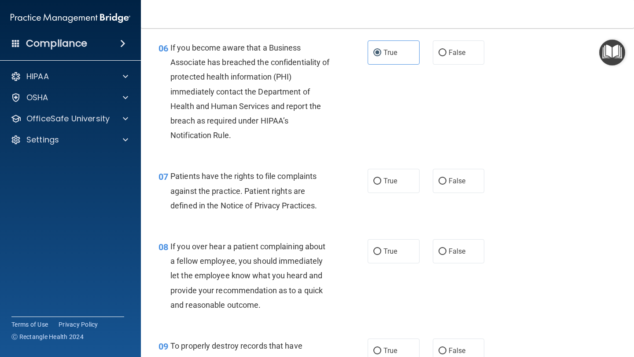
scroll to position [529, 0]
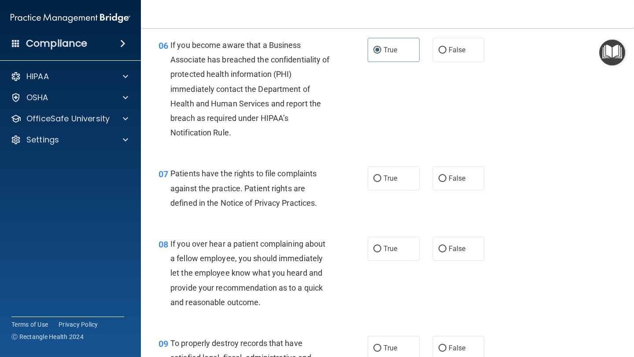
click at [382, 190] on label "True" at bounding box center [394, 178] width 52 height 24
click at [381, 182] on input "True" at bounding box center [377, 179] width 8 height 7
radio input "true"
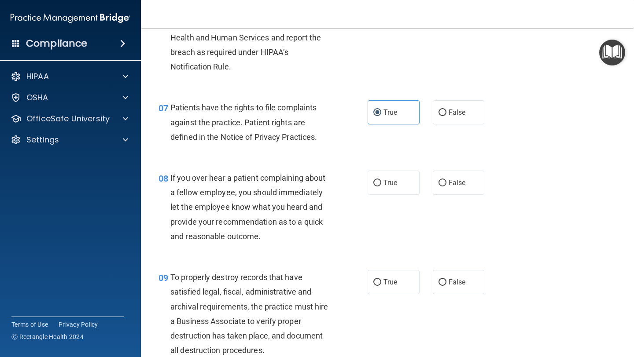
scroll to position [605, 0]
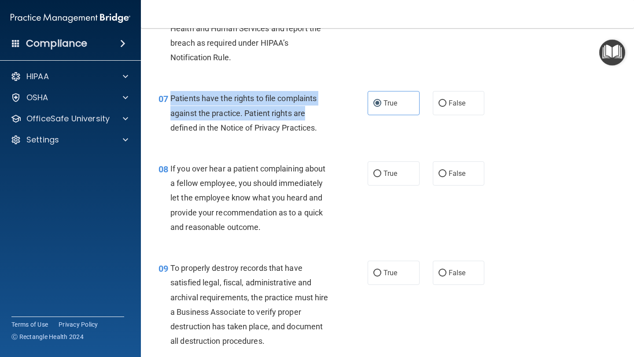
drag, startPoint x: 171, startPoint y: 98, endPoint x: 327, endPoint y: 119, distance: 157.2
click at [327, 121] on div "Patients have the rights to file complaints against the practice. Patient right…" at bounding box center [253, 113] width 167 height 44
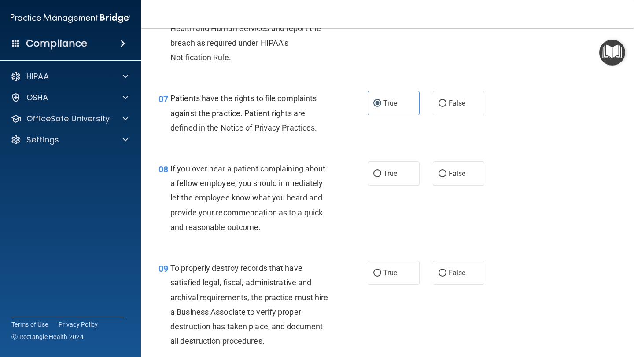
click at [335, 137] on div "07 Patients have the rights to file complaints against the practice. Patient ri…" at bounding box center [262, 115] width 235 height 48
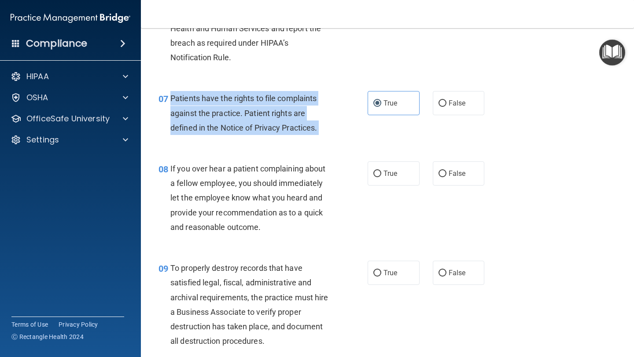
drag, startPoint x: 335, startPoint y: 138, endPoint x: 169, endPoint y: 94, distance: 171.6
click at [170, 96] on div "07 Patients have the rights to file complaints against the practice. Patient ri…" at bounding box center [262, 115] width 235 height 48
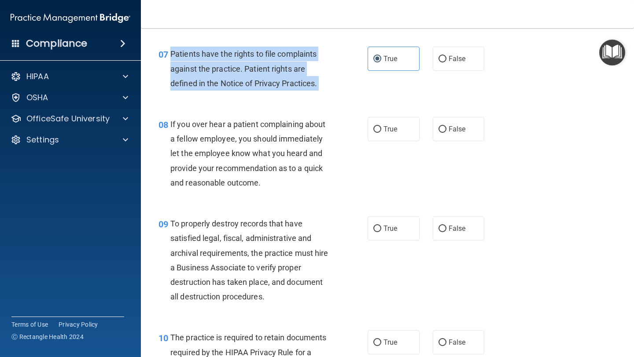
scroll to position [667, 0]
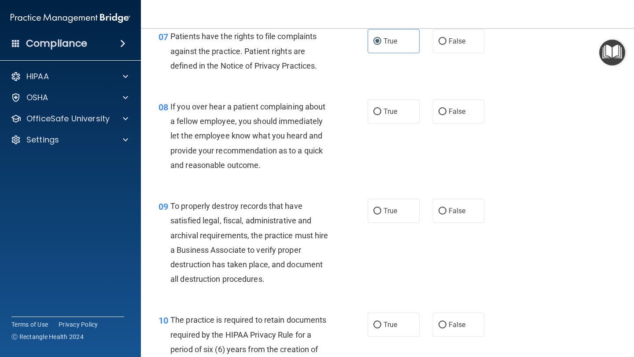
click at [271, 140] on span "If you over hear a patient complaining about a fellow employee, you should imme…" at bounding box center [247, 136] width 155 height 68
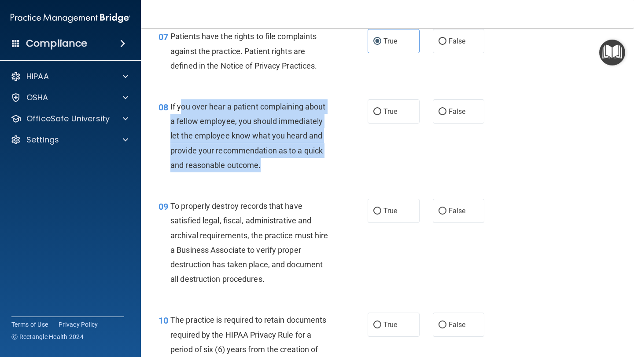
drag, startPoint x: 182, startPoint y: 108, endPoint x: 268, endPoint y: 169, distance: 105.5
click at [268, 169] on div "If you over hear a patient complaining about a fellow employee, you should imme…" at bounding box center [253, 135] width 167 height 73
drag, startPoint x: 268, startPoint y: 169, endPoint x: 178, endPoint y: 111, distance: 107.2
click at [178, 111] on div "If you over hear a patient complaining about a fellow employee, you should imme…" at bounding box center [253, 135] width 167 height 73
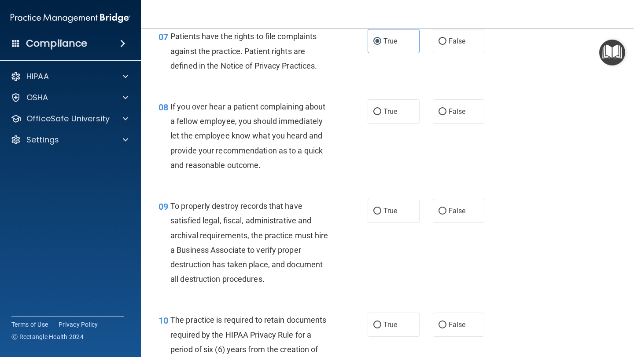
click at [258, 167] on span "If you over hear a patient complaining about a fellow employee, you should imme…" at bounding box center [247, 136] width 155 height 68
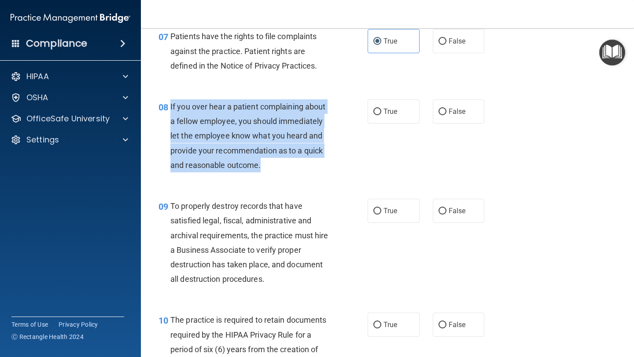
drag, startPoint x: 268, startPoint y: 167, endPoint x: 169, endPoint y: 109, distance: 114.8
click at [169, 109] on div "08 If you over hear a patient complaining about a fellow employee, you should i…" at bounding box center [262, 137] width 235 height 77
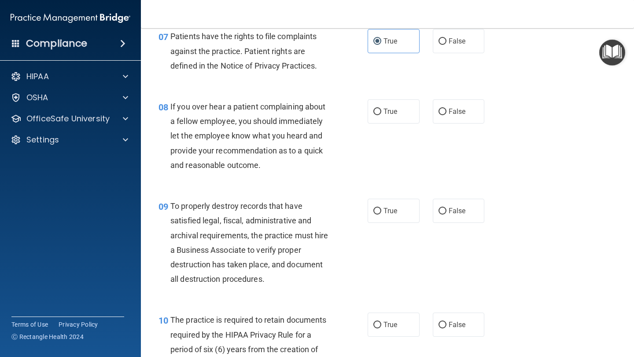
click at [446, 93] on div "08 If you over hear a patient complaining about a fellow employee, you should i…" at bounding box center [387, 137] width 471 height 99
click at [443, 99] on label "False" at bounding box center [459, 111] width 52 height 24
click at [443, 109] on input "False" at bounding box center [442, 112] width 8 height 7
radio input "true"
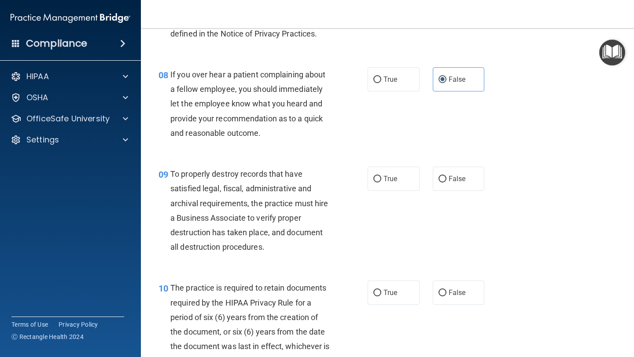
scroll to position [702, 0]
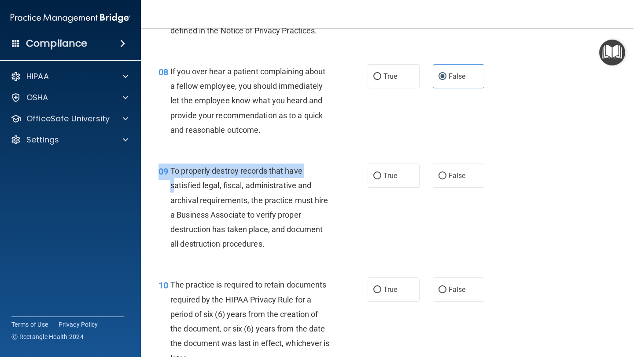
drag, startPoint x: 302, startPoint y: 257, endPoint x: 176, endPoint y: 181, distance: 147.9
click at [176, 181] on div "09 To properly destroy records that have satisfied legal, fiscal, administrativ…" at bounding box center [387, 210] width 471 height 114
click at [176, 181] on span "To properly destroy records that have satisfied legal, fiscal, administrative a…" at bounding box center [249, 207] width 158 height 82
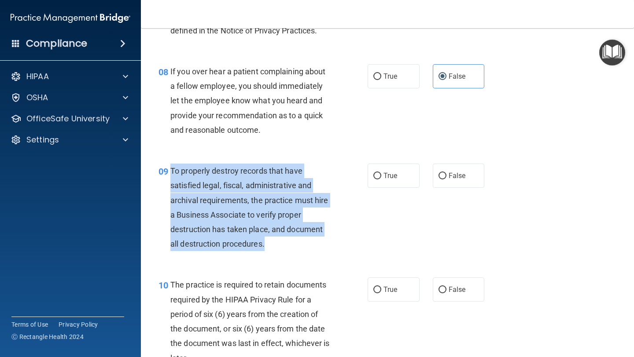
drag, startPoint x: 171, startPoint y: 171, endPoint x: 285, endPoint y: 246, distance: 136.7
click at [285, 246] on div "To properly destroy records that have satisfied legal, fiscal, administrative a…" at bounding box center [253, 208] width 167 height 88
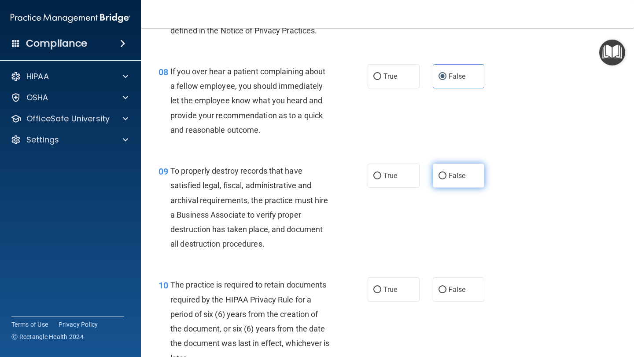
click at [461, 176] on span "False" at bounding box center [456, 176] width 17 height 8
click at [446, 176] on input "False" at bounding box center [442, 176] width 8 height 7
radio input "true"
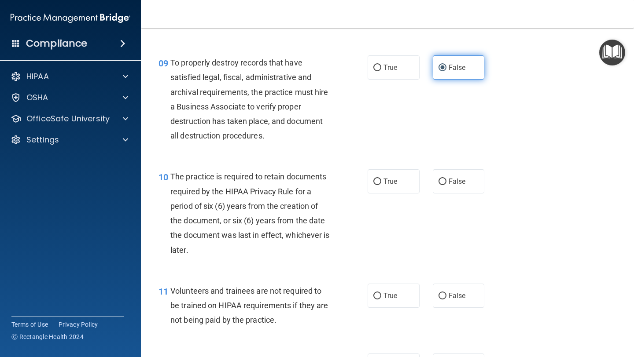
scroll to position [813, 0]
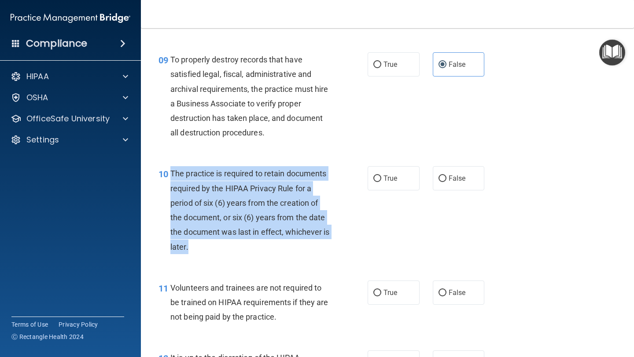
drag, startPoint x: 224, startPoint y: 255, endPoint x: 170, endPoint y: 173, distance: 98.4
click at [170, 173] on div "10 The practice is required to retain documents required by the HIPAA Privacy R…" at bounding box center [262, 212] width 235 height 92
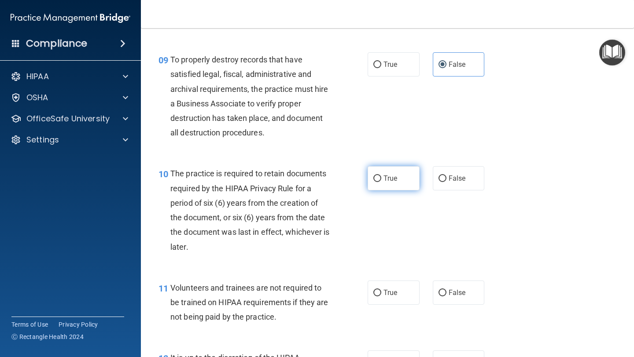
click at [386, 171] on label "True" at bounding box center [394, 178] width 52 height 24
click at [381, 176] on input "True" at bounding box center [377, 179] width 8 height 7
radio input "true"
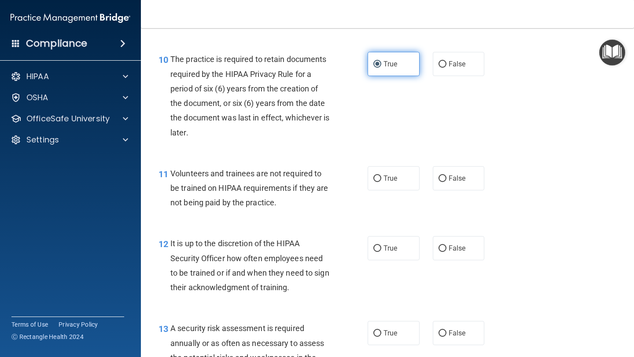
scroll to position [936, 0]
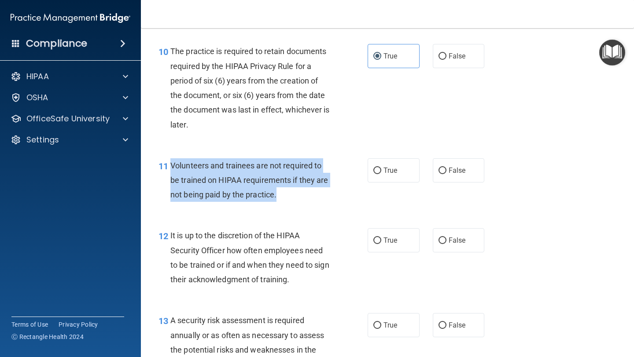
drag, startPoint x: 331, startPoint y: 204, endPoint x: 171, endPoint y: 167, distance: 164.4
click at [172, 167] on div "11 Volunteers and trainees are not required to be trained on HIPAA requirements…" at bounding box center [262, 182] width 235 height 48
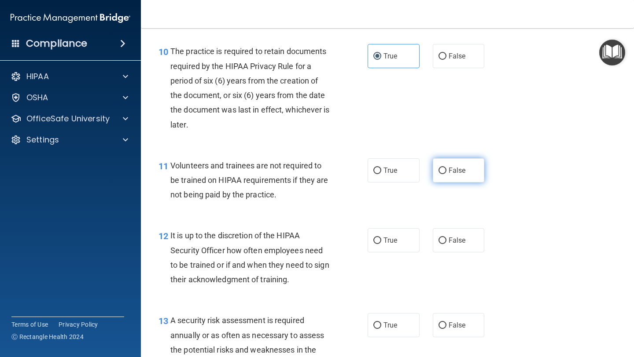
click at [466, 166] on label "False" at bounding box center [459, 170] width 52 height 24
click at [446, 168] on input "False" at bounding box center [442, 171] width 8 height 7
radio input "true"
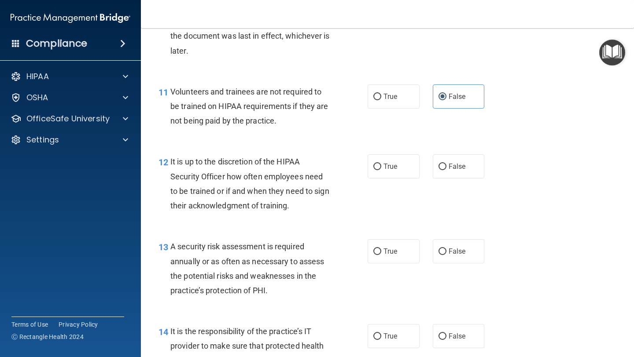
scroll to position [1009, 0]
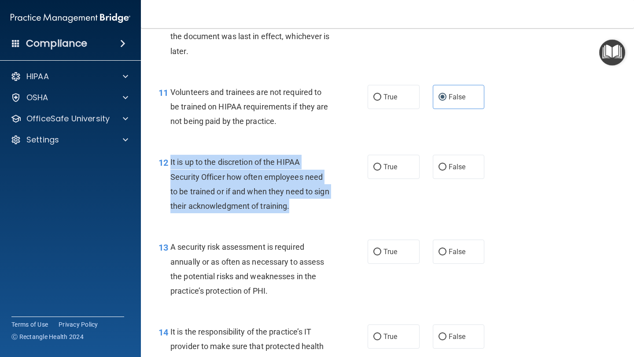
drag, startPoint x: 295, startPoint y: 209, endPoint x: 170, endPoint y: 162, distance: 133.6
click at [170, 162] on div "12 It is up to the discretion of the HIPAA Security Officer how often employees…" at bounding box center [262, 186] width 235 height 63
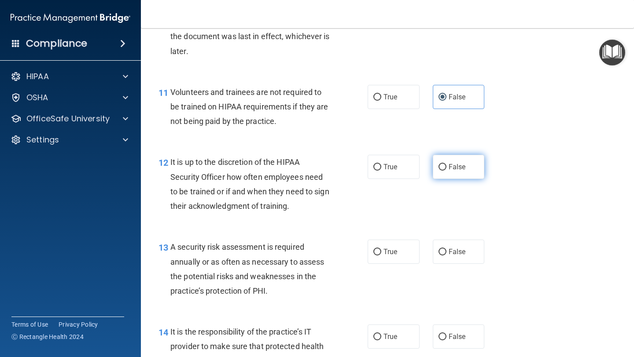
click at [456, 173] on label "False" at bounding box center [459, 167] width 52 height 24
click at [446, 171] on input "False" at bounding box center [442, 167] width 8 height 7
radio input "true"
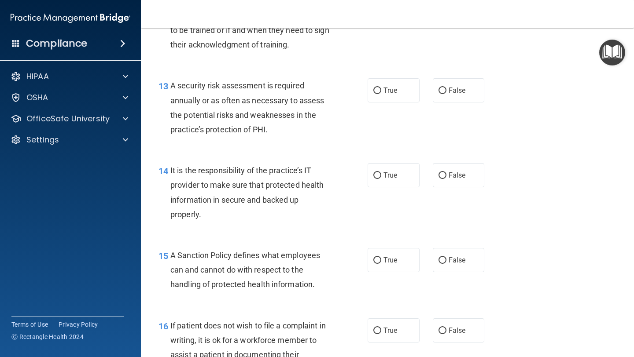
scroll to position [1186, 0]
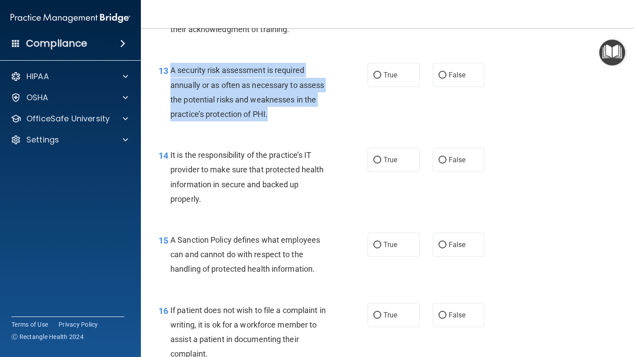
drag, startPoint x: 290, startPoint y: 123, endPoint x: 171, endPoint y: 69, distance: 130.0
click at [171, 69] on div "13 A security risk assessment is required annually or as often as necessary to …" at bounding box center [262, 94] width 235 height 63
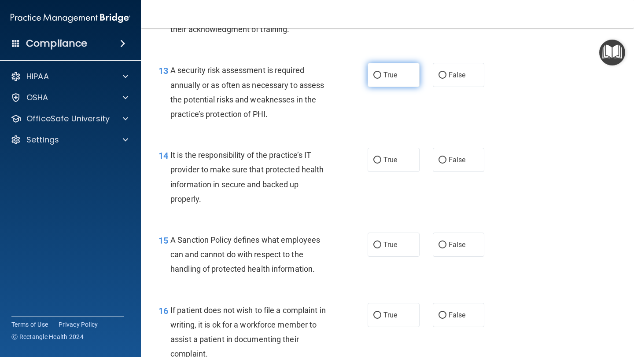
click at [388, 87] on label "True" at bounding box center [394, 75] width 52 height 24
click at [381, 79] on input "True" at bounding box center [377, 75] width 8 height 7
radio input "true"
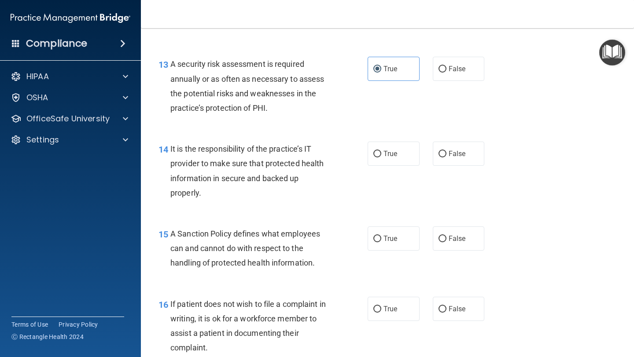
scroll to position [1196, 0]
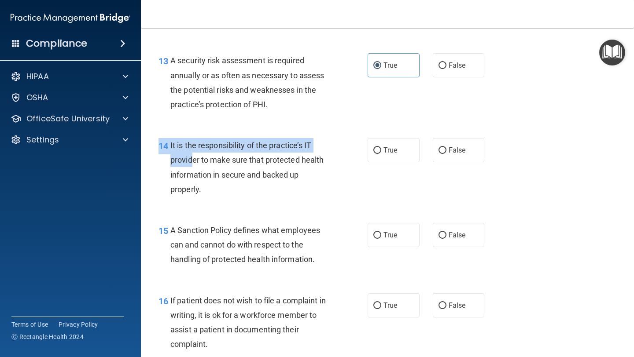
drag, startPoint x: 238, startPoint y: 202, endPoint x: 191, endPoint y: 167, distance: 58.7
click at [191, 167] on div "14 It is the responsibility of the practice’s IT provider to make sure that pro…" at bounding box center [387, 169] width 471 height 85
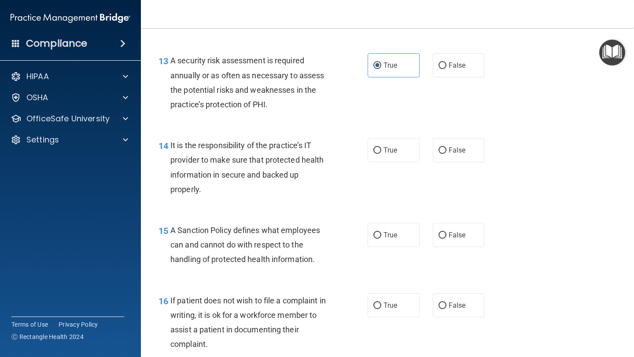
click at [203, 182] on div "It is the responsibility of the practice’s IT provider to make sure that protec…" at bounding box center [253, 167] width 167 height 59
drag, startPoint x: 222, startPoint y: 191, endPoint x: 191, endPoint y: 178, distance: 33.3
click at [191, 178] on div "It is the responsibility of the practice’s IT provider to make sure that protec…" at bounding box center [253, 167] width 167 height 59
click at [371, 155] on label "True" at bounding box center [394, 150] width 52 height 24
click at [373, 154] on input "True" at bounding box center [377, 150] width 8 height 7
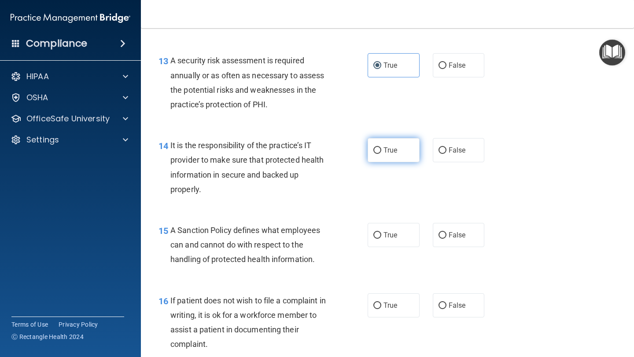
radio input "true"
drag, startPoint x: 232, startPoint y: 204, endPoint x: 173, endPoint y: 151, distance: 79.5
click at [173, 151] on div "14 It is the responsibility of the practice’s IT provider to make sure that pro…" at bounding box center [387, 169] width 471 height 85
click at [174, 151] on div "It is the responsibility of the practice’s IT provider to make sure that protec…" at bounding box center [253, 167] width 167 height 59
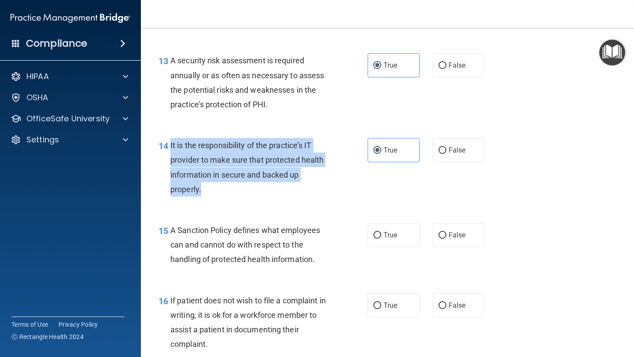
drag, startPoint x: 169, startPoint y: 145, endPoint x: 213, endPoint y: 197, distance: 67.8
click at [213, 197] on div "14 It is the responsibility of the practice’s IT provider to make sure that pro…" at bounding box center [262, 169] width 235 height 63
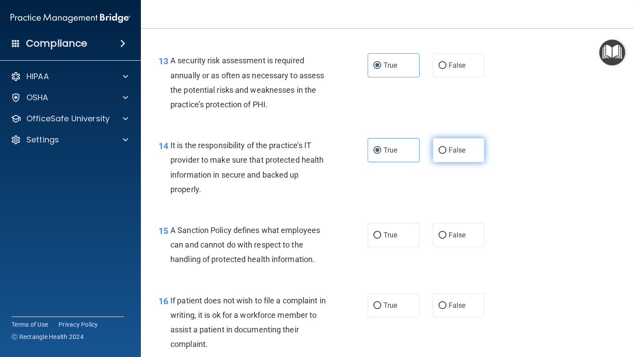
click at [449, 148] on span "False" at bounding box center [456, 150] width 17 height 8
click at [446, 148] on input "False" at bounding box center [442, 150] width 8 height 7
radio input "true"
radio input "false"
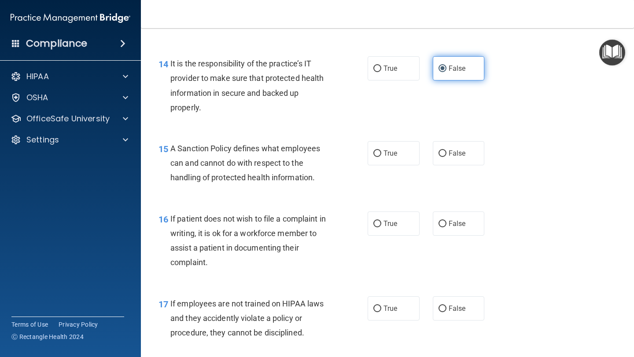
scroll to position [1280, 0]
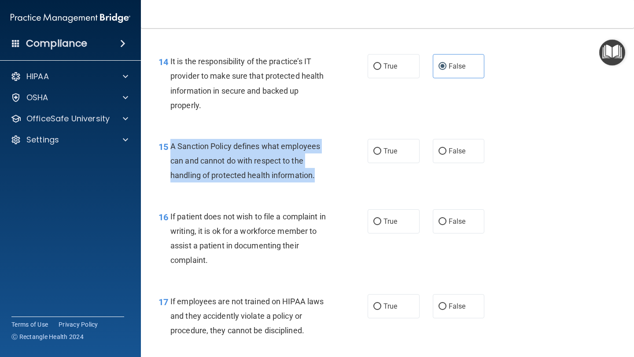
drag, startPoint x: 316, startPoint y: 179, endPoint x: 169, endPoint y: 139, distance: 152.5
click at [172, 141] on div "A Sanction Policy defines what employees can and cannot do with respect to the …" at bounding box center [253, 161] width 167 height 44
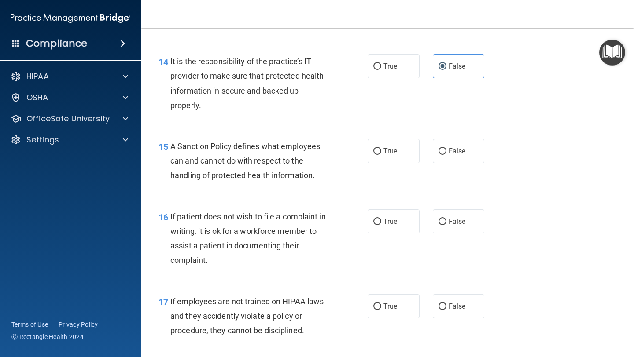
click at [402, 169] on div "15 A Sanction Policy defines what employees can and cannot do with respect to t…" at bounding box center [387, 163] width 471 height 70
click at [399, 155] on label "True" at bounding box center [394, 151] width 52 height 24
click at [381, 155] on input "True" at bounding box center [377, 151] width 8 height 7
radio input "true"
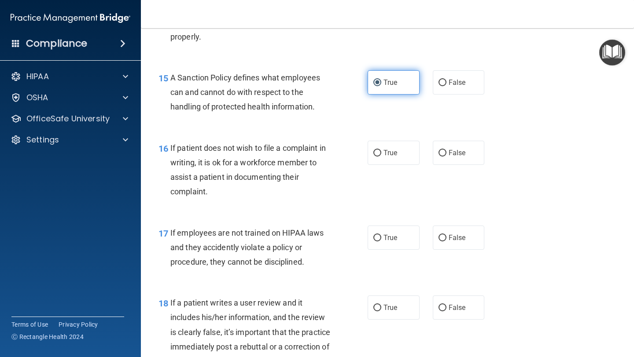
scroll to position [1353, 0]
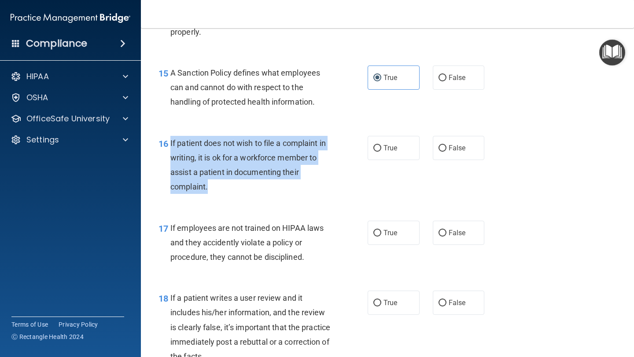
drag, startPoint x: 218, startPoint y: 183, endPoint x: 169, endPoint y: 136, distance: 67.9
click at [170, 137] on div "16 If patient does not wish to file a complaint in writing, it is ok for a work…" at bounding box center [262, 167] width 235 height 63
click at [377, 150] on input "True" at bounding box center [377, 148] width 8 height 7
radio input "true"
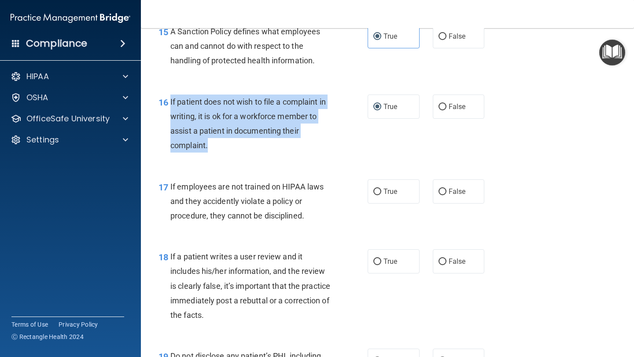
scroll to position [1405, 0]
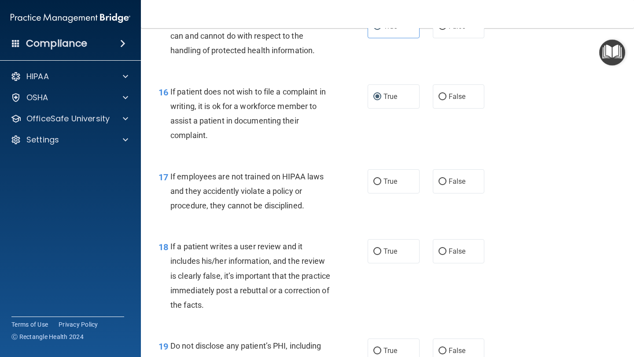
click at [319, 200] on div "If employees are not trained on HIPAA laws and they accidently violate a policy…" at bounding box center [253, 191] width 167 height 44
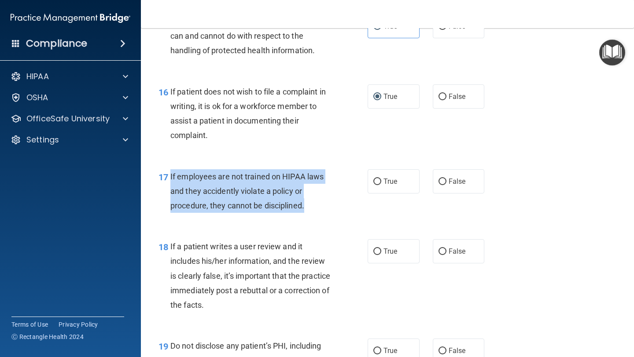
drag, startPoint x: 312, startPoint y: 209, endPoint x: 171, endPoint y: 173, distance: 145.3
click at [171, 173] on div "If employees are not trained on HIPAA laws and they accidently violate a policy…" at bounding box center [253, 191] width 167 height 44
click at [444, 179] on input "False" at bounding box center [442, 182] width 8 height 7
radio input "true"
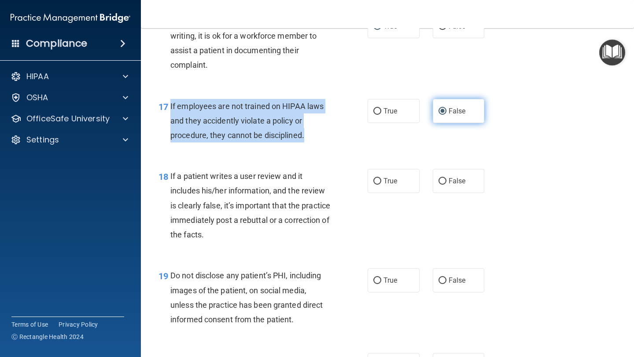
scroll to position [1491, 0]
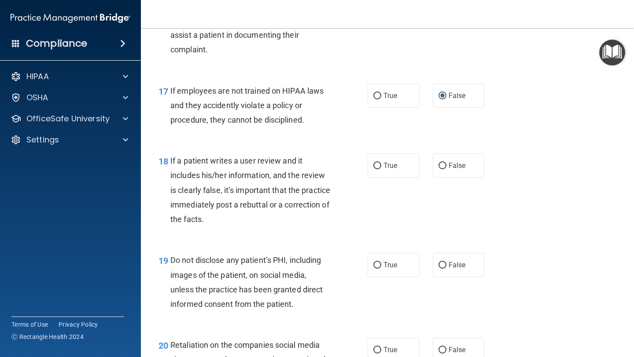
click at [286, 214] on div "If a patient writes a user review and it includes his/her information, and the …" at bounding box center [253, 190] width 167 height 73
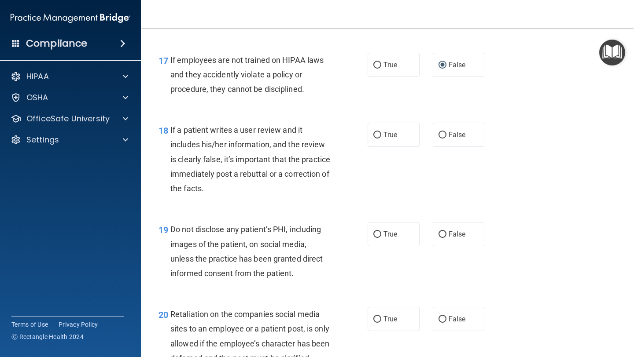
scroll to position [1524, 0]
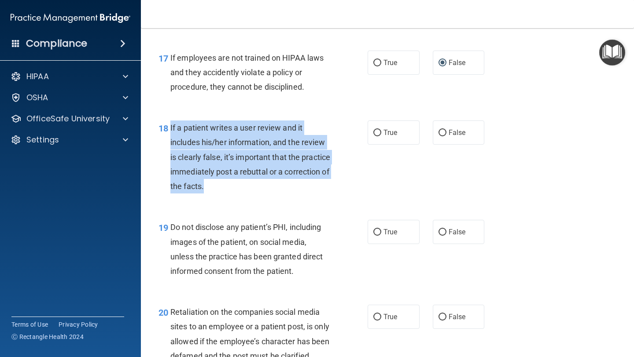
drag, startPoint x: 254, startPoint y: 189, endPoint x: 168, endPoint y: 126, distance: 106.4
click at [170, 126] on div "If a patient writes a user review and it includes his/her information, and the …" at bounding box center [253, 157] width 167 height 73
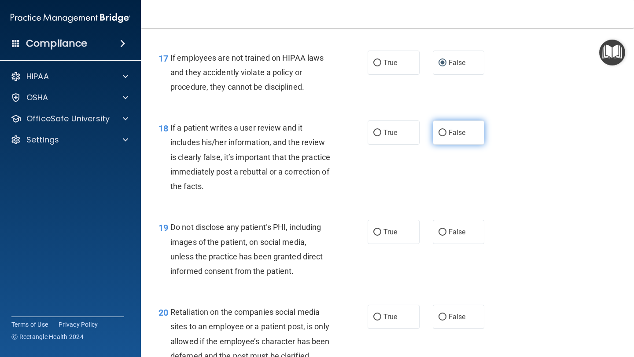
click at [454, 138] on label "False" at bounding box center [459, 133] width 52 height 24
click at [446, 136] on input "False" at bounding box center [442, 133] width 8 height 7
radio input "true"
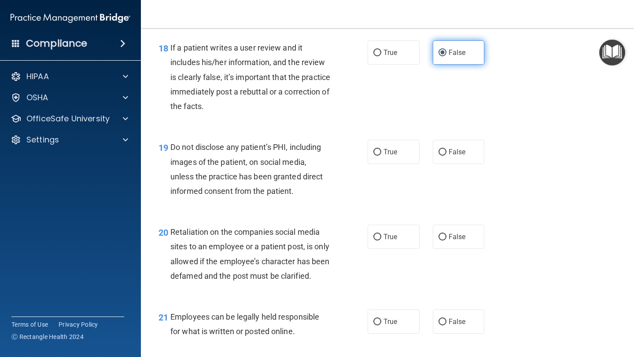
scroll to position [1603, 0]
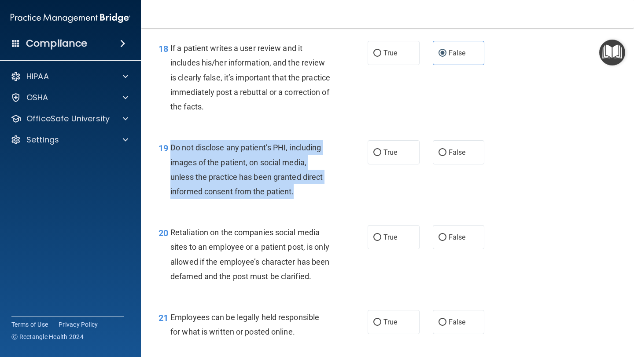
drag, startPoint x: 304, startPoint y: 193, endPoint x: 173, endPoint y: 147, distance: 139.5
click at [173, 147] on div "Do not disclose any patient’s PHI, including images of the patient, on social m…" at bounding box center [253, 169] width 167 height 59
click at [375, 200] on div "19 Do not disclose any patient’s PHI, including images of the patient, on socia…" at bounding box center [262, 171] width 235 height 63
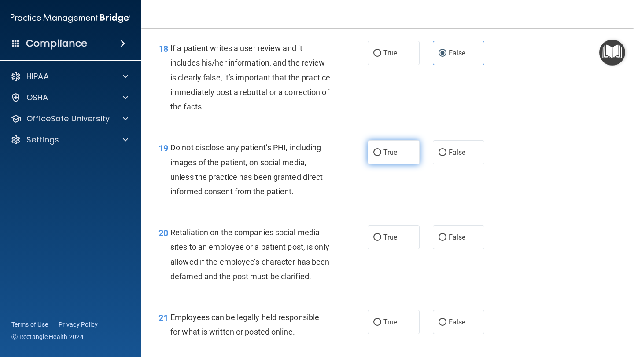
click at [382, 154] on label "True" at bounding box center [394, 152] width 52 height 24
click at [381, 154] on input "True" at bounding box center [377, 153] width 8 height 7
radio input "true"
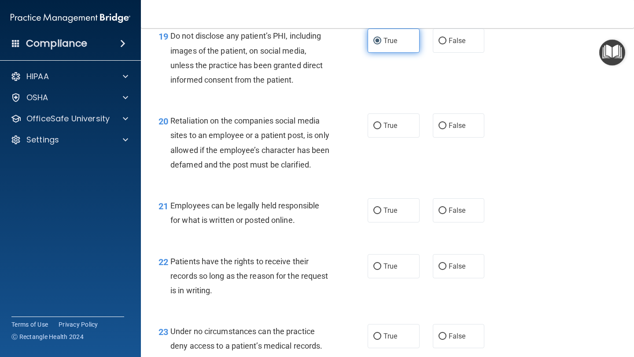
scroll to position [1716, 0]
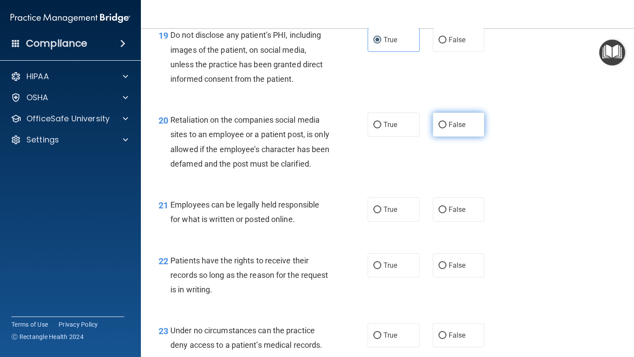
click at [450, 123] on span "False" at bounding box center [456, 125] width 17 height 8
click at [446, 123] on input "False" at bounding box center [442, 125] width 8 height 7
radio input "true"
click at [229, 187] on div "20 Retaliation on the companies social media sites to an employee or a patient …" at bounding box center [387, 144] width 471 height 85
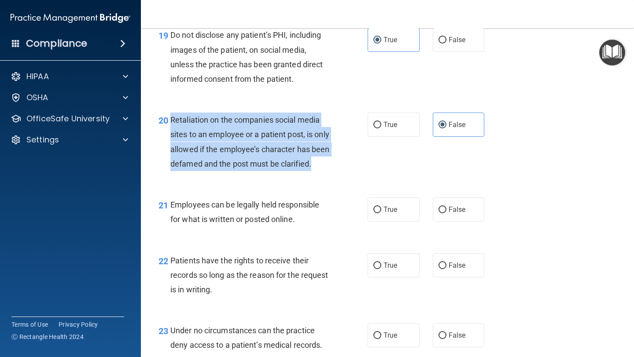
drag, startPoint x: 230, startPoint y: 179, endPoint x: 171, endPoint y: 122, distance: 81.9
click at [171, 122] on div "Retaliation on the companies social media sites to an employee or a patient pos…" at bounding box center [253, 142] width 167 height 59
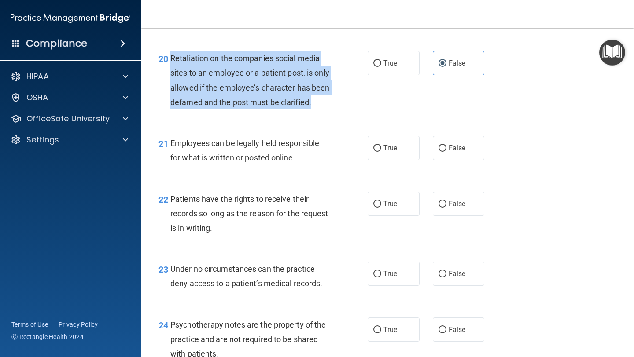
scroll to position [1795, 0]
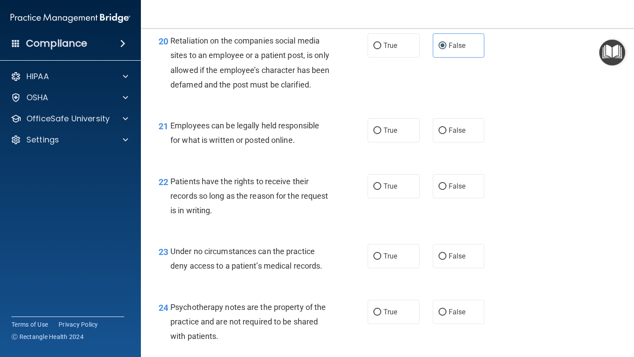
click at [298, 214] on span "Patients have the rights to receive their records so long as the reason for the…" at bounding box center [249, 196] width 158 height 38
click at [314, 147] on div "Employees can be legally held responsible for what is written or posted online." at bounding box center [253, 132] width 167 height 29
click at [312, 147] on div "Employees can be legally held responsible for what is written or posted online." at bounding box center [253, 132] width 167 height 29
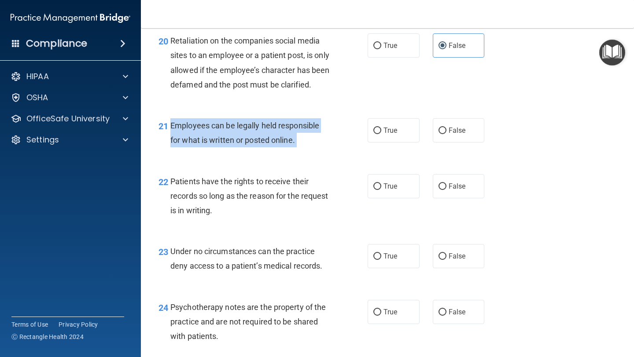
drag, startPoint x: 312, startPoint y: 159, endPoint x: 172, endPoint y: 142, distance: 141.4
click at [172, 142] on div "Employees can be legally held responsible for what is written or posted online." at bounding box center [253, 132] width 167 height 29
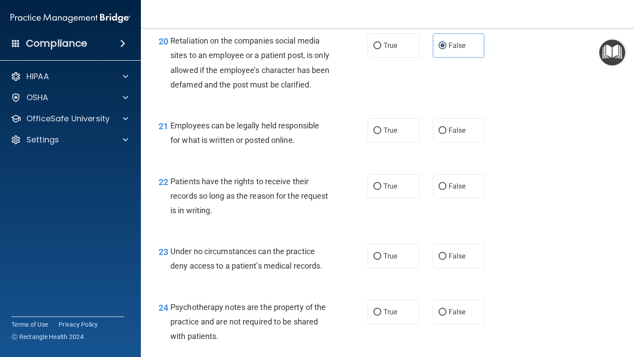
click at [390, 130] on div "21 Employees can be legally held responsible for what is written or posted onli…" at bounding box center [387, 134] width 471 height 55
click at [387, 140] on label "True" at bounding box center [394, 130] width 52 height 24
click at [381, 134] on input "True" at bounding box center [377, 131] width 8 height 7
radio input "true"
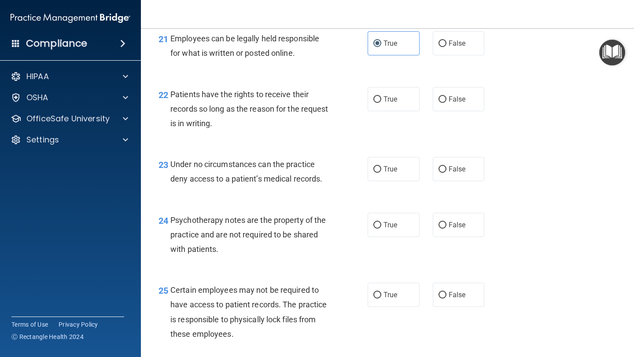
scroll to position [1883, 0]
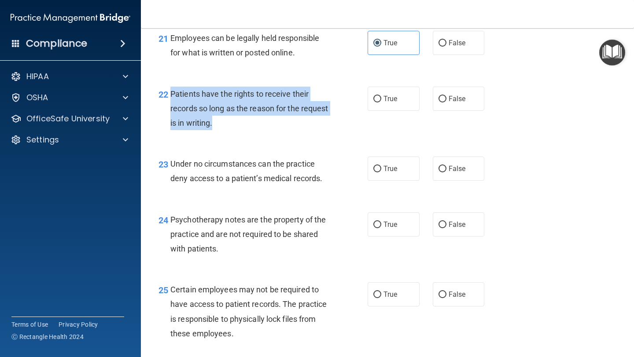
drag, startPoint x: 233, startPoint y: 135, endPoint x: 169, endPoint y: 108, distance: 69.2
click at [170, 109] on div "22 Patients have the rights to receive their records so long as the reason for …" at bounding box center [262, 111] width 235 height 48
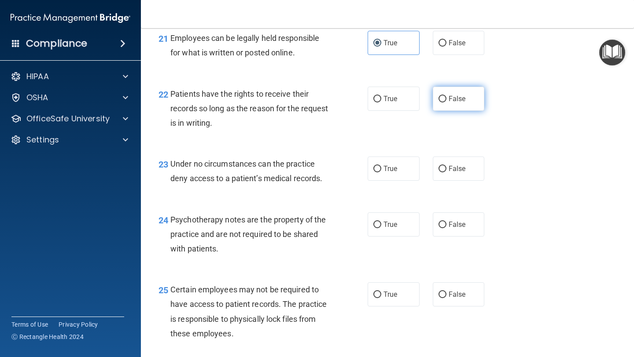
click at [462, 103] on label "False" at bounding box center [459, 99] width 52 height 24
click at [446, 103] on input "False" at bounding box center [442, 99] width 8 height 7
radio input "true"
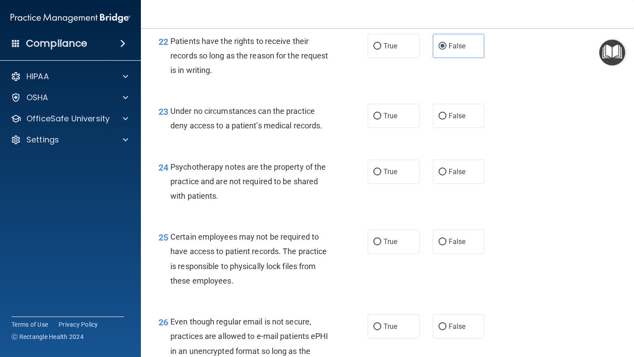
scroll to position [1935, 0]
click at [408, 129] on label "True" at bounding box center [394, 116] width 52 height 24
click at [381, 120] on input "True" at bounding box center [377, 117] width 8 height 7
radio input "true"
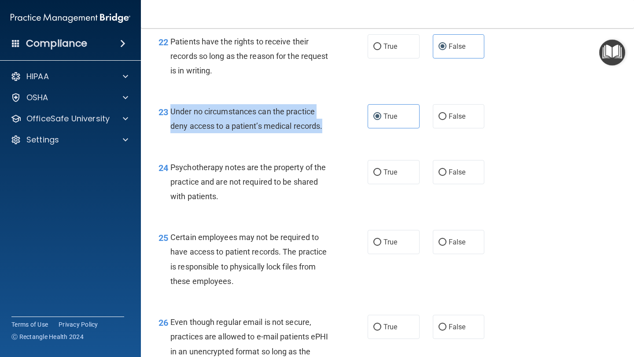
drag, startPoint x: 341, startPoint y: 140, endPoint x: 166, endPoint y: 133, distance: 175.3
click at [166, 133] on div "23 Under no circumstances can the practice deny access to a patient’s medical r…" at bounding box center [262, 120] width 235 height 33
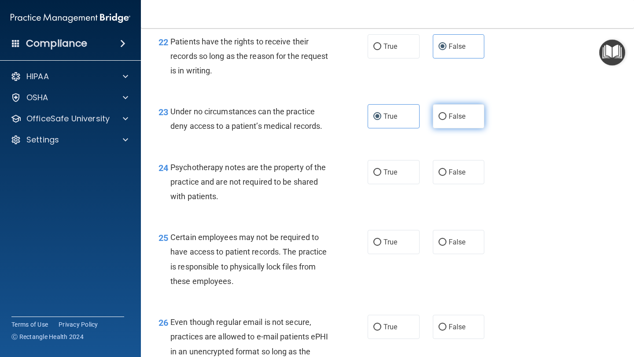
click at [447, 127] on label "False" at bounding box center [459, 116] width 52 height 24
click at [446, 120] on input "False" at bounding box center [442, 117] width 8 height 7
radio input "true"
radio input "false"
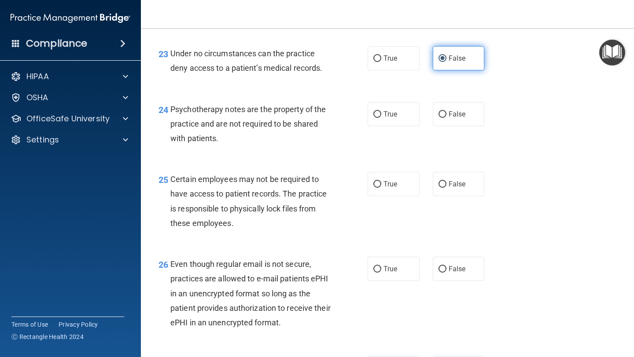
scroll to position [1995, 0]
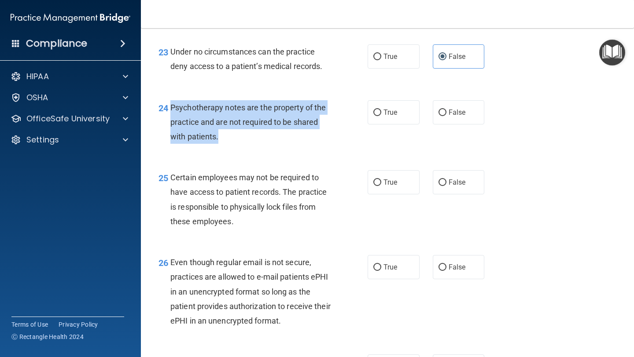
drag, startPoint x: 249, startPoint y: 157, endPoint x: 173, endPoint y: 124, distance: 82.8
click at [173, 124] on div "Psychotherapy notes are the property of the practice and are not required to be…" at bounding box center [253, 122] width 167 height 44
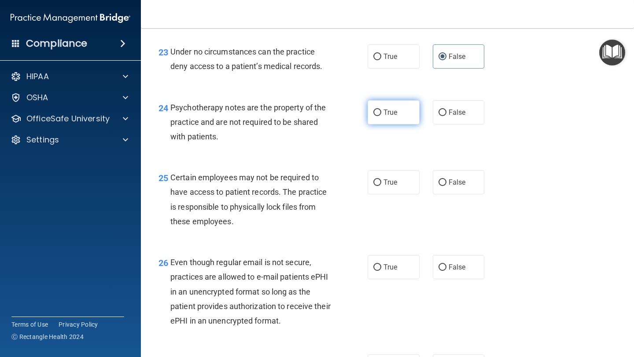
click at [382, 125] on label "True" at bounding box center [394, 112] width 52 height 24
click at [381, 116] on input "True" at bounding box center [377, 113] width 8 height 7
radio input "true"
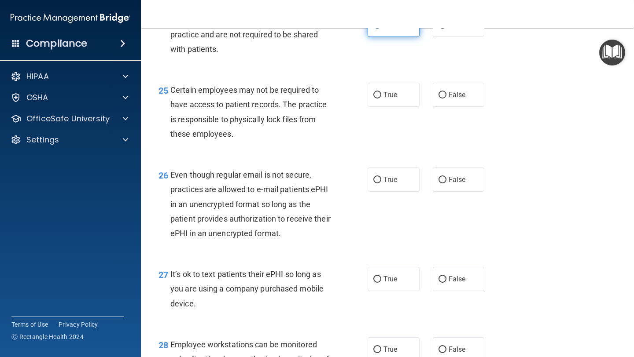
scroll to position [2083, 0]
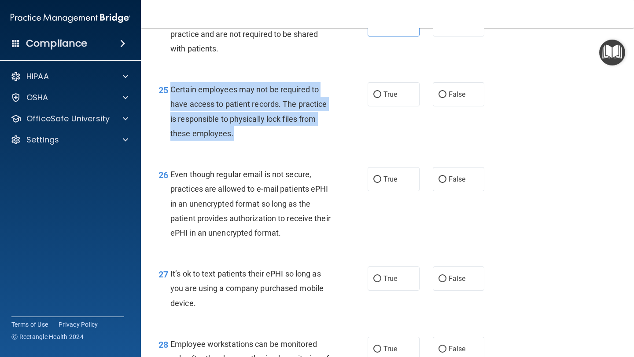
drag, startPoint x: 262, startPoint y: 146, endPoint x: 172, endPoint y: 101, distance: 100.8
click at [172, 101] on div "Certain employees may not be required to have access to patient records. The pr…" at bounding box center [253, 111] width 167 height 59
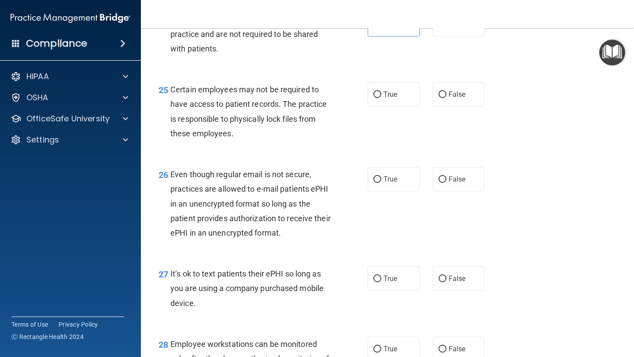
click at [391, 127] on div "25 Certain employees may not be required to have access to patient records. The…" at bounding box center [387, 113] width 471 height 85
click at [391, 97] on div "25 Certain employees may not be required to have access to patient records. The…" at bounding box center [387, 113] width 471 height 85
click at [386, 101] on label "True" at bounding box center [394, 94] width 52 height 24
click at [381, 98] on input "True" at bounding box center [377, 95] width 8 height 7
radio input "true"
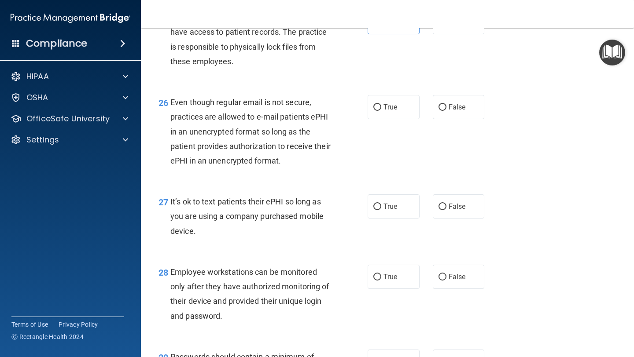
scroll to position [2156, 0]
drag, startPoint x: 310, startPoint y: 173, endPoint x: 298, endPoint y: 171, distance: 12.5
click at [298, 168] on div "Even though regular email is not secure, practices are allowed to e-mail patien…" at bounding box center [253, 131] width 167 height 73
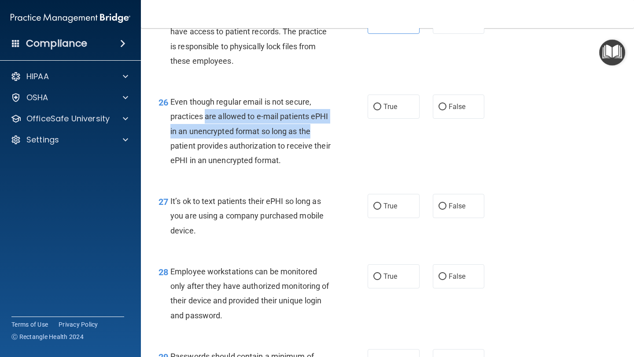
drag, startPoint x: 205, startPoint y: 133, endPoint x: 311, endPoint y: 144, distance: 106.2
click at [311, 144] on span "Even though regular email is not secure, practices are allowed to e-mail patien…" at bounding box center [250, 131] width 160 height 68
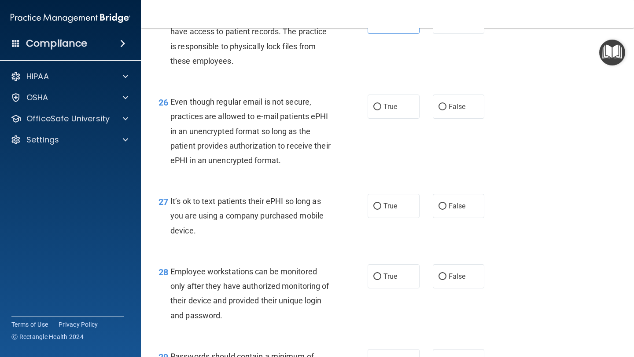
click at [307, 168] on div "Even though regular email is not secure, practices are allowed to e-mail patien…" at bounding box center [253, 131] width 167 height 73
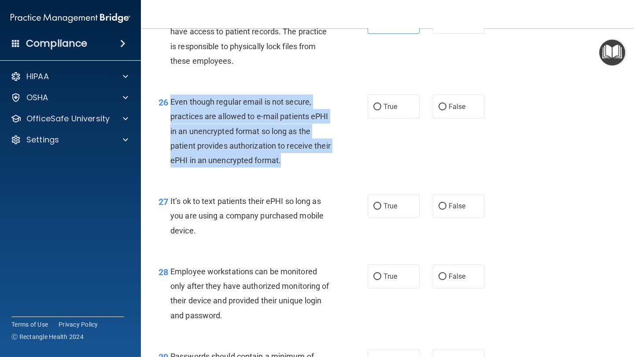
drag, startPoint x: 307, startPoint y: 174, endPoint x: 168, endPoint y: 118, distance: 149.7
click at [168, 118] on div "26 Even though regular email is not secure, practices are allowed to e-mail pat…" at bounding box center [262, 133] width 235 height 77
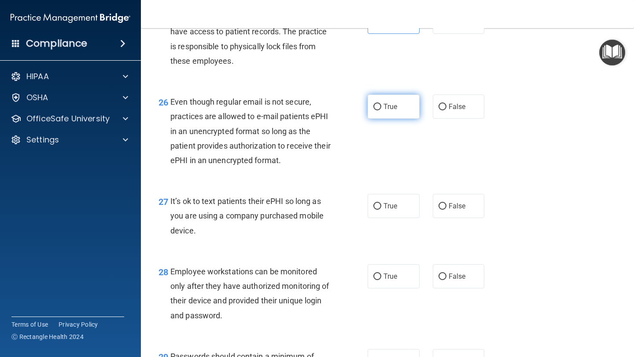
click at [399, 117] on label "True" at bounding box center [394, 107] width 52 height 24
click at [381, 110] on input "True" at bounding box center [377, 107] width 8 height 7
radio input "true"
click at [431, 119] on div "True False" at bounding box center [430, 107] width 125 height 24
click at [452, 119] on label "False" at bounding box center [459, 107] width 52 height 24
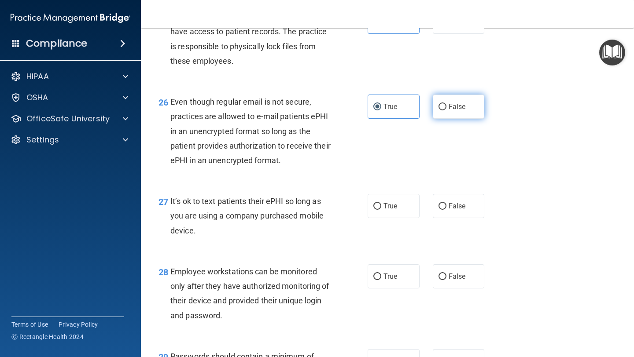
click at [446, 110] on input "False" at bounding box center [442, 107] width 8 height 7
radio input "true"
radio input "false"
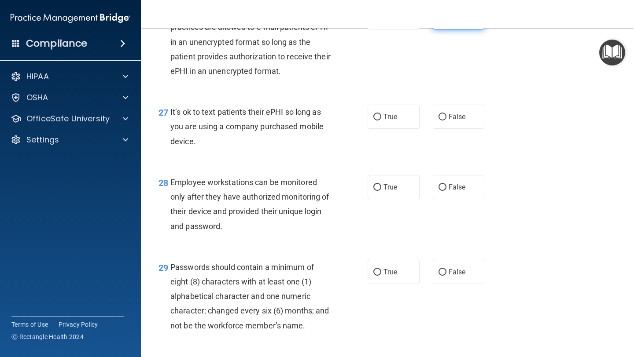
scroll to position [2250, 0]
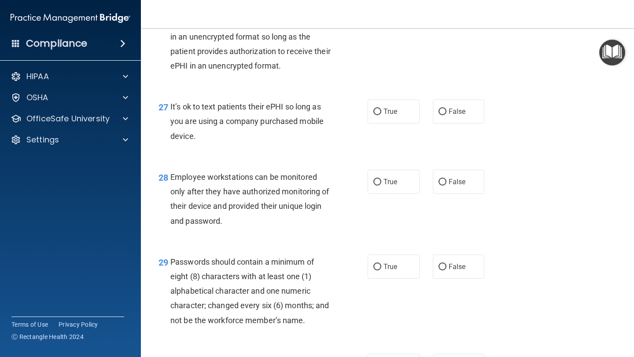
drag, startPoint x: 224, startPoint y: 154, endPoint x: 167, endPoint y: 125, distance: 64.6
click at [167, 125] on div "27 It’s ok to text patients their ePHI so long as you are using a company purch…" at bounding box center [262, 123] width 235 height 48
click at [441, 124] on label "False" at bounding box center [459, 111] width 52 height 24
click at [441, 115] on input "False" at bounding box center [442, 112] width 8 height 7
radio input "true"
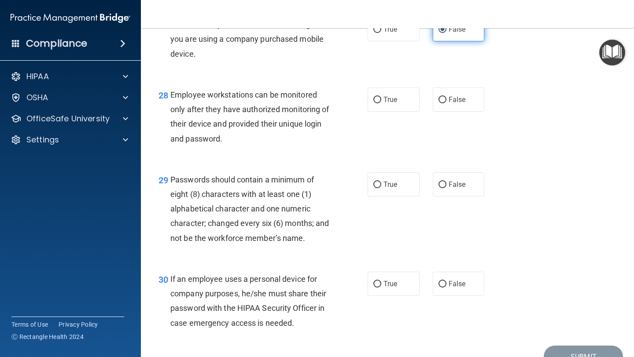
scroll to position [2334, 0]
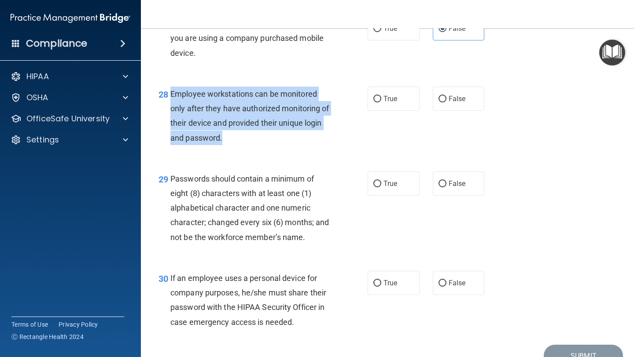
drag, startPoint x: 235, startPoint y: 152, endPoint x: 168, endPoint y: 109, distance: 79.0
click at [169, 109] on div "28 Employee workstations can be monitored only after they have authorized monit…" at bounding box center [262, 118] width 235 height 63
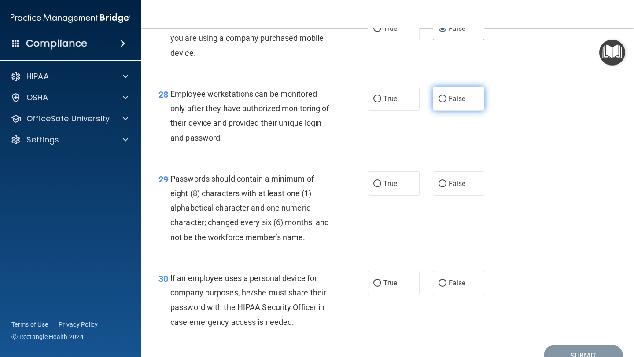
click at [439, 111] on label "False" at bounding box center [459, 99] width 52 height 24
click at [439, 103] on input "False" at bounding box center [442, 99] width 8 height 7
radio input "true"
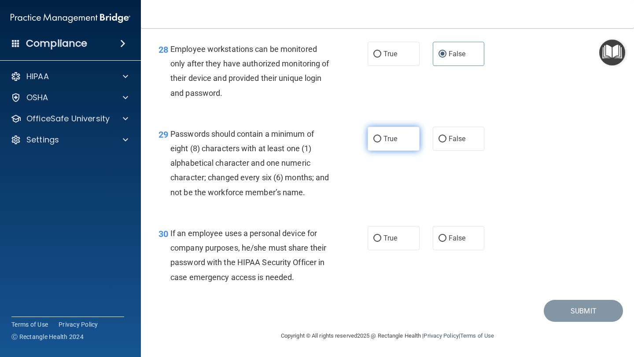
click at [404, 140] on label "True" at bounding box center [394, 139] width 52 height 24
click at [381, 140] on input "True" at bounding box center [377, 139] width 8 height 7
radio input "true"
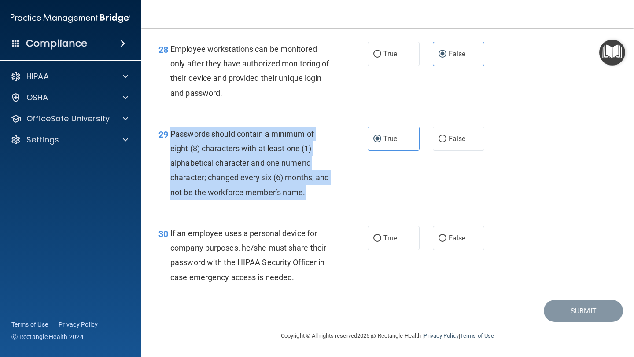
drag, startPoint x: 315, startPoint y: 196, endPoint x: 167, endPoint y: 137, distance: 159.4
click at [169, 137] on div "29 Passwords should contain a minimum of eight (8) characters with at least one…" at bounding box center [262, 165] width 235 height 77
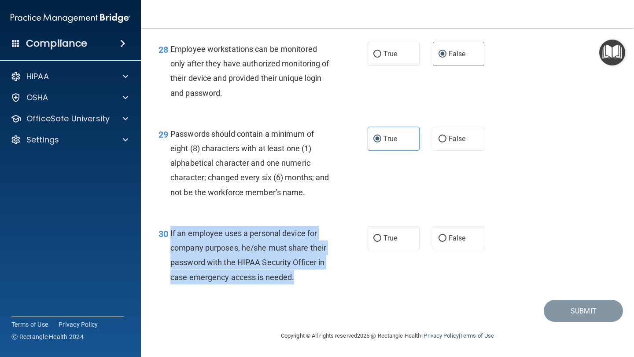
drag, startPoint x: 304, startPoint y: 278, endPoint x: 169, endPoint y: 236, distance: 141.9
click at [169, 236] on div "30 If an employee uses a personal device for company purposes, he/she must shar…" at bounding box center [262, 257] width 235 height 63
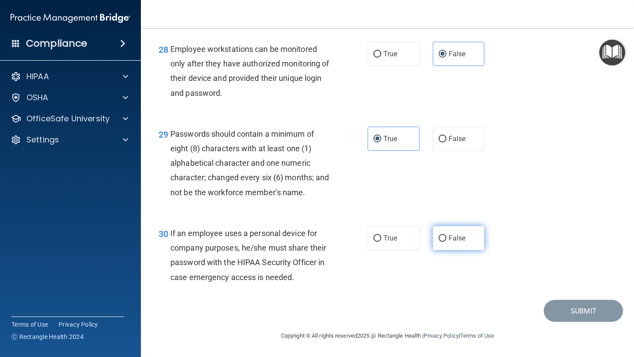
click at [446, 237] on label "False" at bounding box center [459, 238] width 52 height 24
click at [446, 237] on input "False" at bounding box center [442, 238] width 8 height 7
radio input "true"
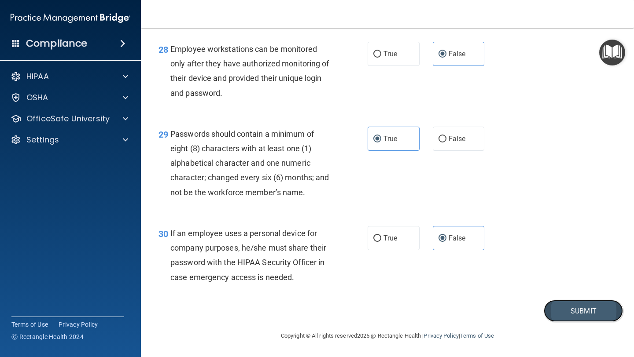
click at [595, 314] on button "Submit" at bounding box center [583, 311] width 79 height 22
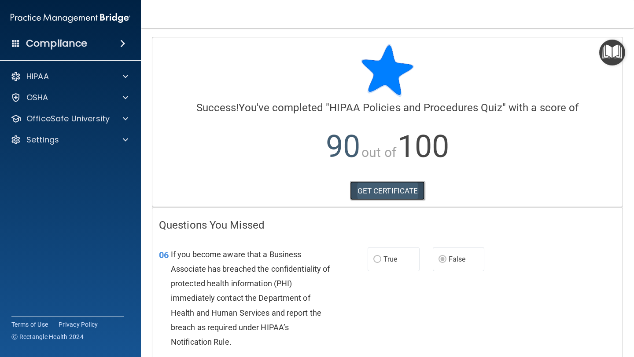
click at [398, 191] on link "GET CERTIFICATE" at bounding box center [387, 190] width 75 height 19
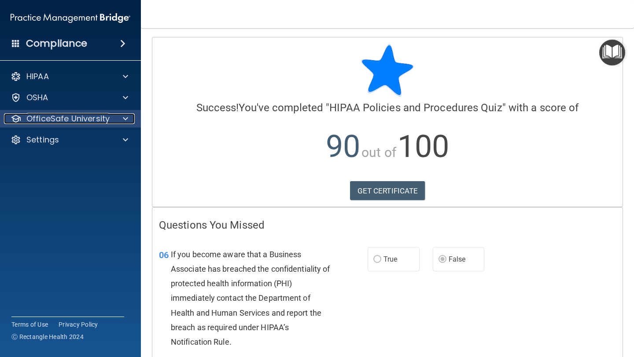
click at [77, 122] on p "OfficeSafe University" at bounding box center [67, 119] width 83 height 11
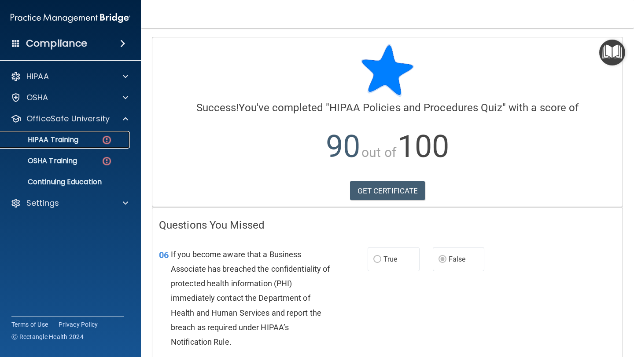
click at [81, 147] on link "HIPAA Training" at bounding box center [60, 140] width 139 height 18
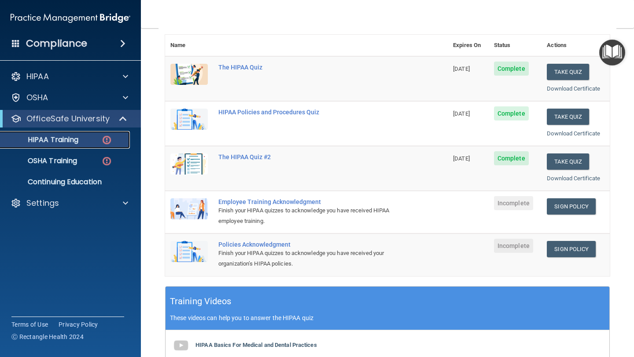
scroll to position [102, 0]
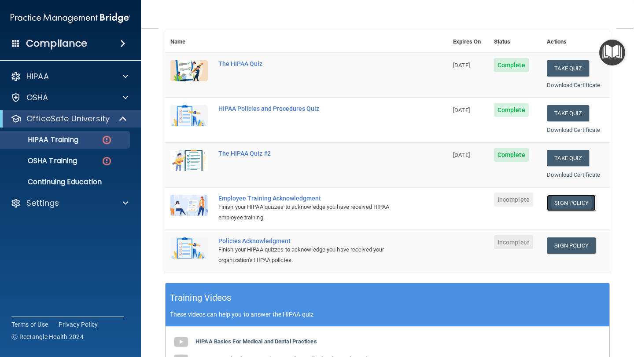
click at [559, 205] on link "Sign Policy" at bounding box center [571, 203] width 49 height 16
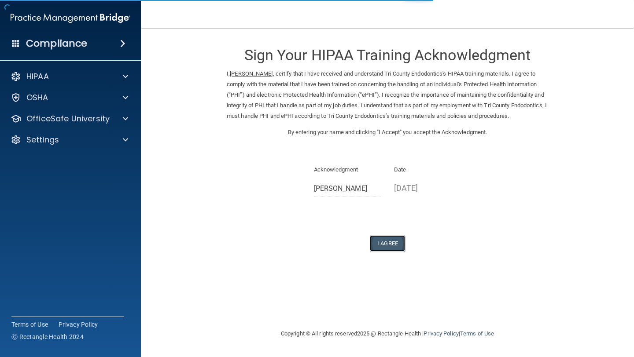
click at [388, 249] on button "I Agree" at bounding box center [387, 243] width 35 height 16
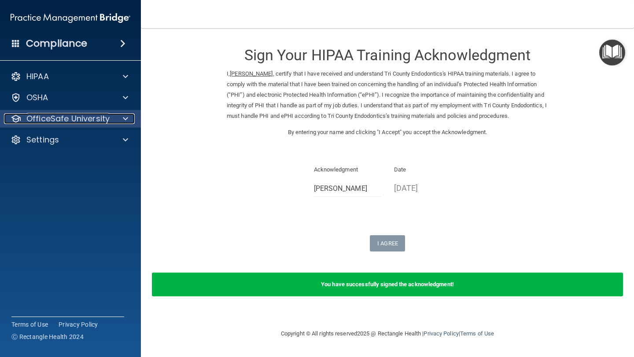
click at [116, 121] on div at bounding box center [124, 119] width 22 height 11
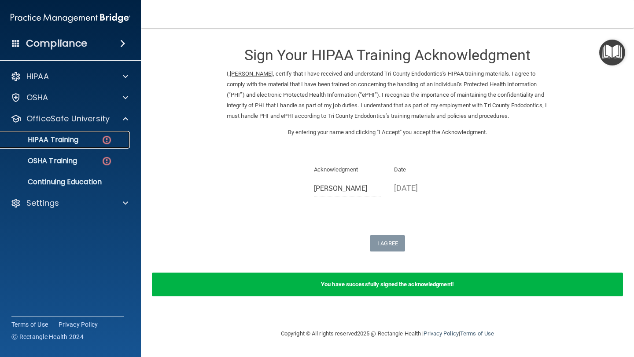
click at [111, 143] on img at bounding box center [106, 140] width 11 height 11
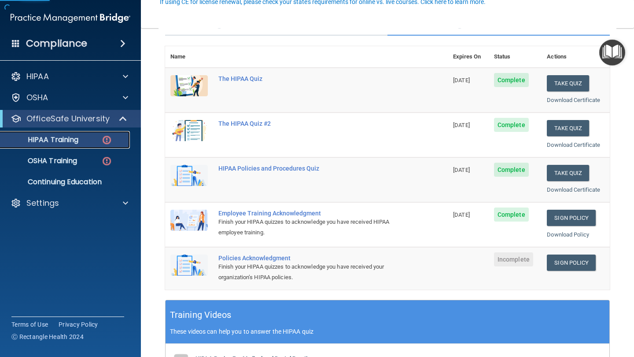
scroll to position [88, 0]
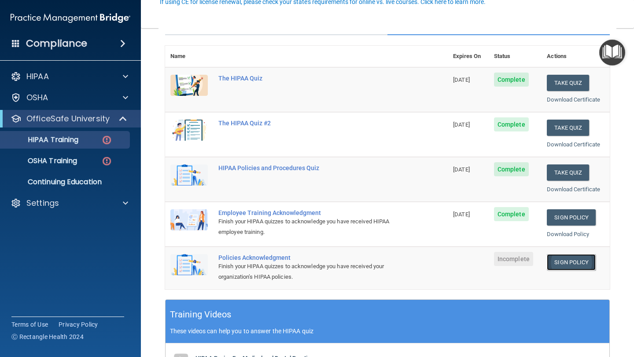
click at [577, 262] on link "Sign Policy" at bounding box center [571, 262] width 49 height 16
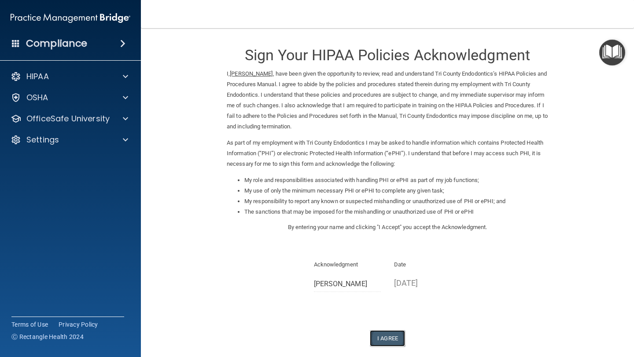
click at [382, 339] on button "I Agree" at bounding box center [387, 339] width 35 height 16
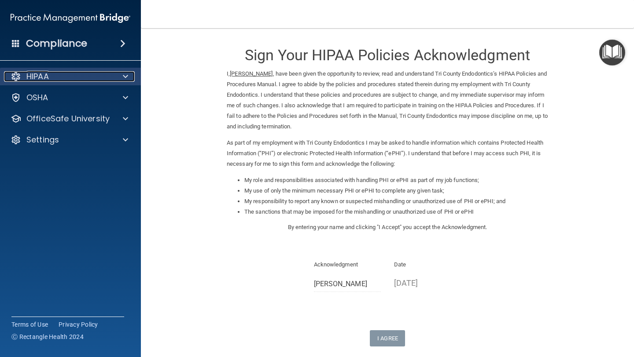
click at [117, 78] on div at bounding box center [124, 76] width 22 height 11
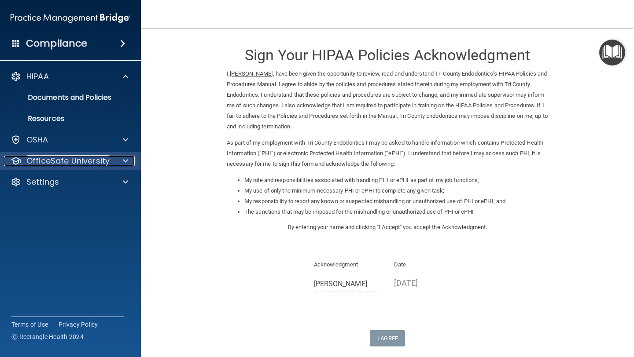
click at [90, 159] on p "OfficeSafe University" at bounding box center [67, 161] width 83 height 11
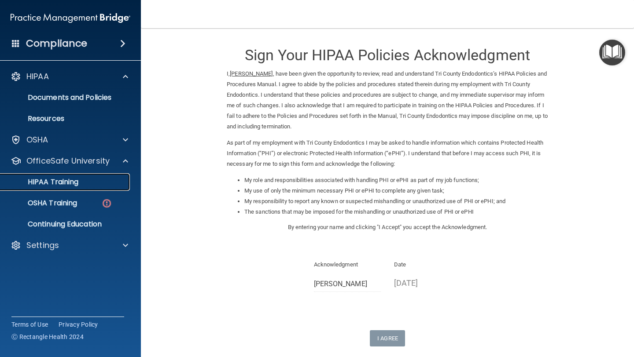
click at [87, 188] on link "HIPAA Training" at bounding box center [60, 182] width 139 height 18
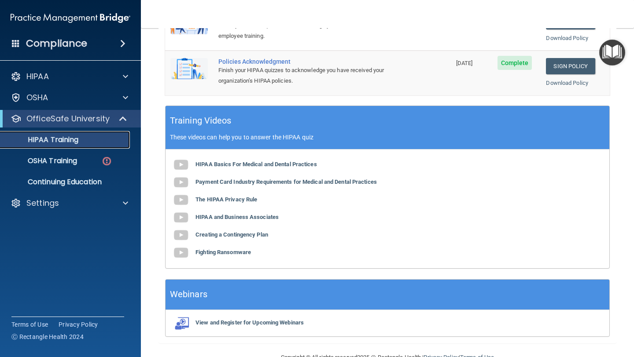
scroll to position [305, 0]
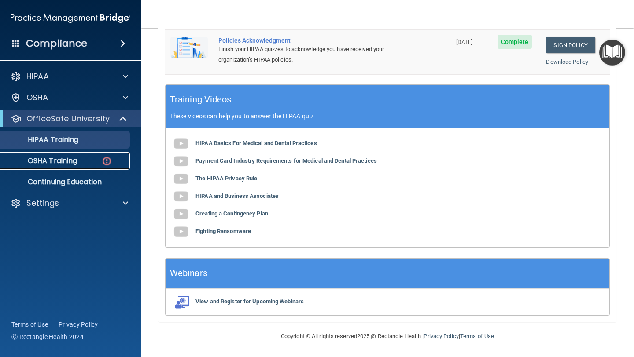
click at [71, 160] on p "OSHA Training" at bounding box center [41, 161] width 71 height 9
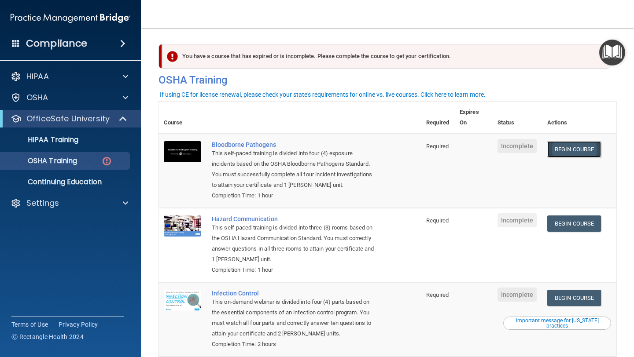
click at [587, 146] on link "Begin Course" at bounding box center [574, 149] width 54 height 16
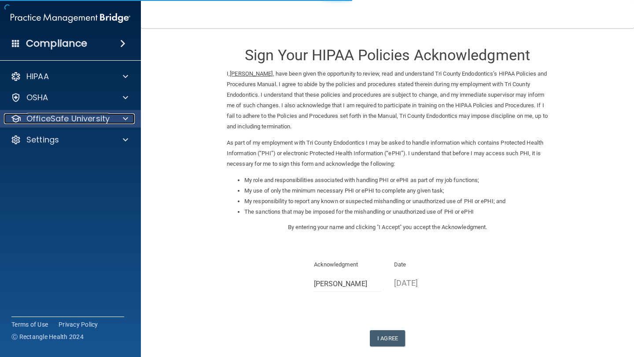
click at [77, 120] on p "OfficeSafe University" at bounding box center [67, 119] width 83 height 11
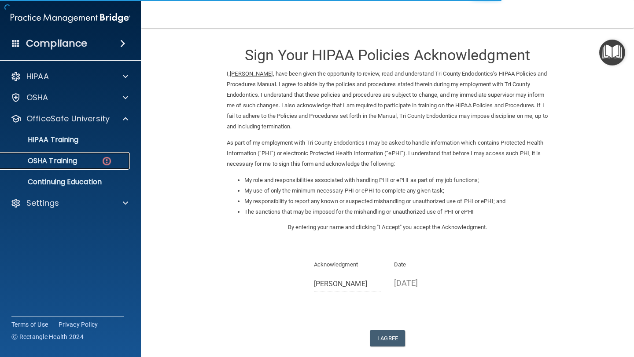
click at [81, 167] on link "OSHA Training" at bounding box center [60, 161] width 139 height 18
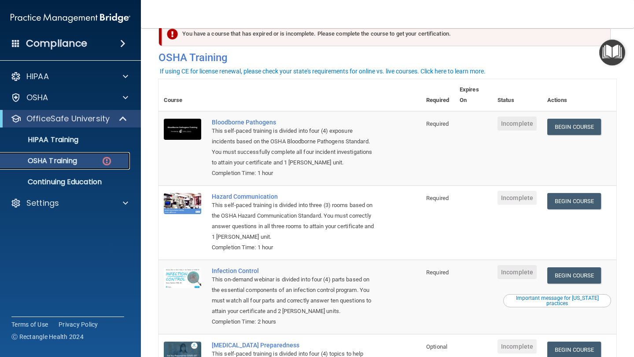
scroll to position [24, 0]
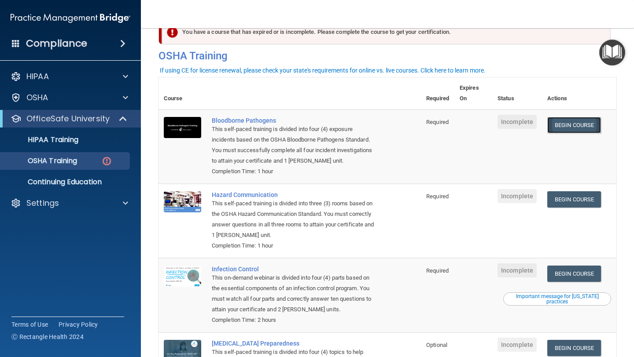
click at [557, 128] on link "Begin Course" at bounding box center [574, 125] width 54 height 16
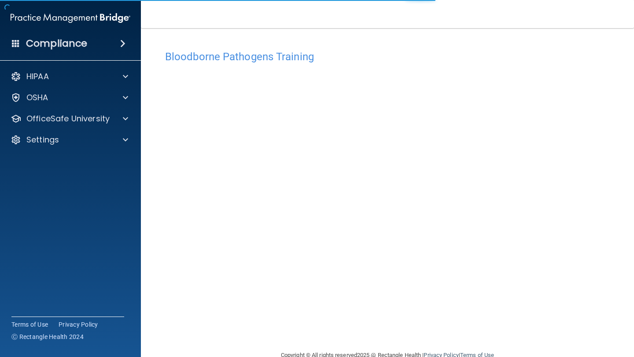
scroll to position [19, 0]
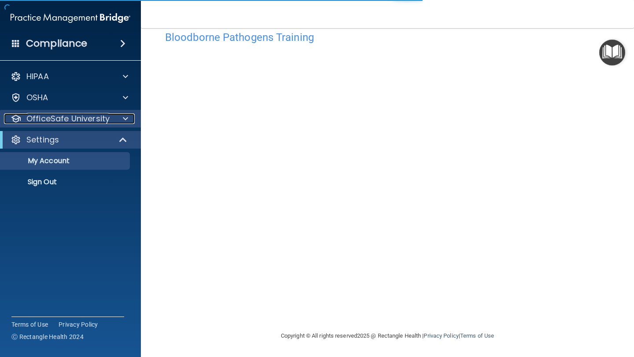
click at [106, 122] on p "OfficeSafe University" at bounding box center [67, 119] width 83 height 11
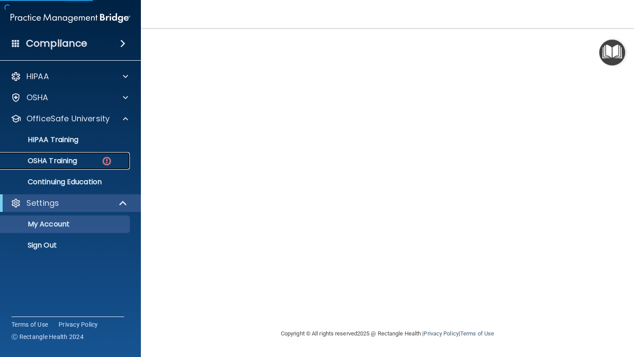
click at [102, 159] on img at bounding box center [106, 161] width 11 height 11
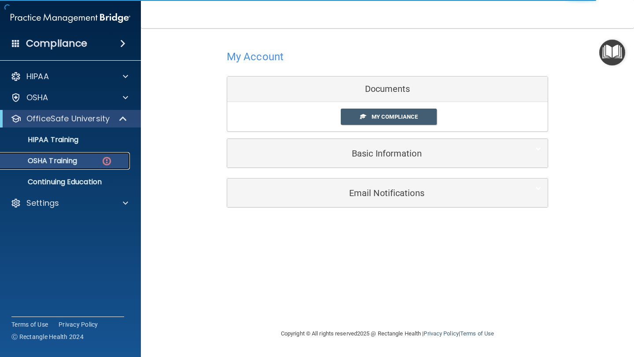
click at [91, 157] on div "OSHA Training" at bounding box center [66, 161] width 120 height 9
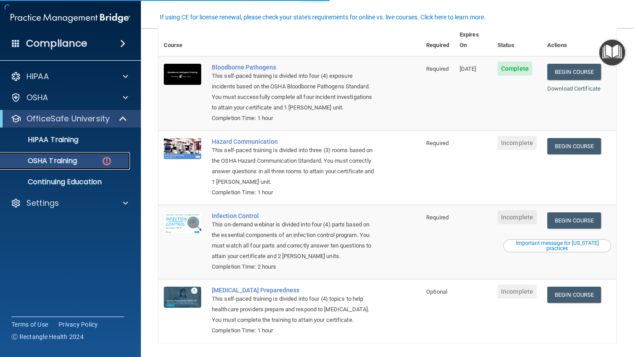
scroll to position [99, 0]
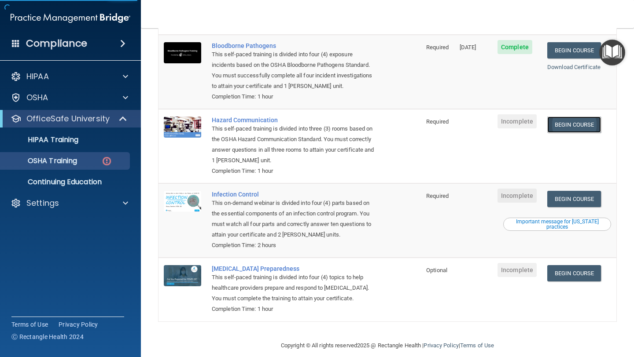
click at [576, 117] on link "Begin Course" at bounding box center [574, 125] width 54 height 16
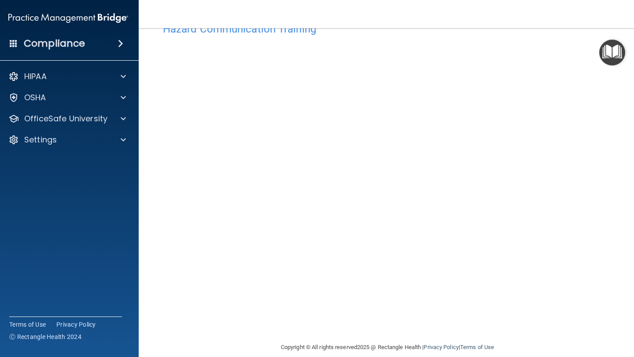
scroll to position [39, 0]
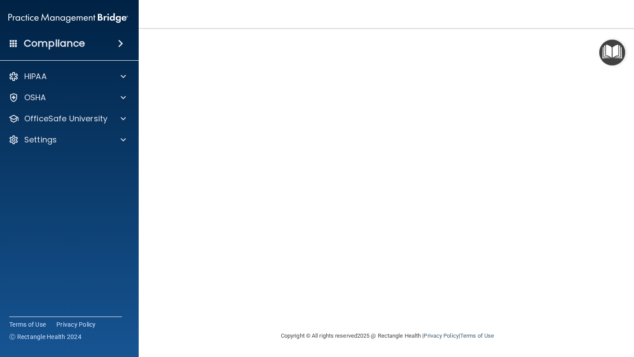
click at [48, 107] on div "HIPAA Documents and Policies Report an Incident Business Associates Emergency P…" at bounding box center [68, 110] width 141 height 92
click at [63, 101] on div "OSHA" at bounding box center [56, 97] width 109 height 11
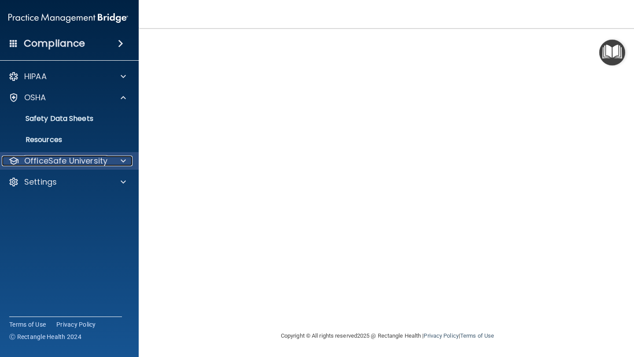
click at [55, 161] on p "OfficeSafe University" at bounding box center [65, 161] width 83 height 11
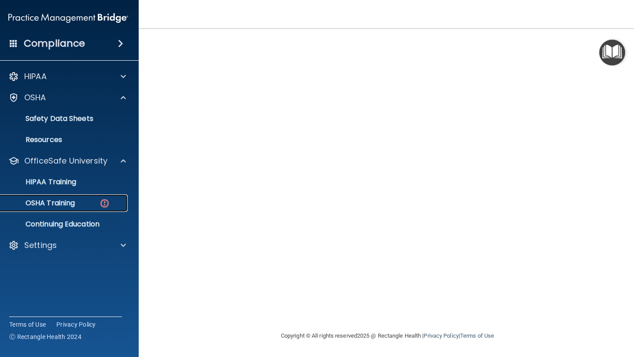
click at [59, 202] on p "OSHA Training" at bounding box center [39, 203] width 71 height 9
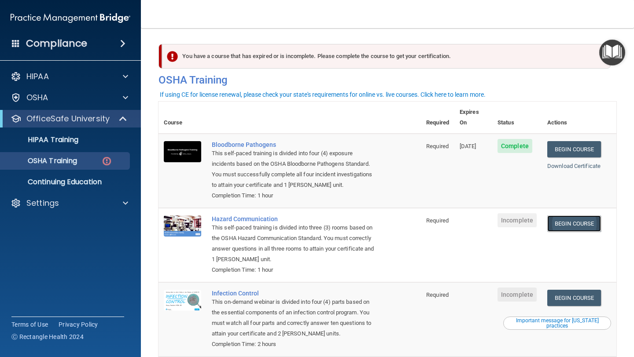
click at [573, 216] on link "Begin Course" at bounding box center [574, 224] width 54 height 16
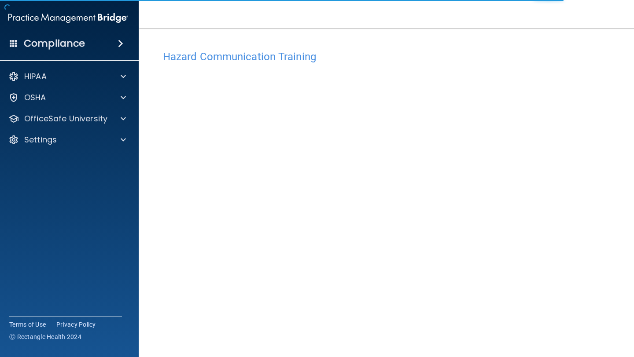
scroll to position [39, 0]
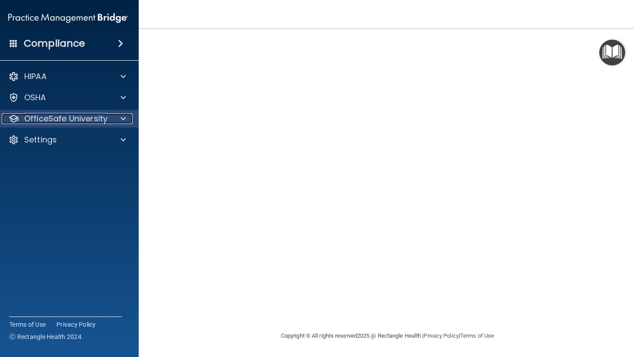
click at [76, 121] on p "OfficeSafe University" at bounding box center [65, 119] width 83 height 11
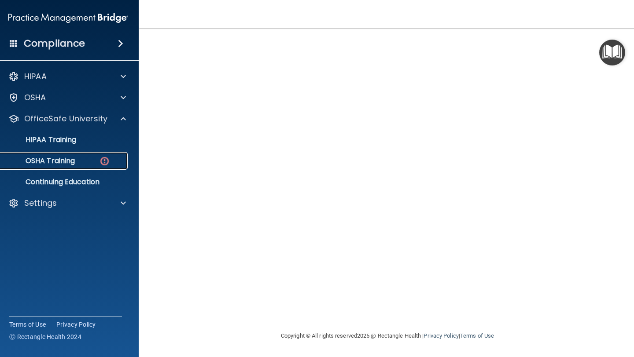
click at [81, 158] on div "OSHA Training" at bounding box center [64, 161] width 120 height 9
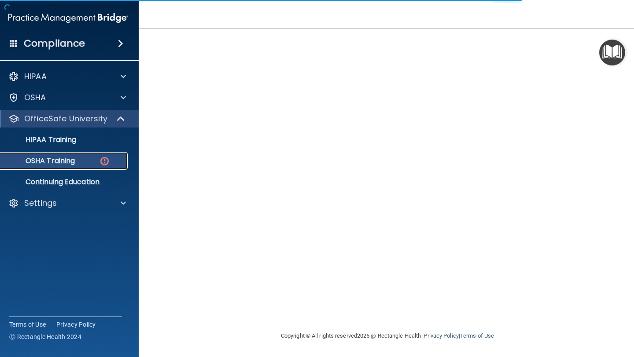
scroll to position [99, 0]
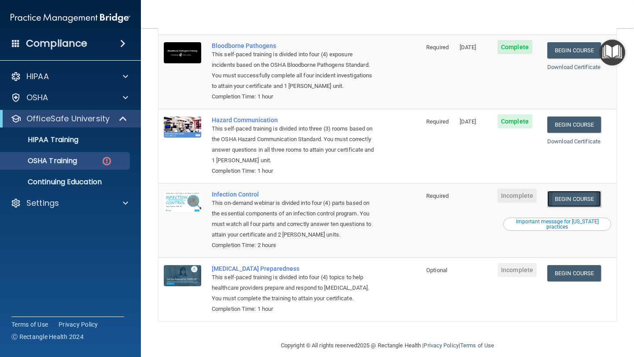
click at [564, 191] on link "Begin Course" at bounding box center [574, 199] width 54 height 16
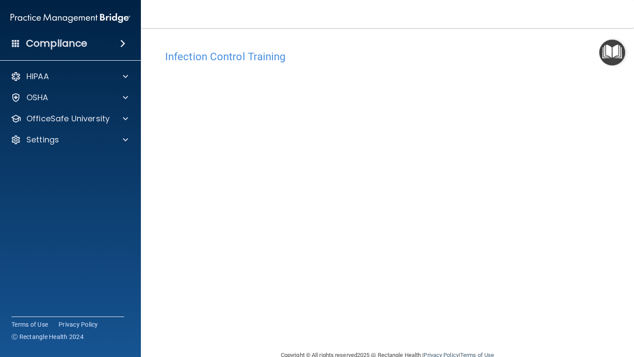
scroll to position [19, 0]
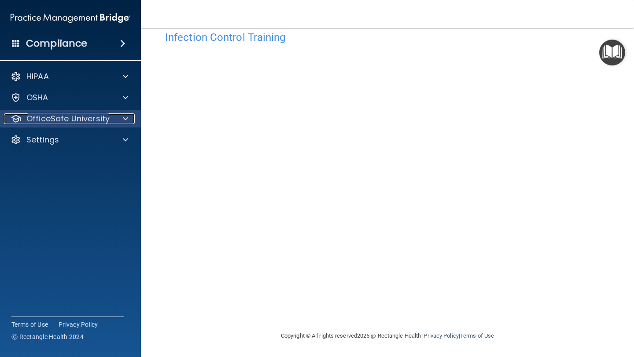
click at [113, 117] on div at bounding box center [124, 119] width 22 height 11
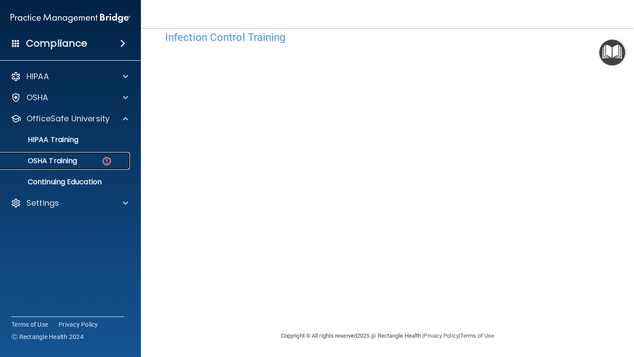
click at [97, 162] on div "OSHA Training" at bounding box center [66, 161] width 120 height 9
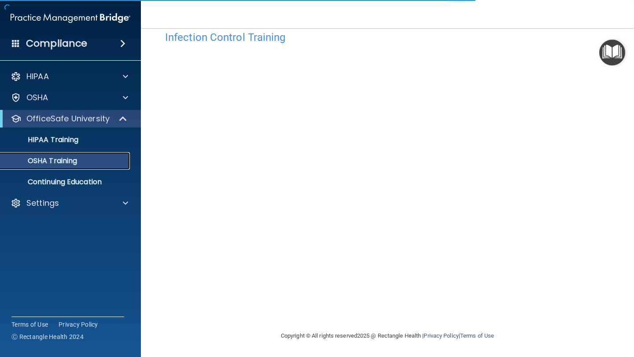
scroll to position [74, 0]
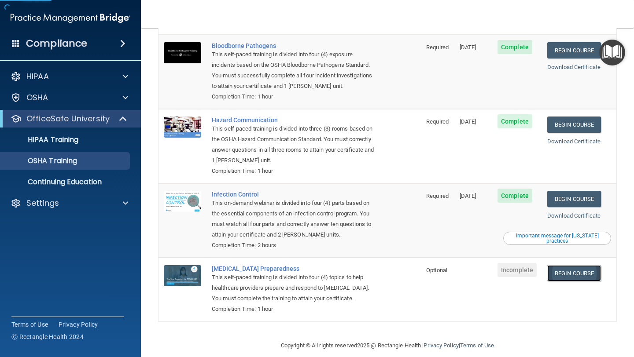
click at [589, 265] on link "Begin Course" at bounding box center [574, 273] width 54 height 16
click at [563, 233] on div "Important message for [US_STATE] practices" at bounding box center [556, 238] width 105 height 11
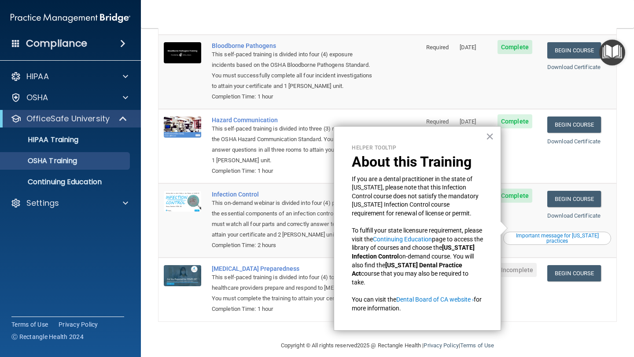
click at [520, 277] on td "Incomplete" at bounding box center [517, 289] width 50 height 63
click at [566, 265] on link "Begin Course" at bounding box center [574, 273] width 54 height 16
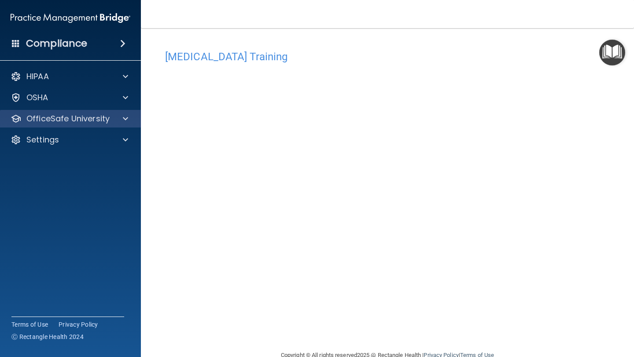
click at [90, 124] on div "OfficeSafe University" at bounding box center [70, 119] width 141 height 18
click at [106, 122] on p "OfficeSafe University" at bounding box center [67, 119] width 83 height 11
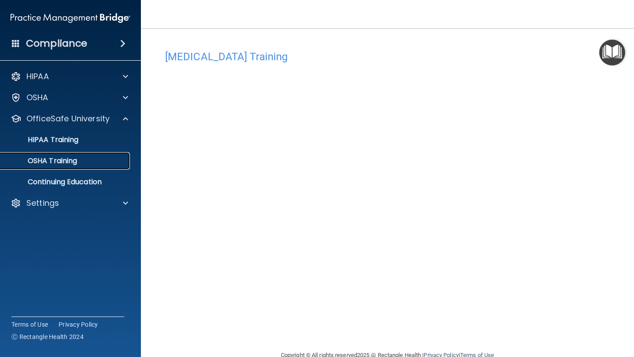
click at [100, 155] on link "OSHA Training" at bounding box center [60, 161] width 139 height 18
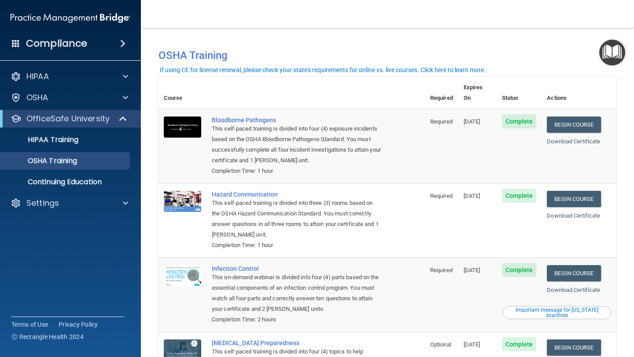
click at [62, 50] on div "Compliance" at bounding box center [70, 43] width 141 height 19
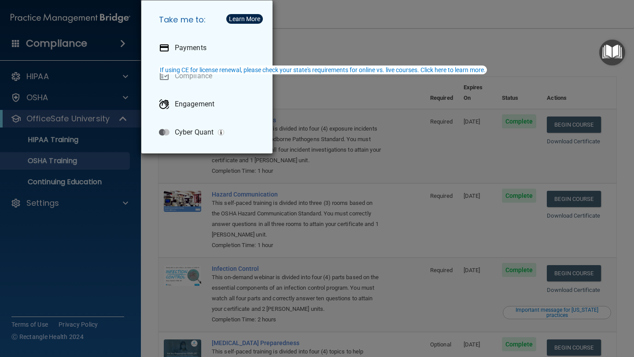
click at [79, 205] on div "Take me to: Payments Compliance Engagement Cyber Quant" at bounding box center [317, 178] width 634 height 357
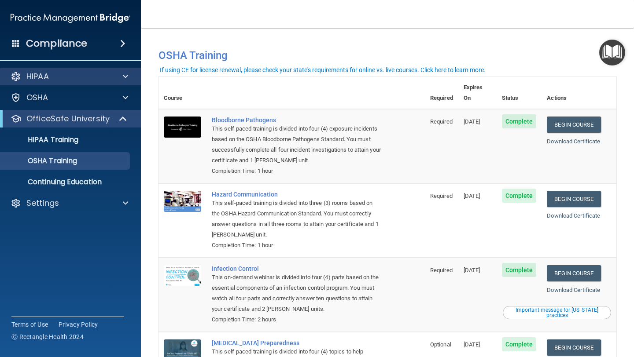
click at [89, 82] on div "HIPAA" at bounding box center [70, 77] width 141 height 18
click at [126, 74] on span at bounding box center [125, 76] width 5 height 11
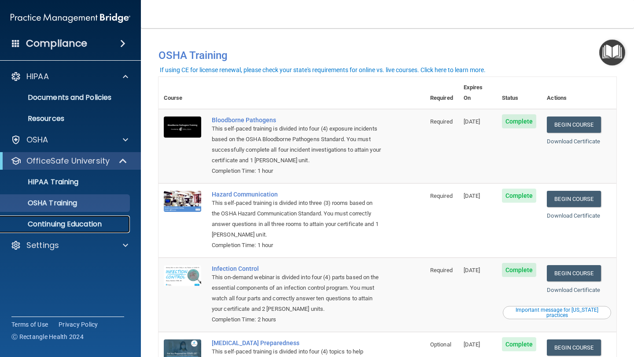
click at [62, 223] on p "Continuing Education" at bounding box center [66, 224] width 120 height 9
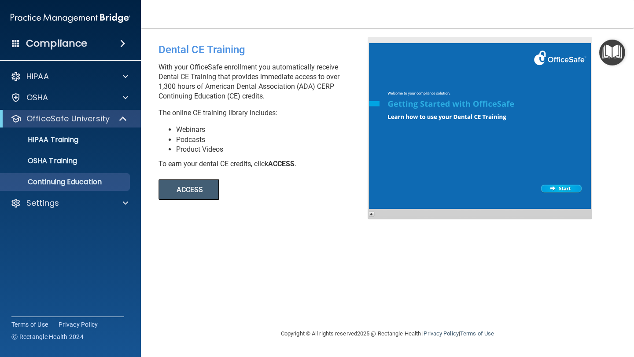
click at [212, 193] on button "ACCESS" at bounding box center [188, 189] width 61 height 21
click at [74, 23] on img at bounding box center [71, 18] width 120 height 18
click at [88, 16] on img at bounding box center [71, 18] width 120 height 18
click at [56, 71] on div "HIPAA" at bounding box center [58, 76] width 109 height 11
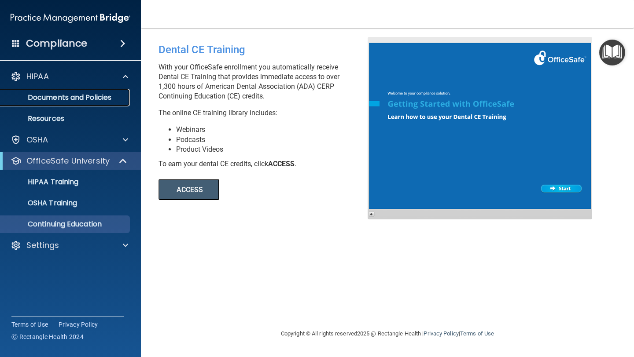
click at [51, 94] on p "Documents and Policies" at bounding box center [66, 97] width 120 height 9
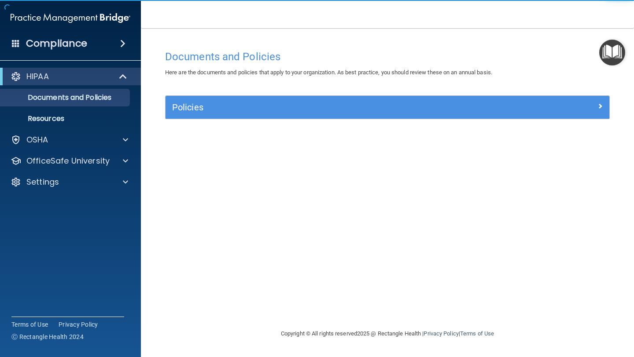
click at [40, 48] on h4 "Compliance" at bounding box center [56, 43] width 61 height 12
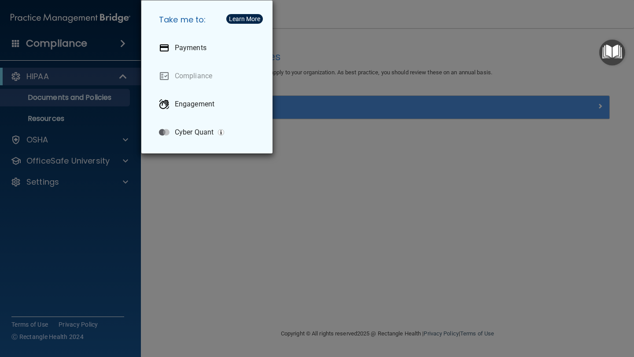
click at [233, 20] on div "Learn More" at bounding box center [244, 19] width 31 height 6
click at [53, 223] on div "Take me to: Payments Compliance Engagement Cyber Quant" at bounding box center [317, 178] width 634 height 357
